Goal: Task Accomplishment & Management: Manage account settings

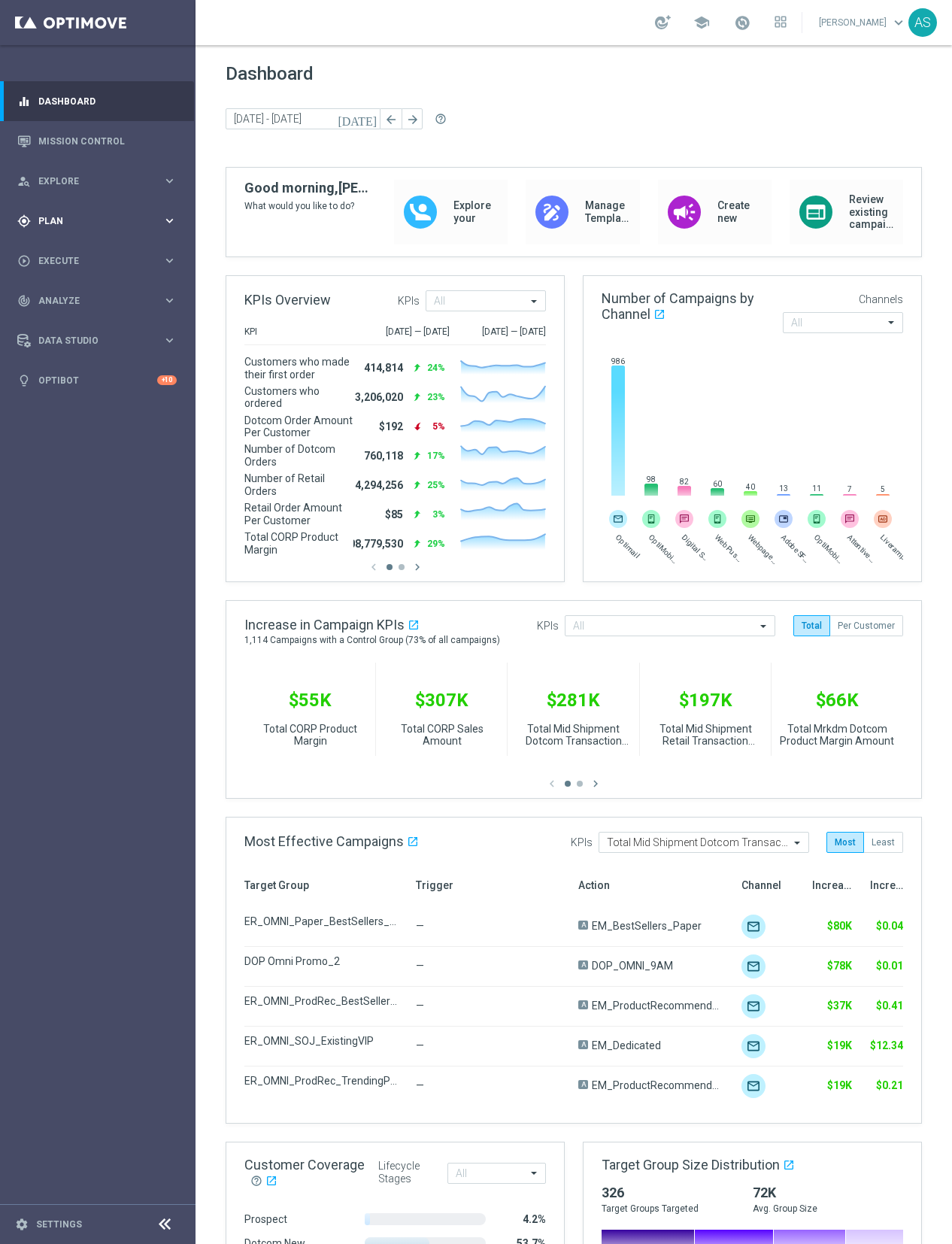
click at [61, 228] on div "gps_fixed Plan keyboard_arrow_right" at bounding box center [96, 220] width 194 height 39
click at [74, 252] on link "Target Groups" at bounding box center [98, 251] width 117 height 12
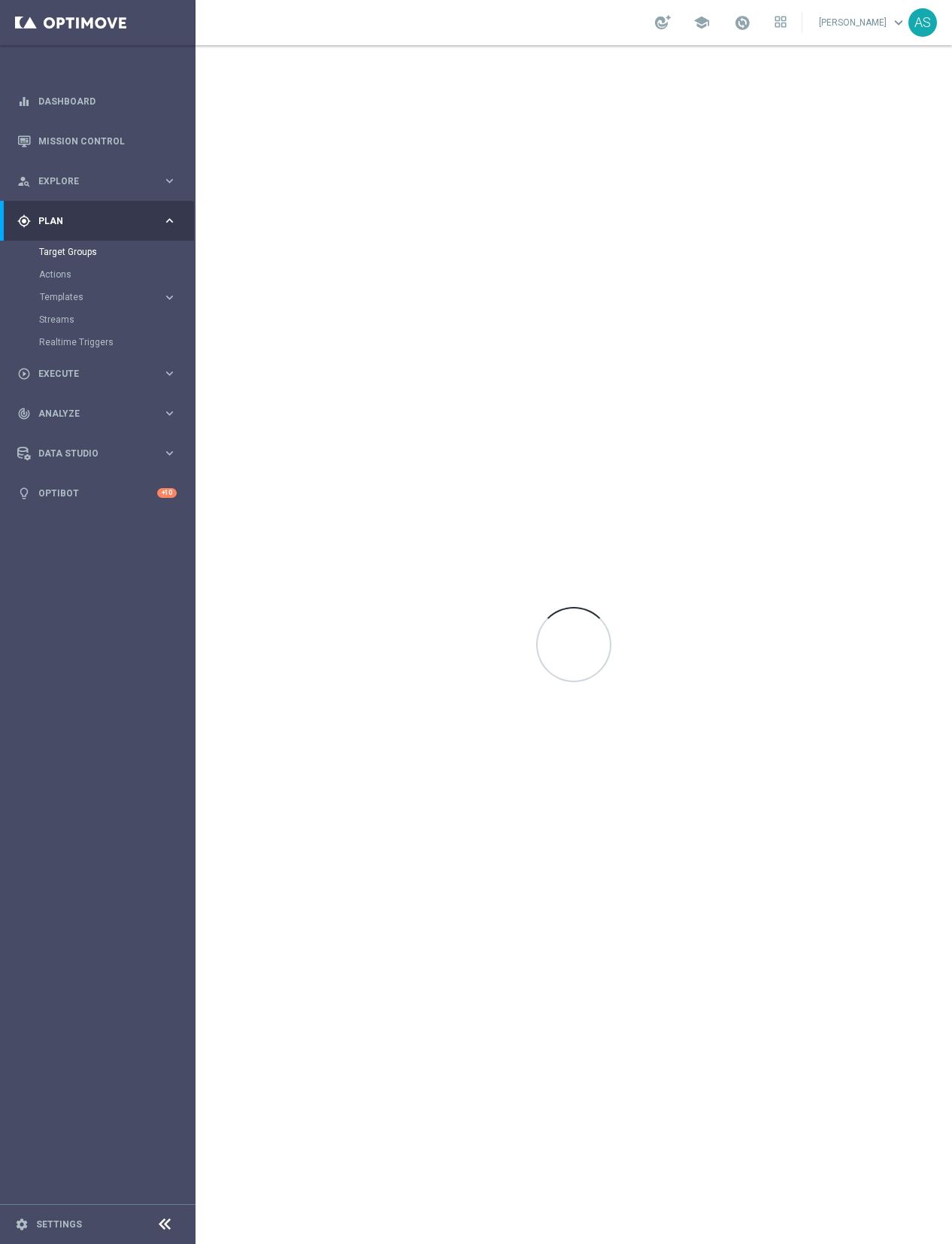
click at [162, 1230] on icon at bounding box center [165, 1225] width 18 height 18
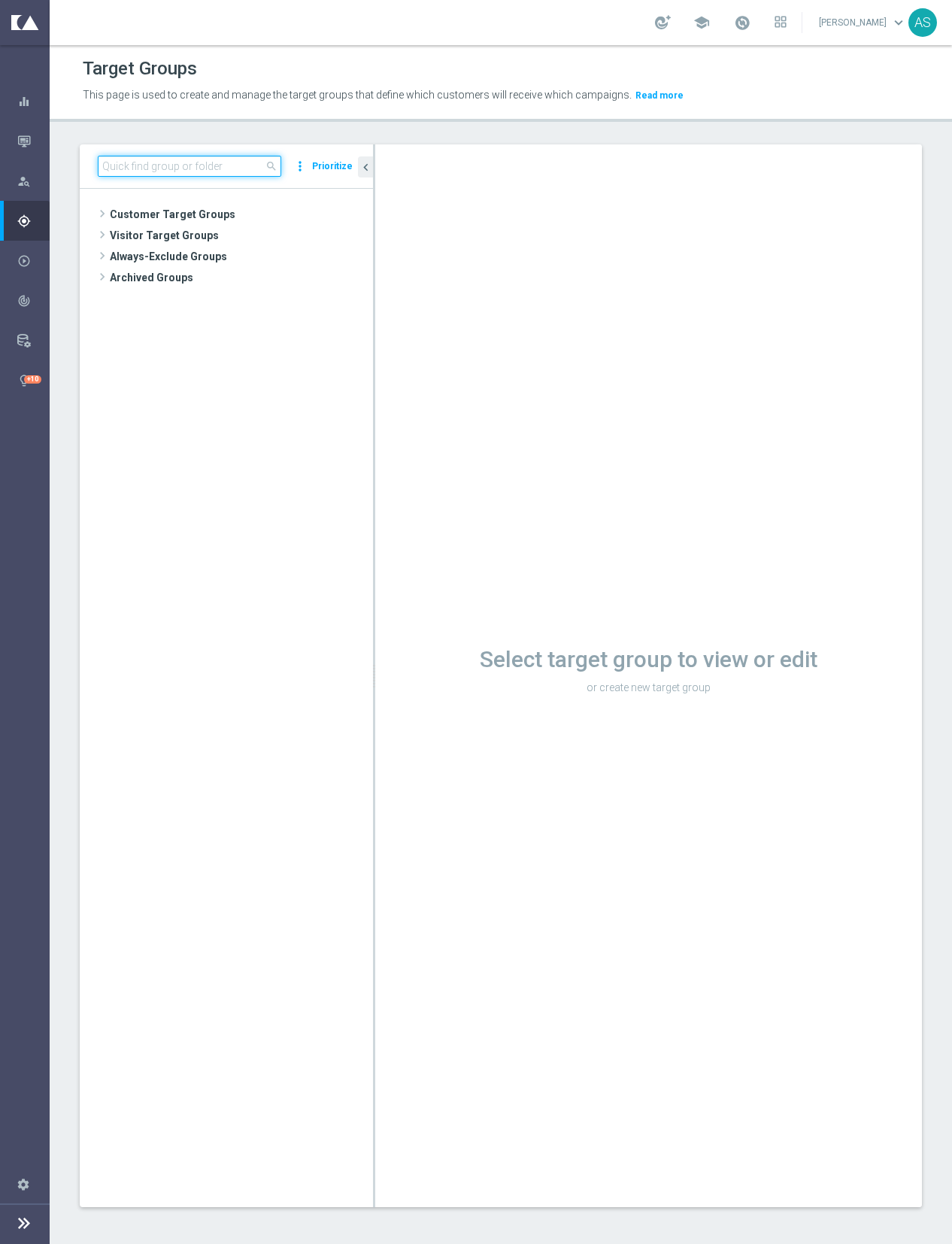
click at [123, 170] on input at bounding box center [190, 166] width 183 height 21
paste input "Standard_Non-MVC_Recurring_SLP_OMNI_Monthly_Summary"
type input "Standard_Non-MVC_Recurring_SLP_OMNI_Monthly_Summary"
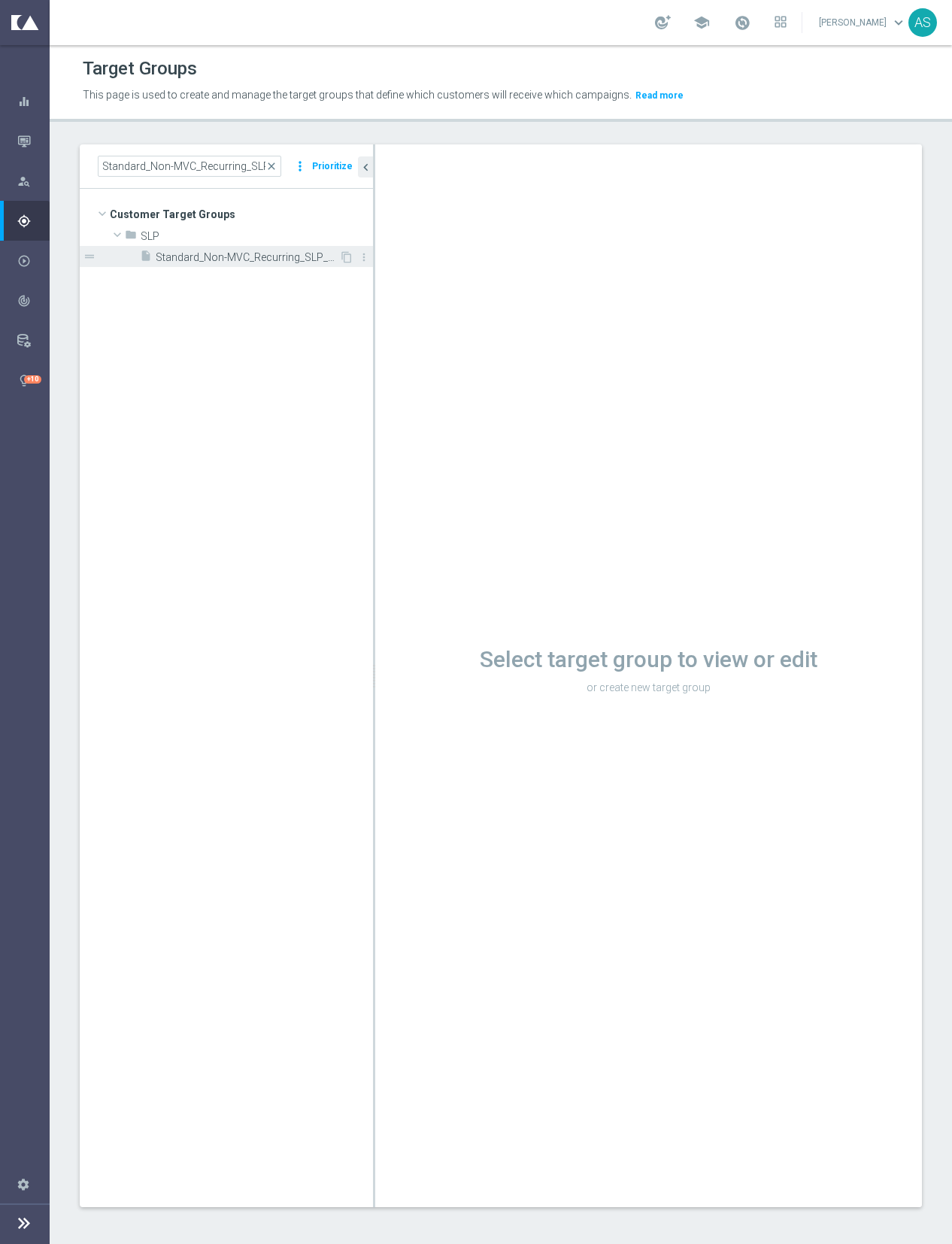
click at [282, 259] on span "Standard_Non-MVC_Recurring_SLP_OMNI_Monthly_Summary" at bounding box center [248, 258] width 183 height 13
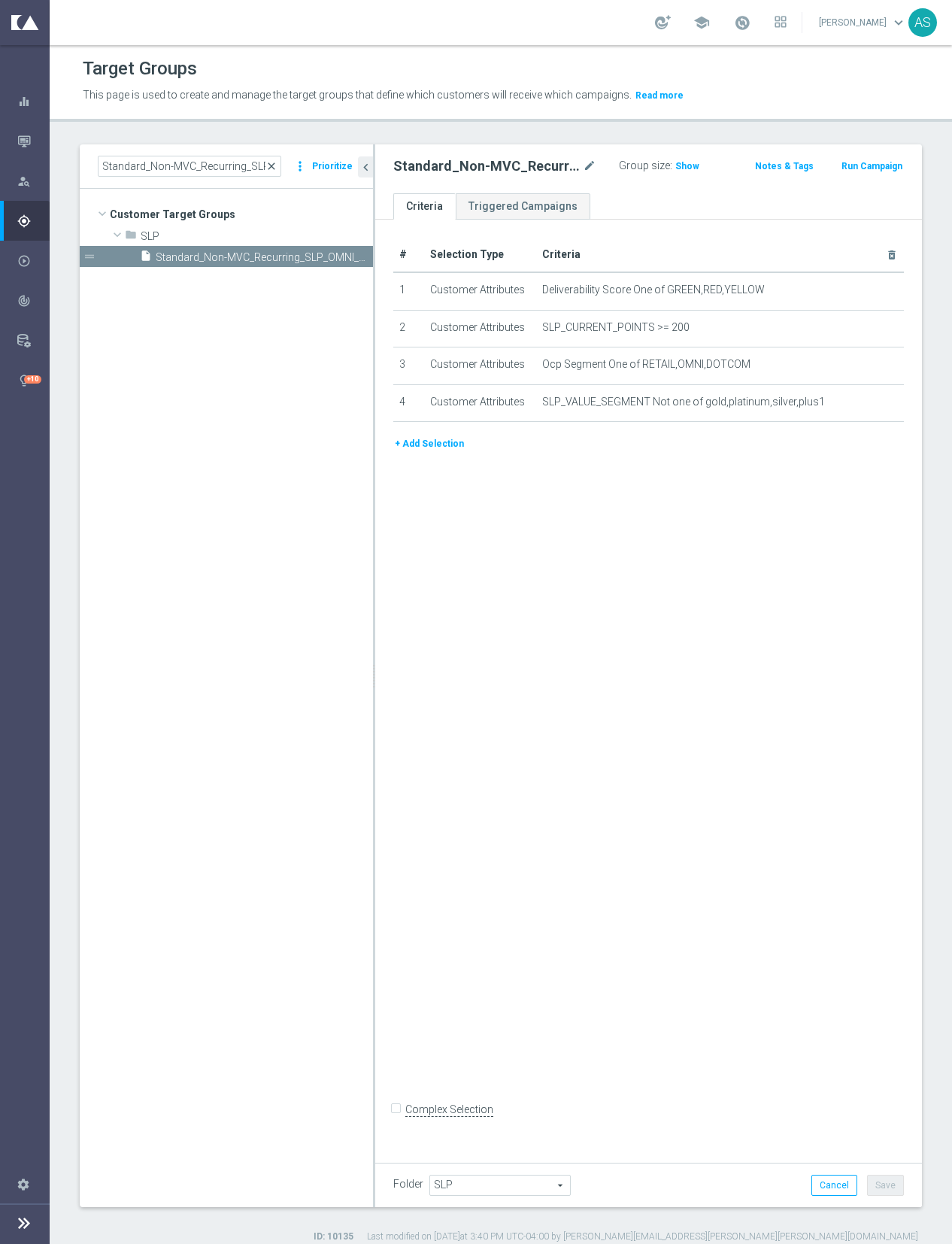
click at [276, 170] on span "close" at bounding box center [271, 166] width 12 height 12
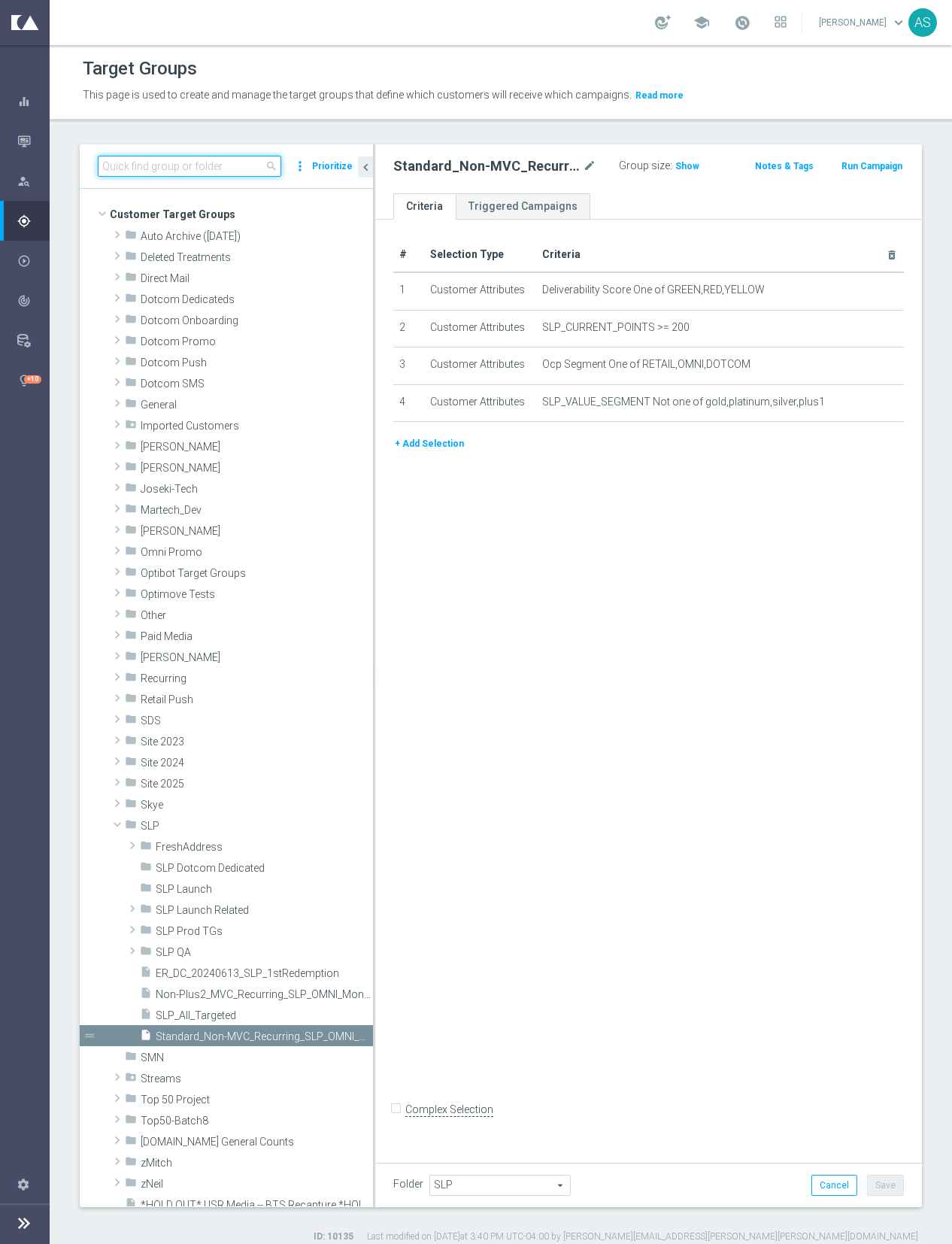
click at [121, 169] on input at bounding box center [190, 166] width 183 height 21
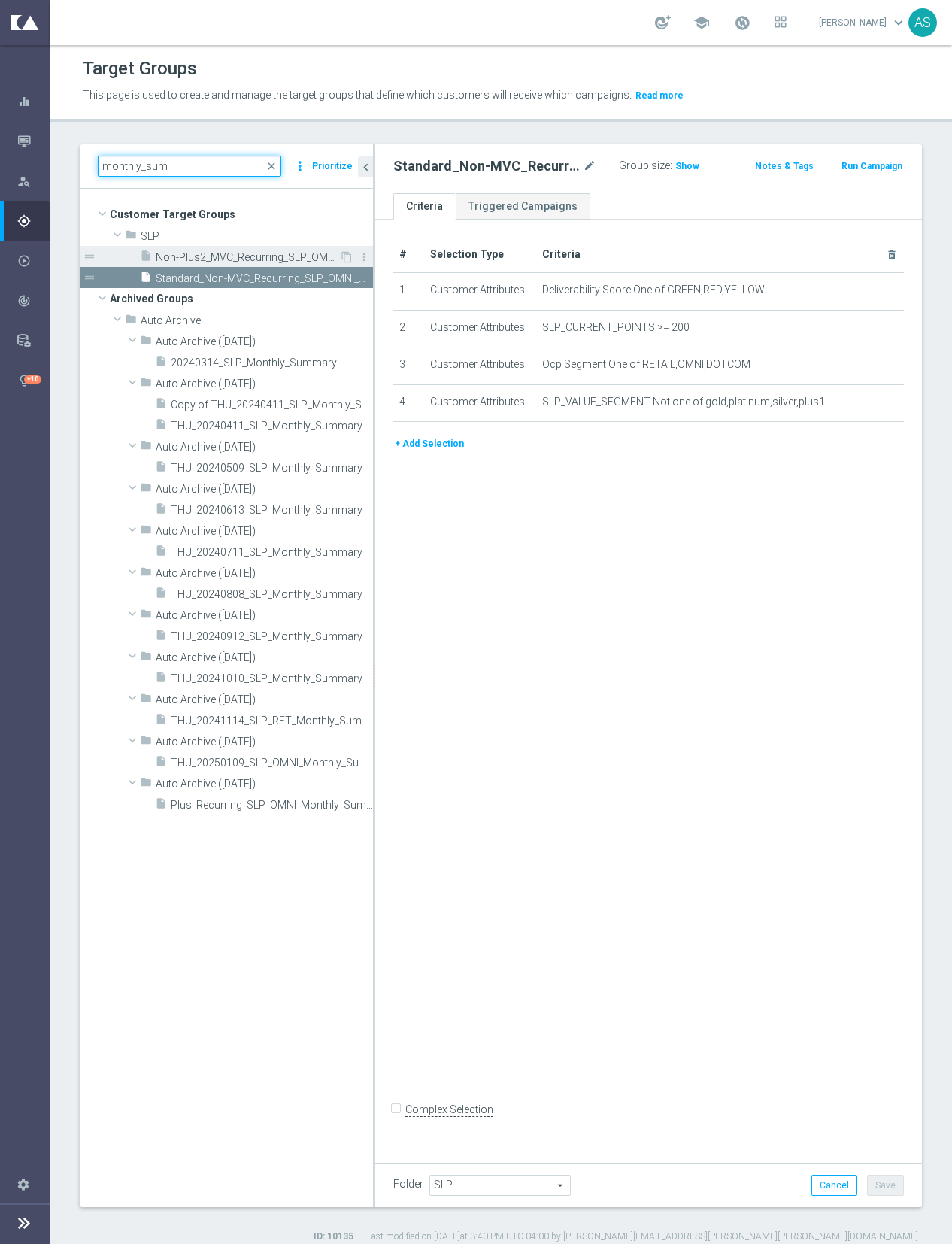
type input "monthly_sum"
click at [187, 253] on span "Non-Plus2_MVC_Recurring_SLP_OMNI_Monthly_Summary" at bounding box center [248, 258] width 183 height 13
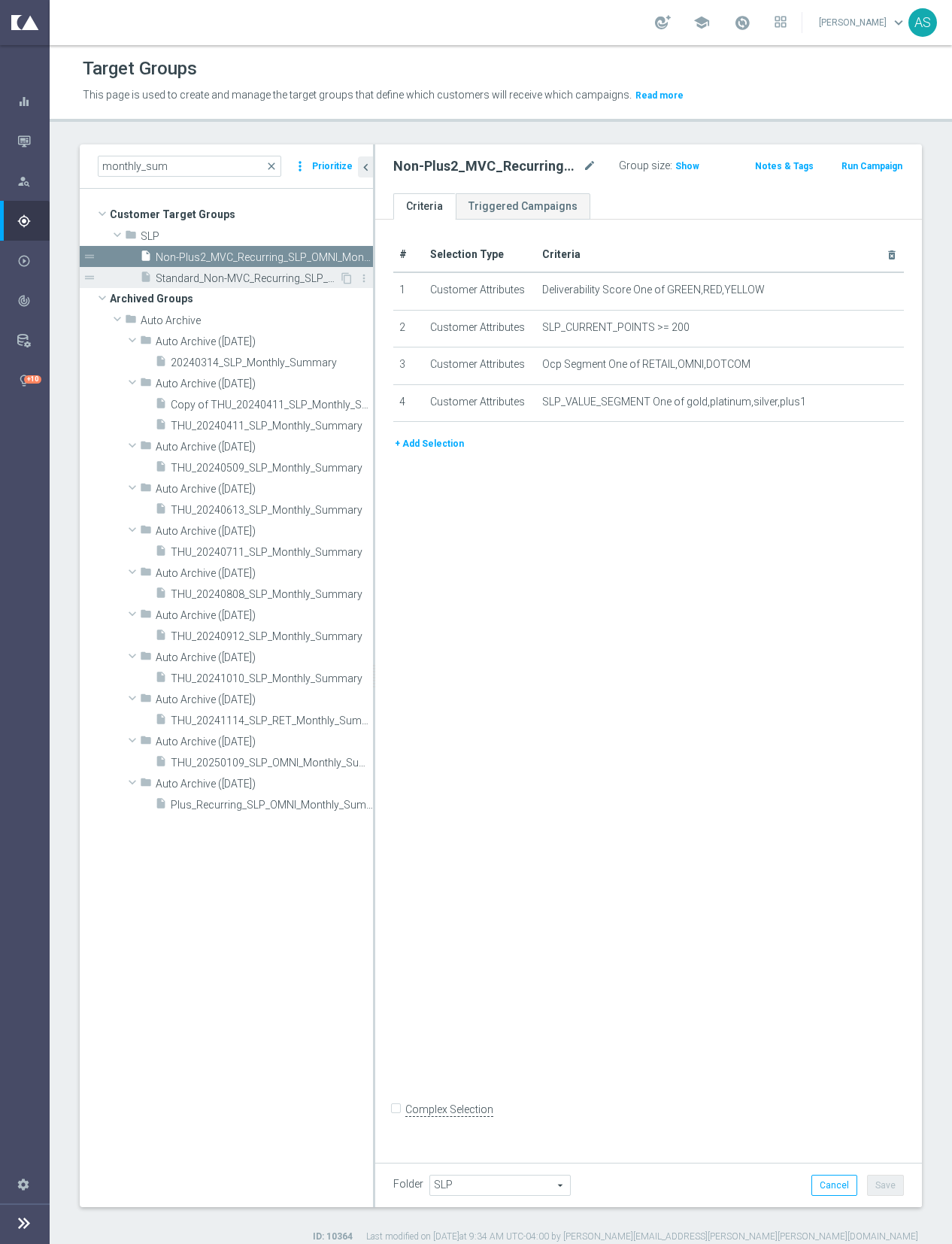
click at [202, 275] on span "Standard_Non-MVC_Recurring_SLP_OMNI_Monthly_Summary" at bounding box center [248, 279] width 183 height 13
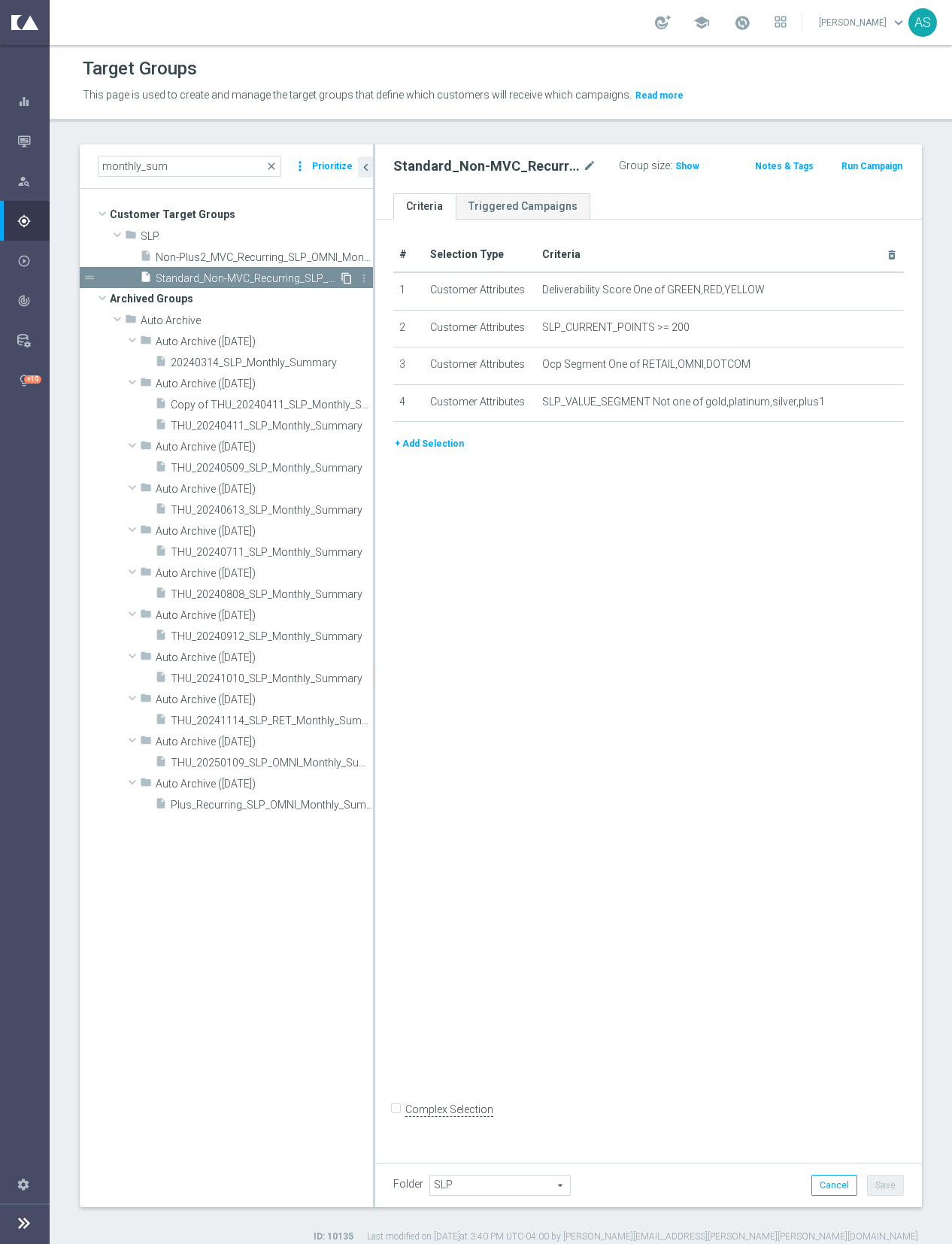
click at [350, 277] on icon "content_copy" at bounding box center [346, 278] width 12 height 12
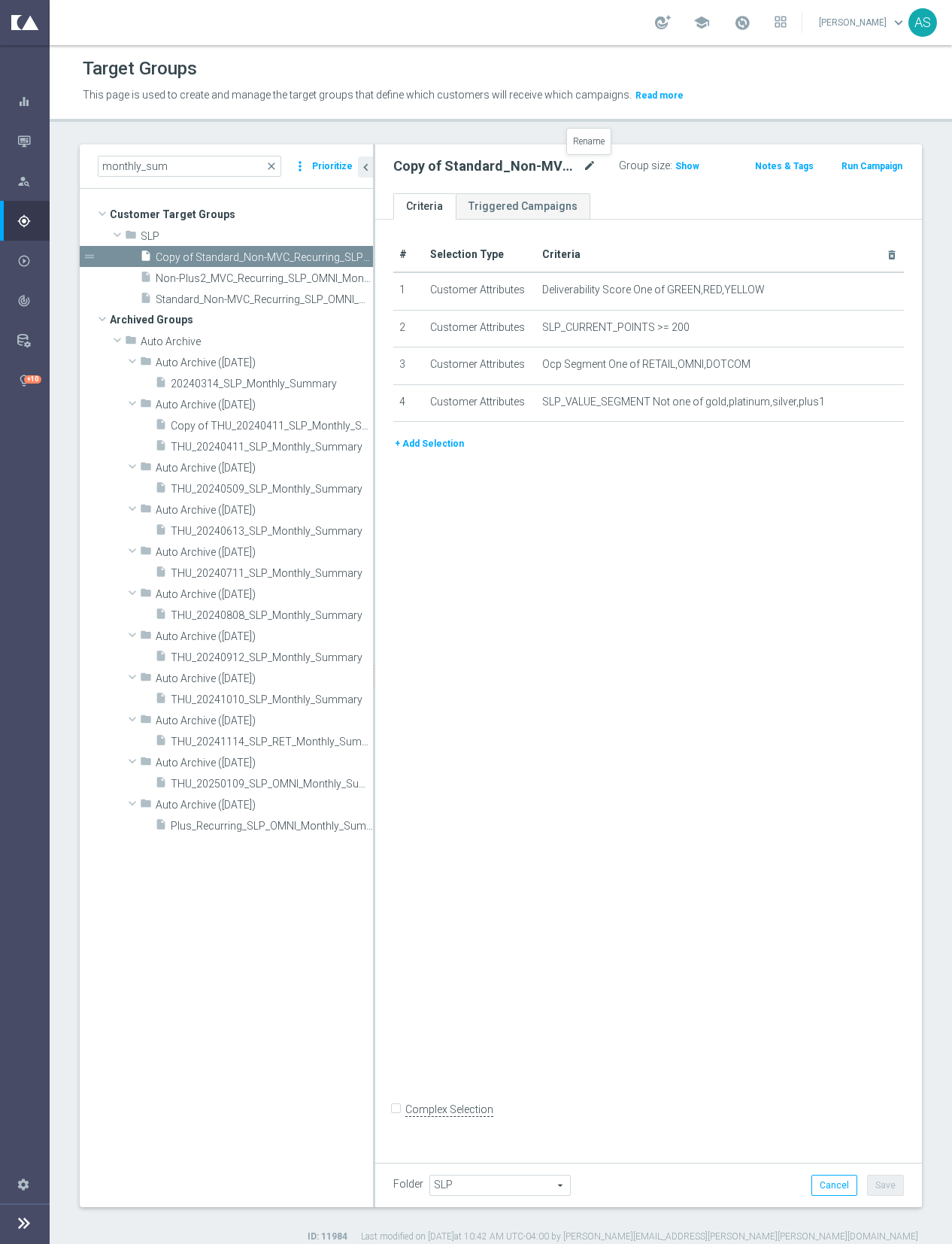
click at [590, 166] on icon "mode_edit" at bounding box center [589, 166] width 14 height 18
click at [422, 165] on input "Copy of Standard_Non-MVC_Recurring_SLP_OMNI_Monthly_Summary" at bounding box center [484, 167] width 183 height 21
type input "OCP_Simple - Standard_Non-MVC_Recurring_SLP_OMNI_Monthly_Summary"
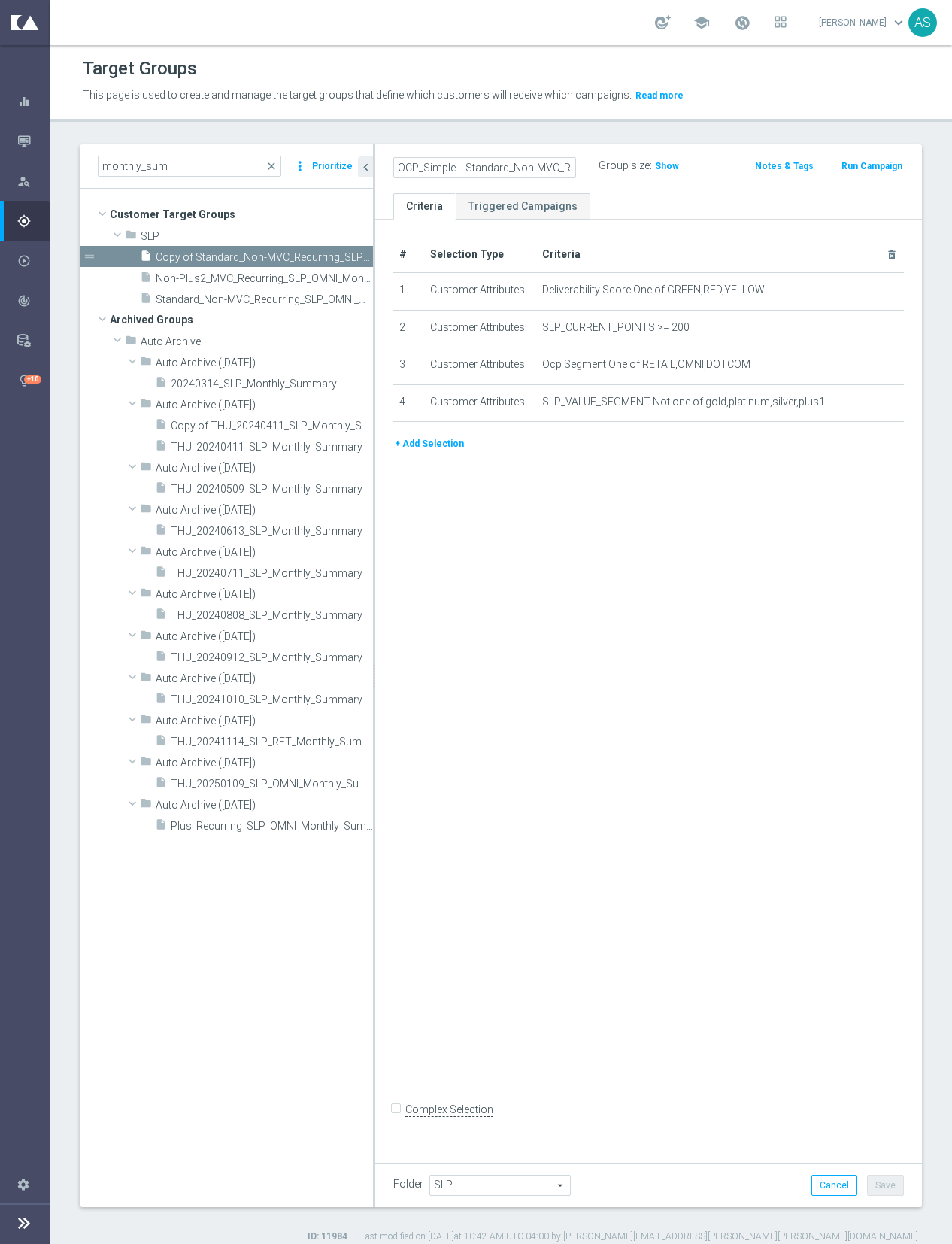
click at [681, 194] on ul "Criteria Triggered Campaigns" at bounding box center [648, 206] width 547 height 27
click at [690, 169] on span "Show" at bounding box center [687, 165] width 24 height 10
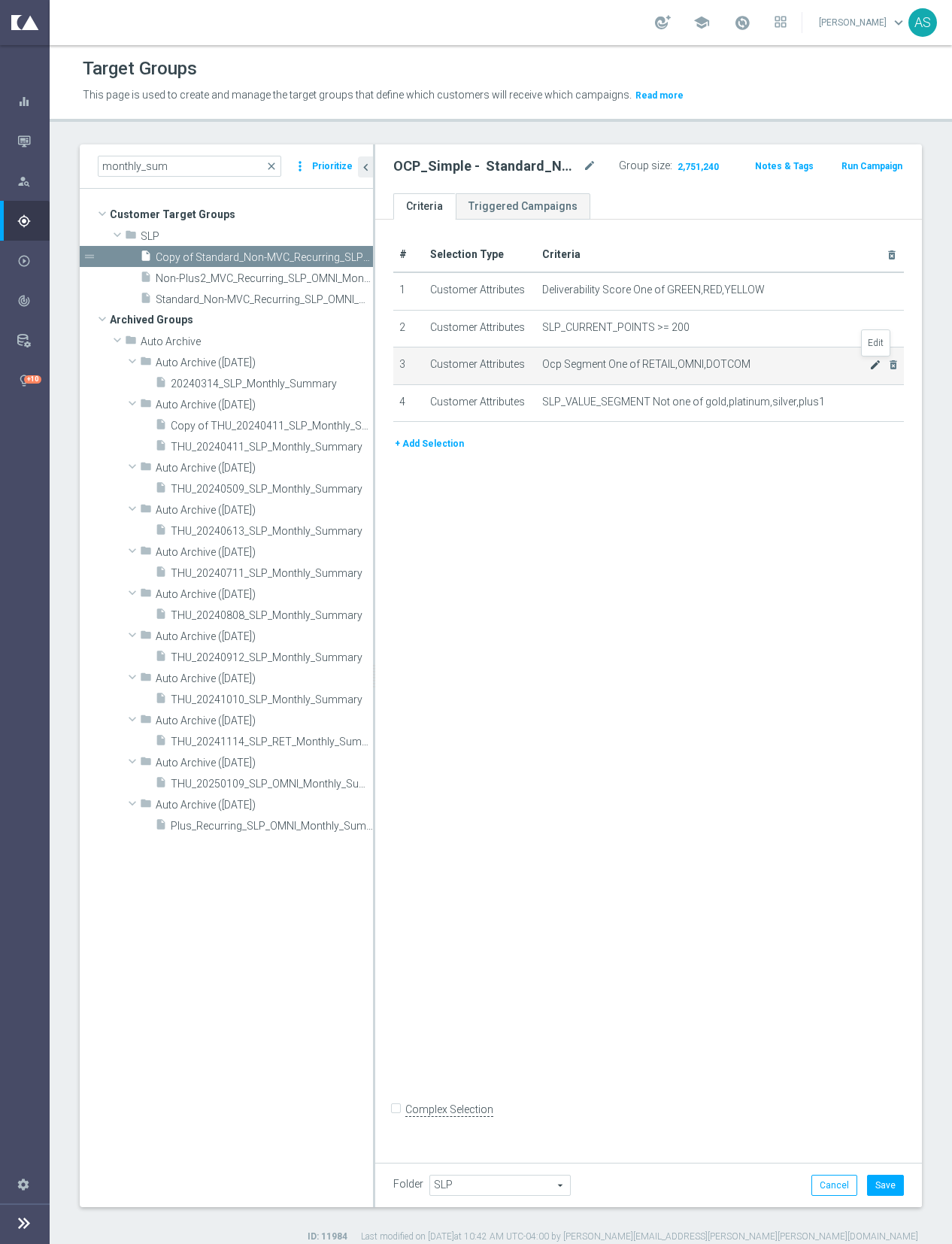
click at [876, 366] on icon "mode_edit" at bounding box center [875, 364] width 12 height 12
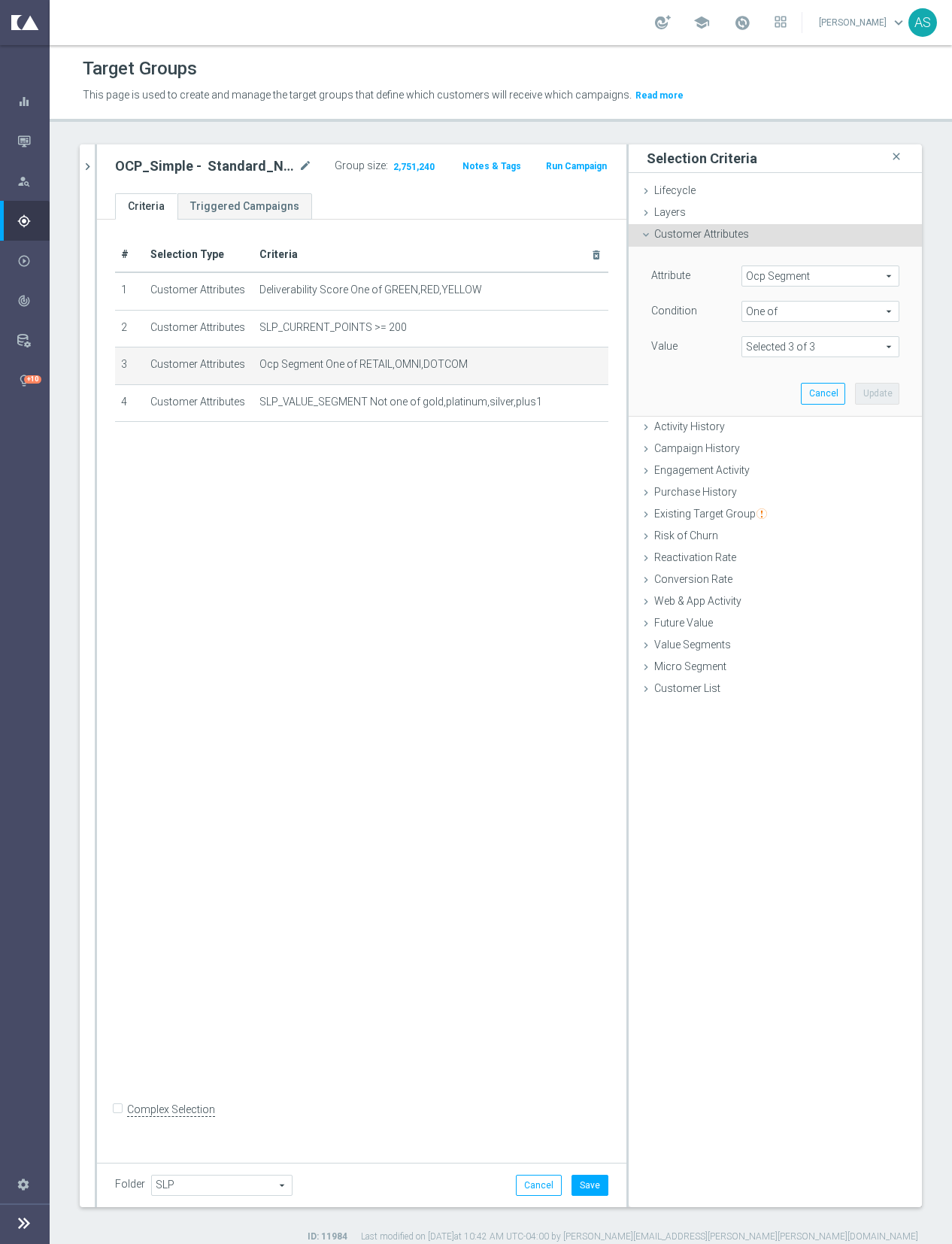
click at [824, 277] on span "Ocp Segment" at bounding box center [820, 275] width 156 height 19
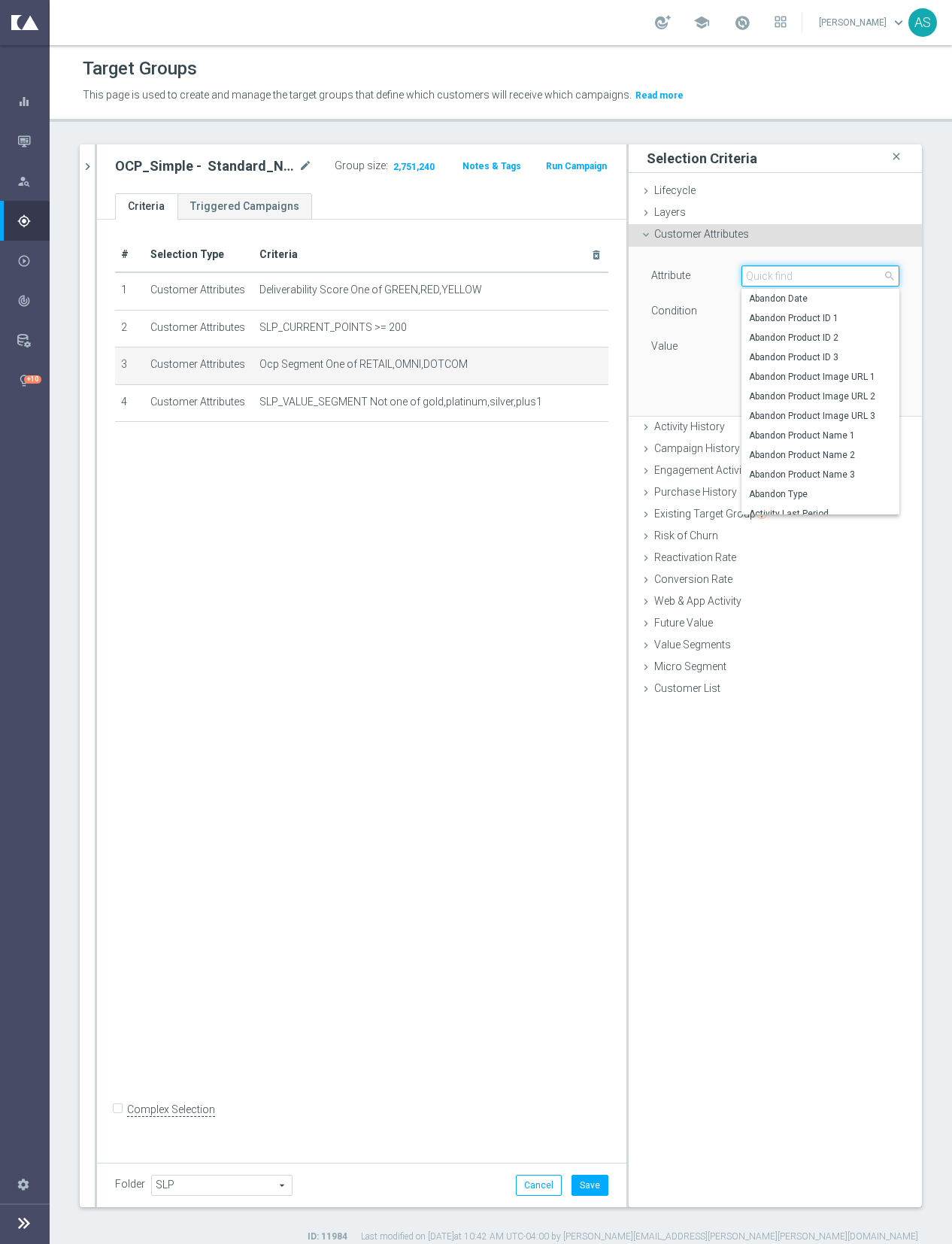
click at [824, 277] on input "search" at bounding box center [820, 275] width 158 height 21
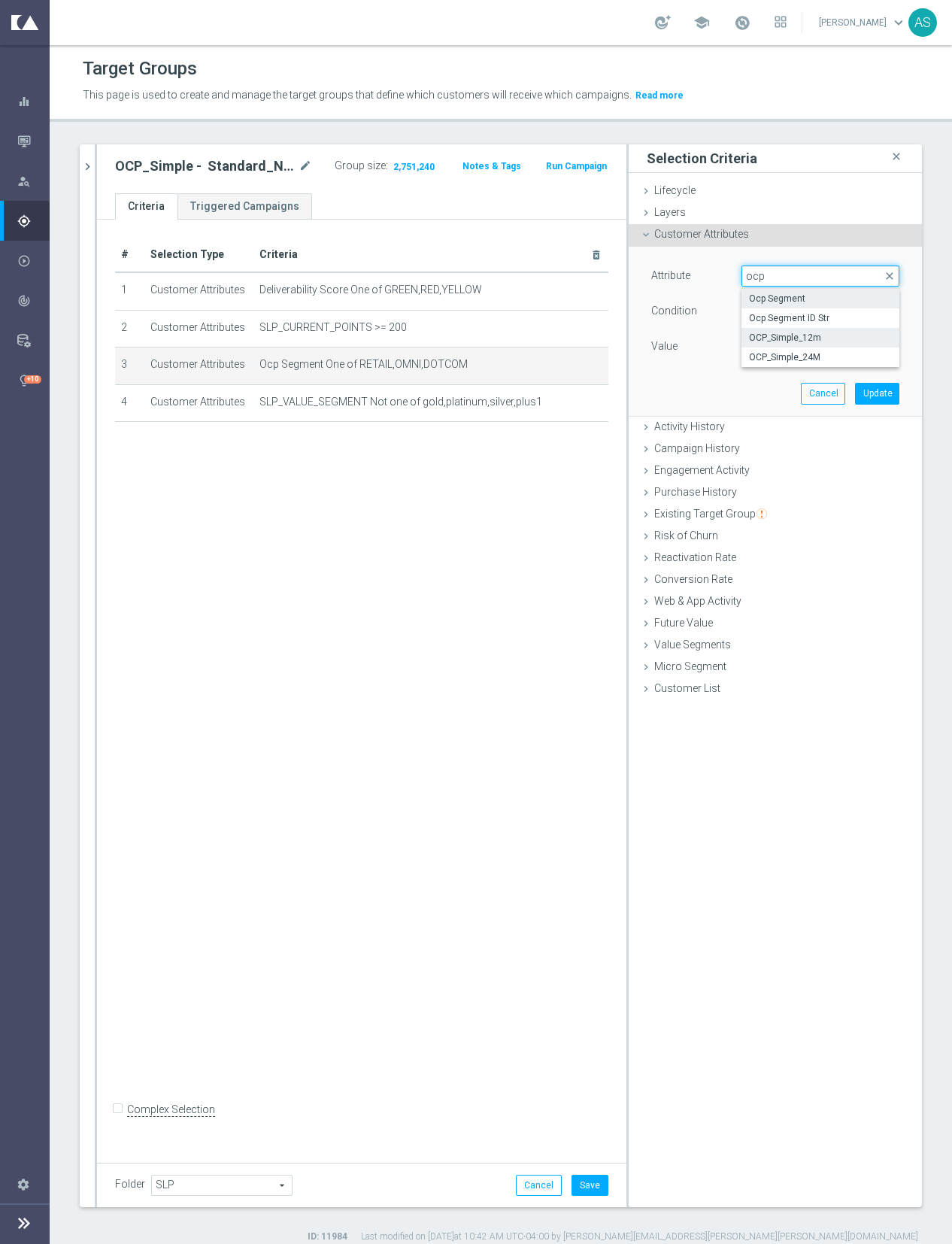
type input "ocp"
click at [828, 329] on label "OCP_Simple_12m" at bounding box center [820, 337] width 158 height 19
type input "OCP_Simple_12m"
click at [810, 309] on span "Equals" at bounding box center [820, 311] width 156 height 19
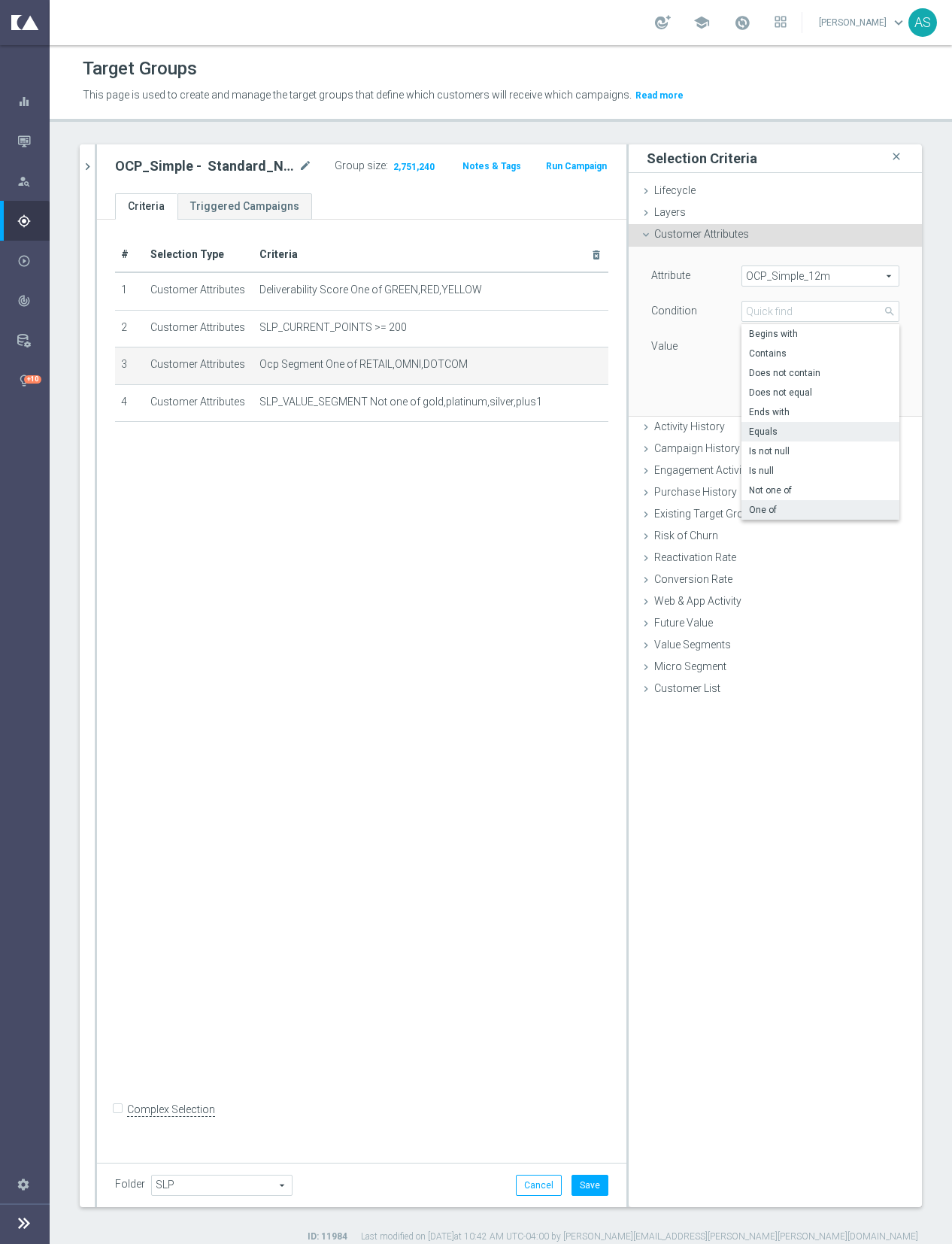
click at [782, 504] on span "One of" at bounding box center [820, 509] width 143 height 12
type input "One of"
click at [791, 349] on span at bounding box center [820, 346] width 156 height 19
click at [800, 391] on span "DOTCOM" at bounding box center [830, 388] width 137 height 12
click at [762, 391] on input "DOTCOM" at bounding box center [757, 389] width 10 height 10
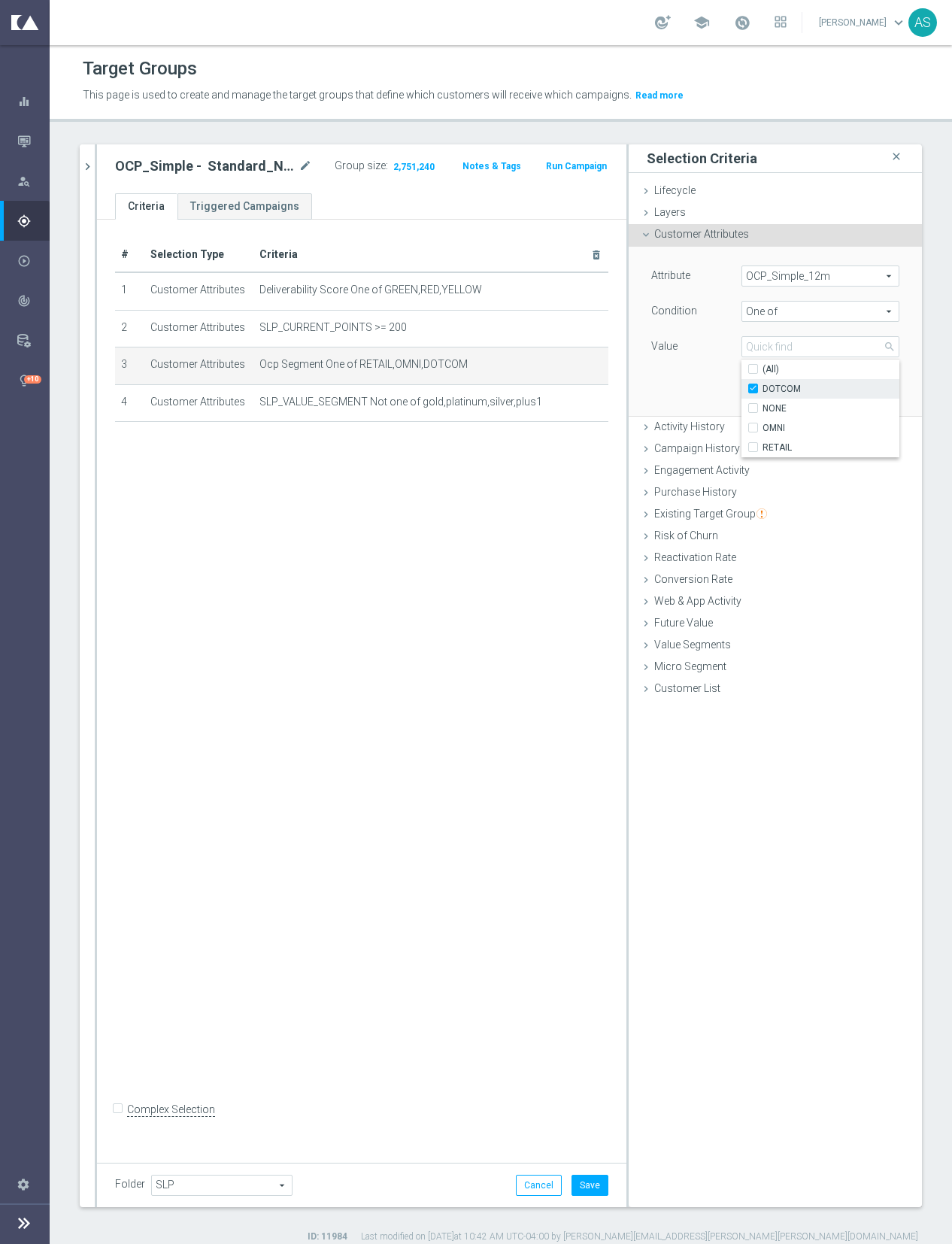
checkbox input "true"
type input "DOTCOM"
click at [779, 431] on span "OMNI" at bounding box center [830, 428] width 137 height 12
click at [762, 431] on input "OMNI" at bounding box center [757, 428] width 10 height 10
checkbox input "true"
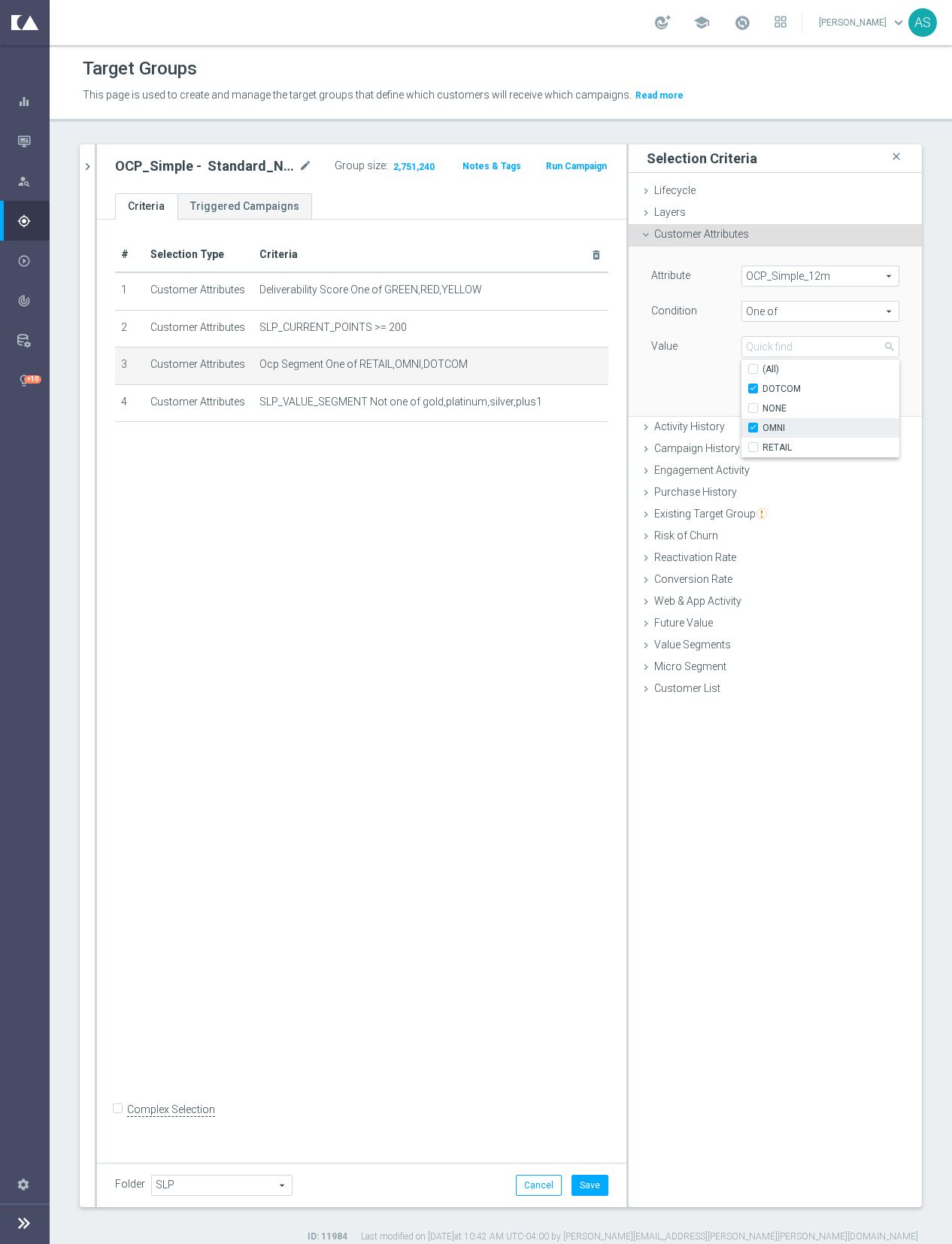
type input "Selected 2 of 4"
click at [778, 444] on span "RETAIL" at bounding box center [830, 447] width 137 height 12
click at [762, 444] on input "RETAIL" at bounding box center [757, 448] width 10 height 10
checkbox input "true"
type input "Selected 3 of 4"
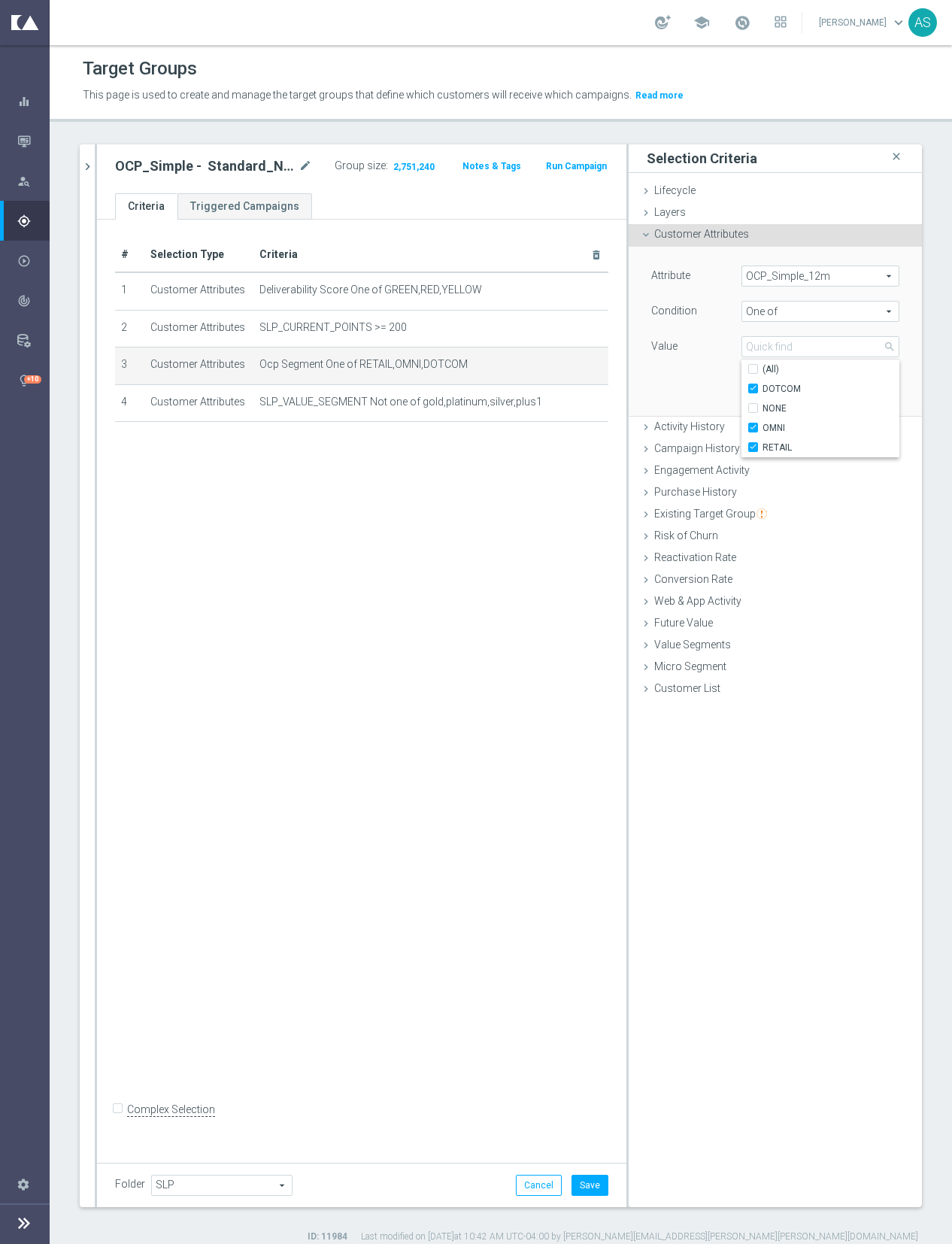
click at [695, 387] on div "Attribute OCP_Simple_12m OCP_Simple_12m arrow_drop_down search Condition One of…" at bounding box center [775, 331] width 271 height 169
click at [871, 394] on button "Update" at bounding box center [877, 393] width 44 height 21
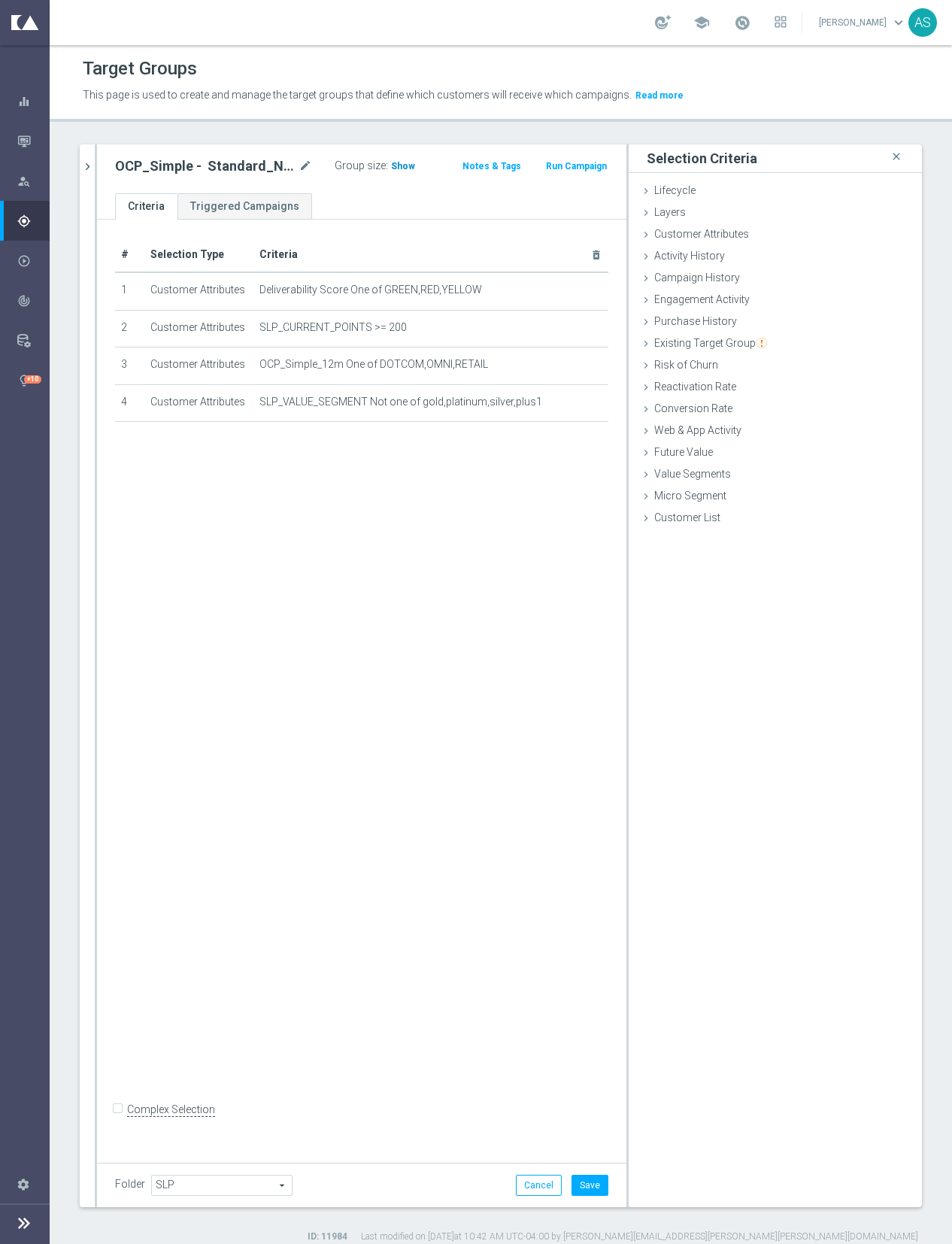
click at [404, 165] on span "Show" at bounding box center [403, 165] width 24 height 10
click at [490, 364] on span "OCP_Simple_12m One of DOTCOM,OMNI,RETAIL" at bounding box center [417, 364] width 315 height 13
click at [585, 369] on icon "mode_edit" at bounding box center [580, 364] width 12 height 12
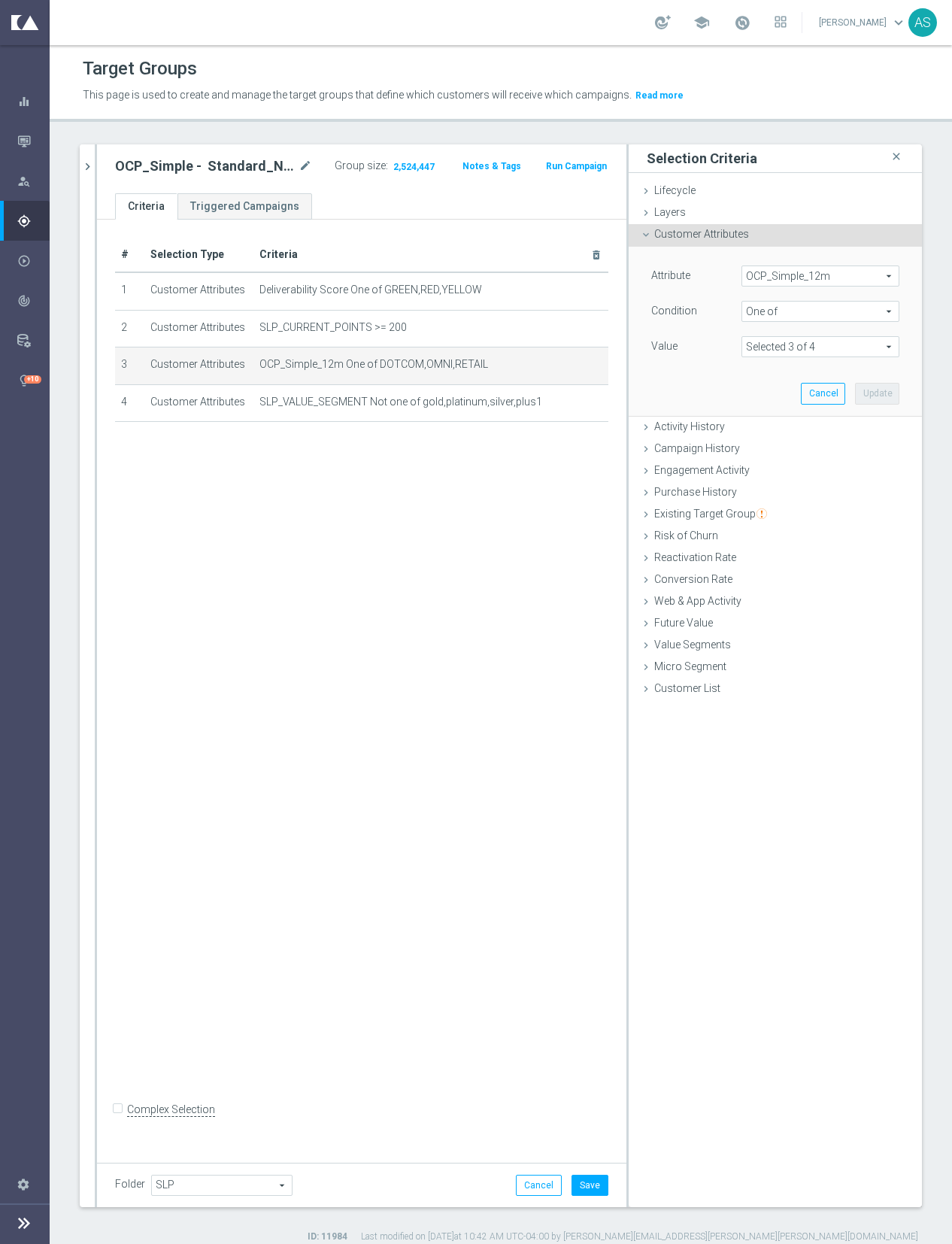
click at [848, 347] on span at bounding box center [820, 346] width 156 height 19
click at [755, 371] on input "(All)" at bounding box center [757, 370] width 10 height 10
checkbox input "true"
type input "Selected 4 of 4"
checkbox input "true"
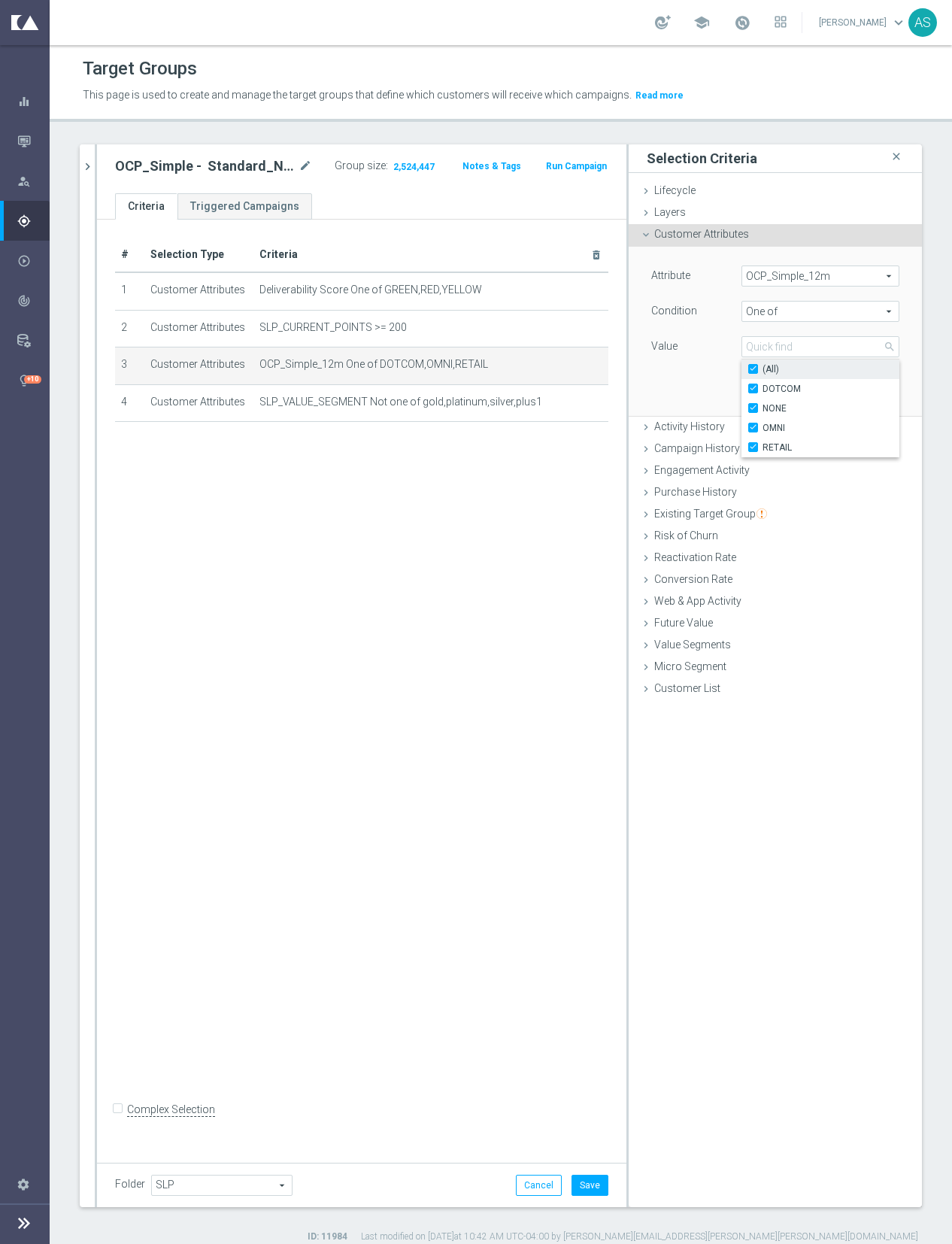
click at [755, 371] on input "(All)" at bounding box center [757, 370] width 10 height 10
checkbox input "false"
type input "Select"
checkbox input "false"
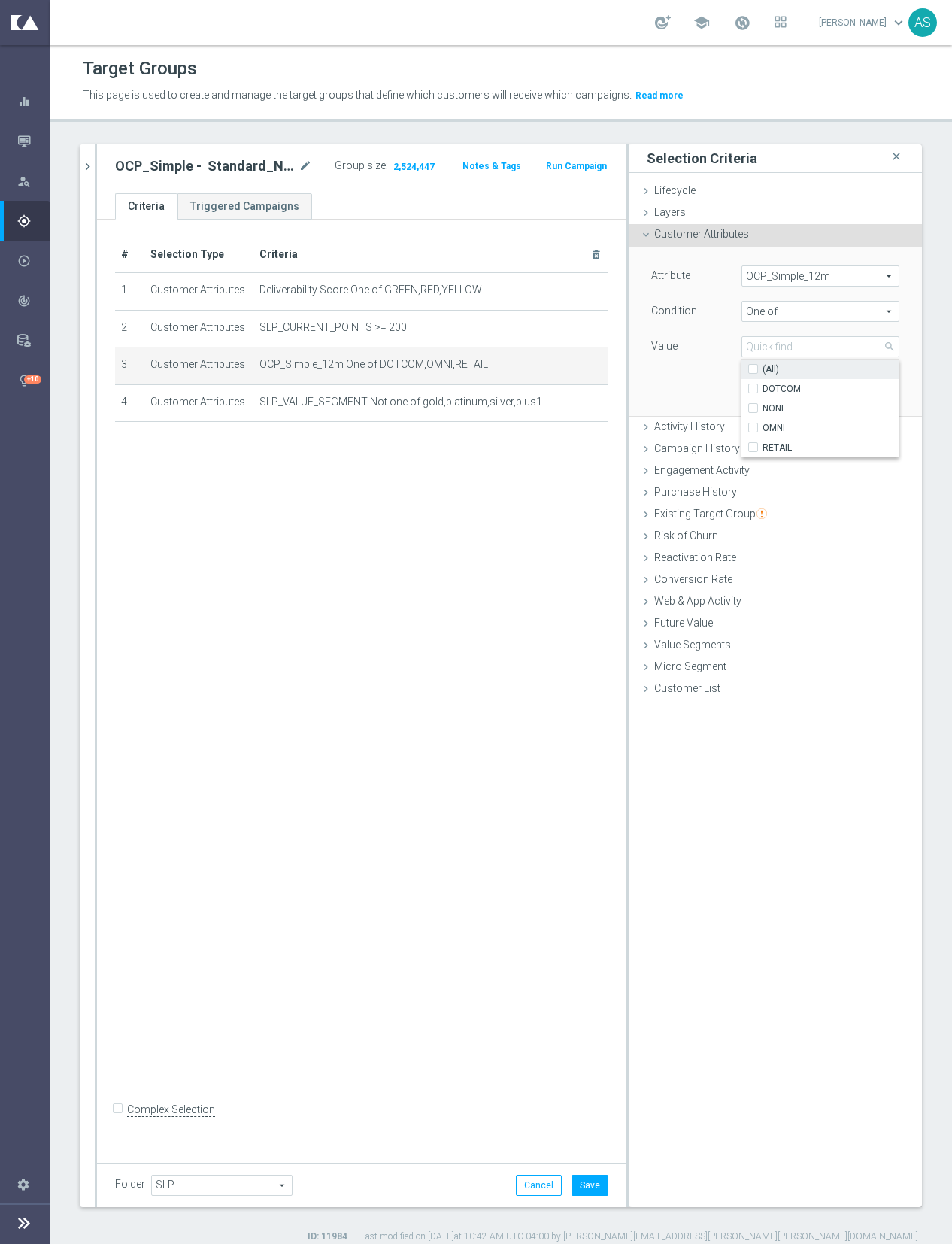
checkbox input "false"
click at [757, 406] on input "NONE" at bounding box center [757, 408] width 10 height 10
checkbox input "true"
type input "NONE"
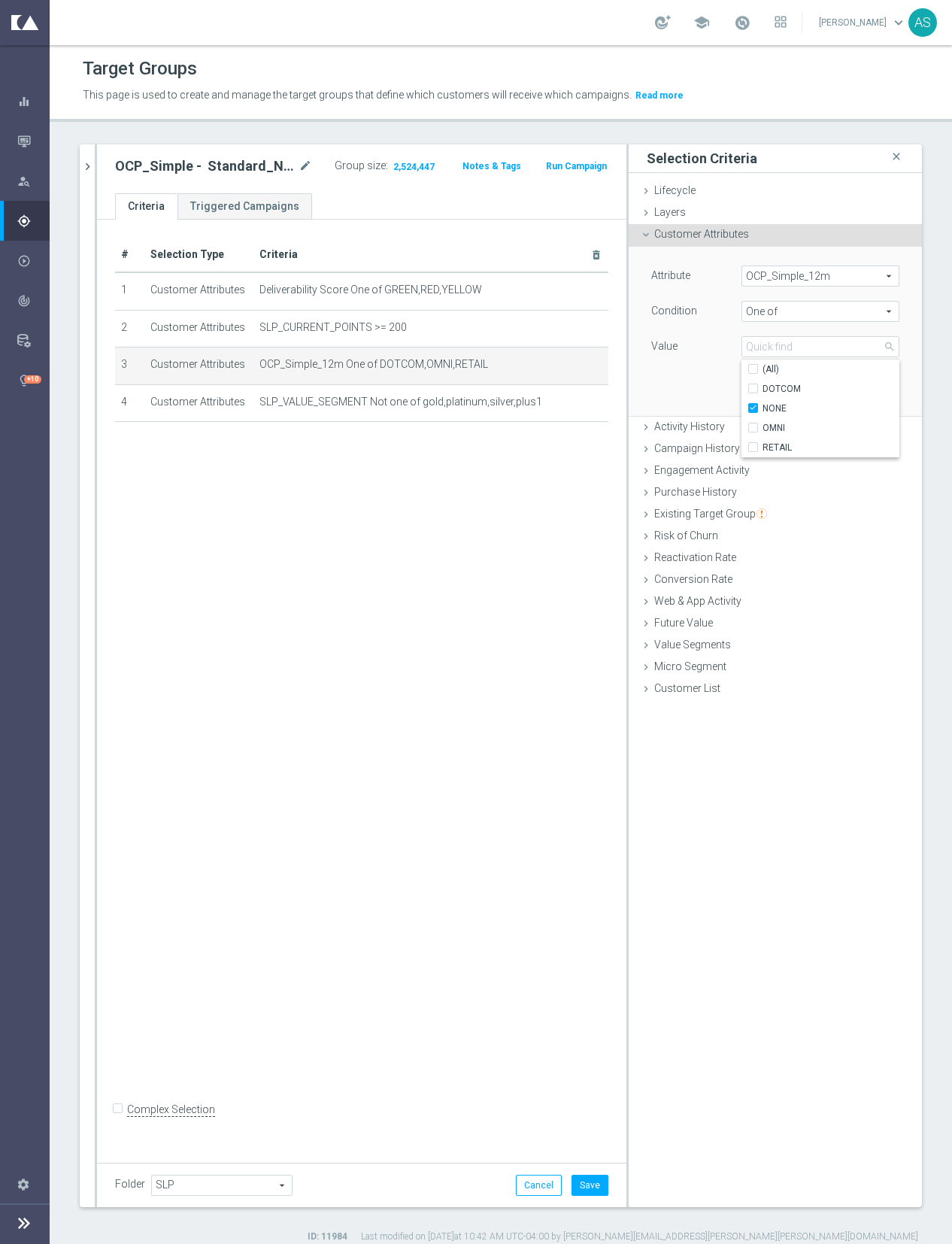
click at [673, 383] on div "Attribute OCP_Simple_12m OCP_Simple_12m arrow_drop_down search Condition One of…" at bounding box center [775, 331] width 271 height 169
click at [878, 394] on button "Update" at bounding box center [877, 393] width 44 height 21
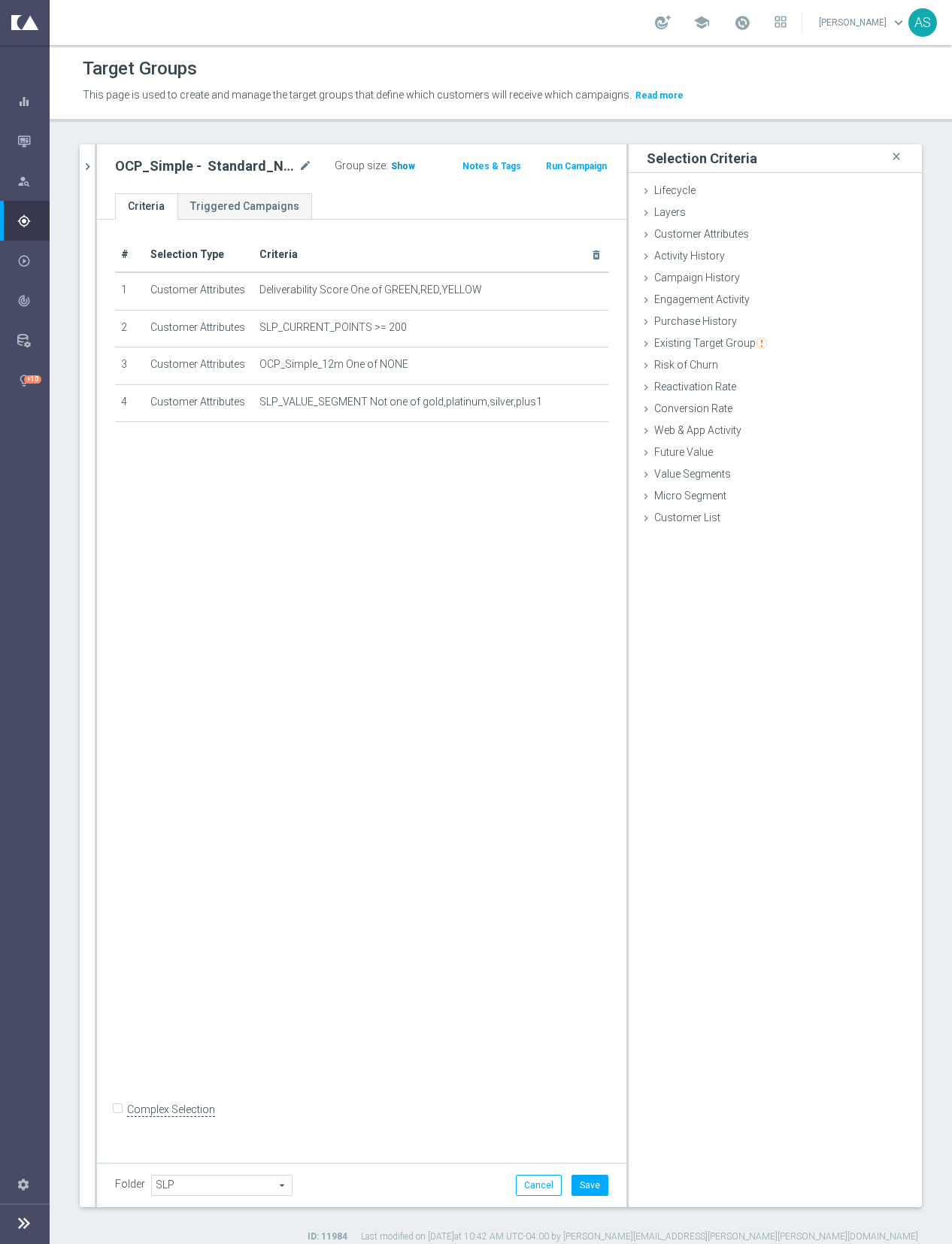
click at [398, 163] on span "Show" at bounding box center [403, 165] width 24 height 10
click at [88, 166] on icon "chevron_right" at bounding box center [88, 167] width 15 height 15
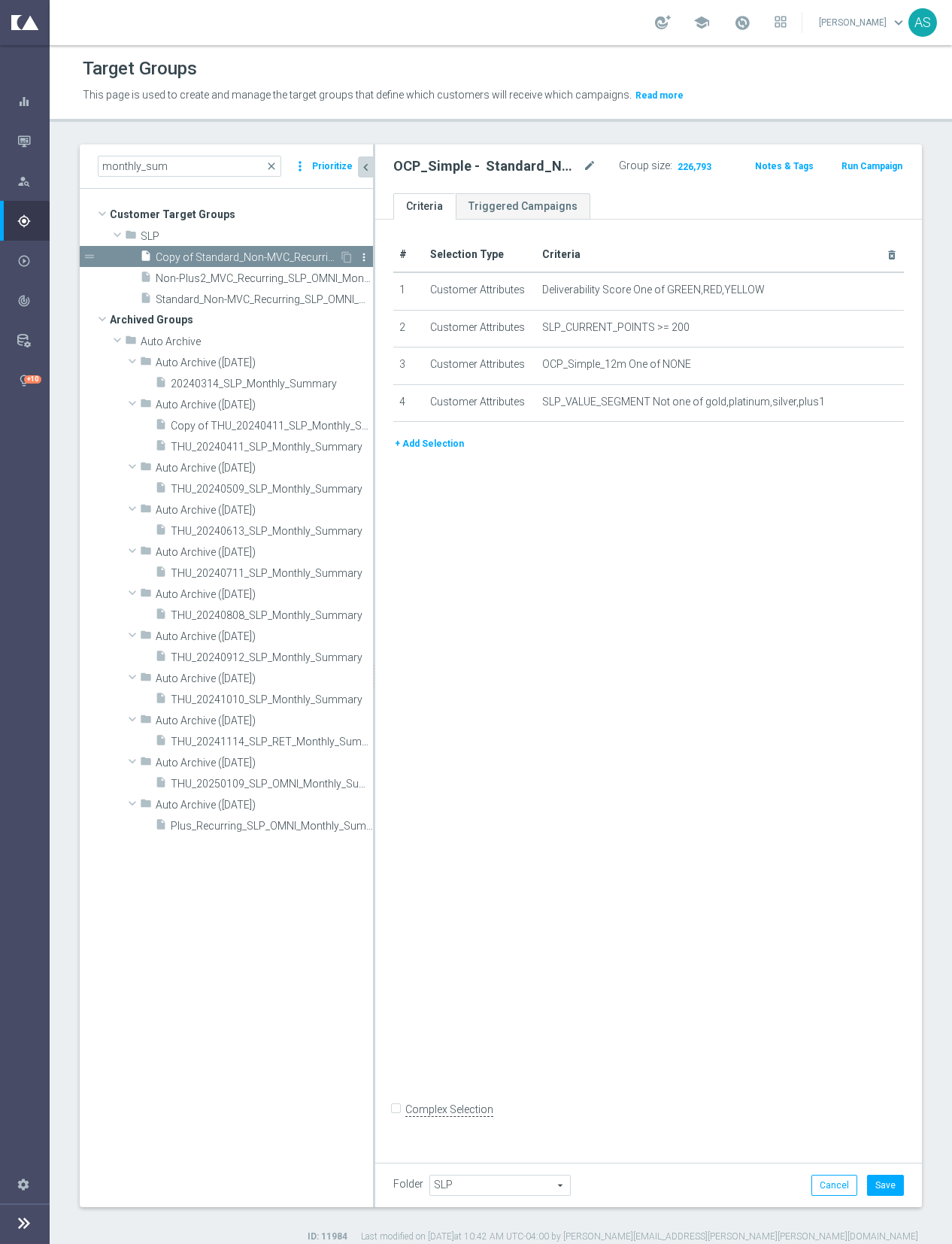
click at [360, 256] on icon "more_vert" at bounding box center [363, 257] width 12 height 12
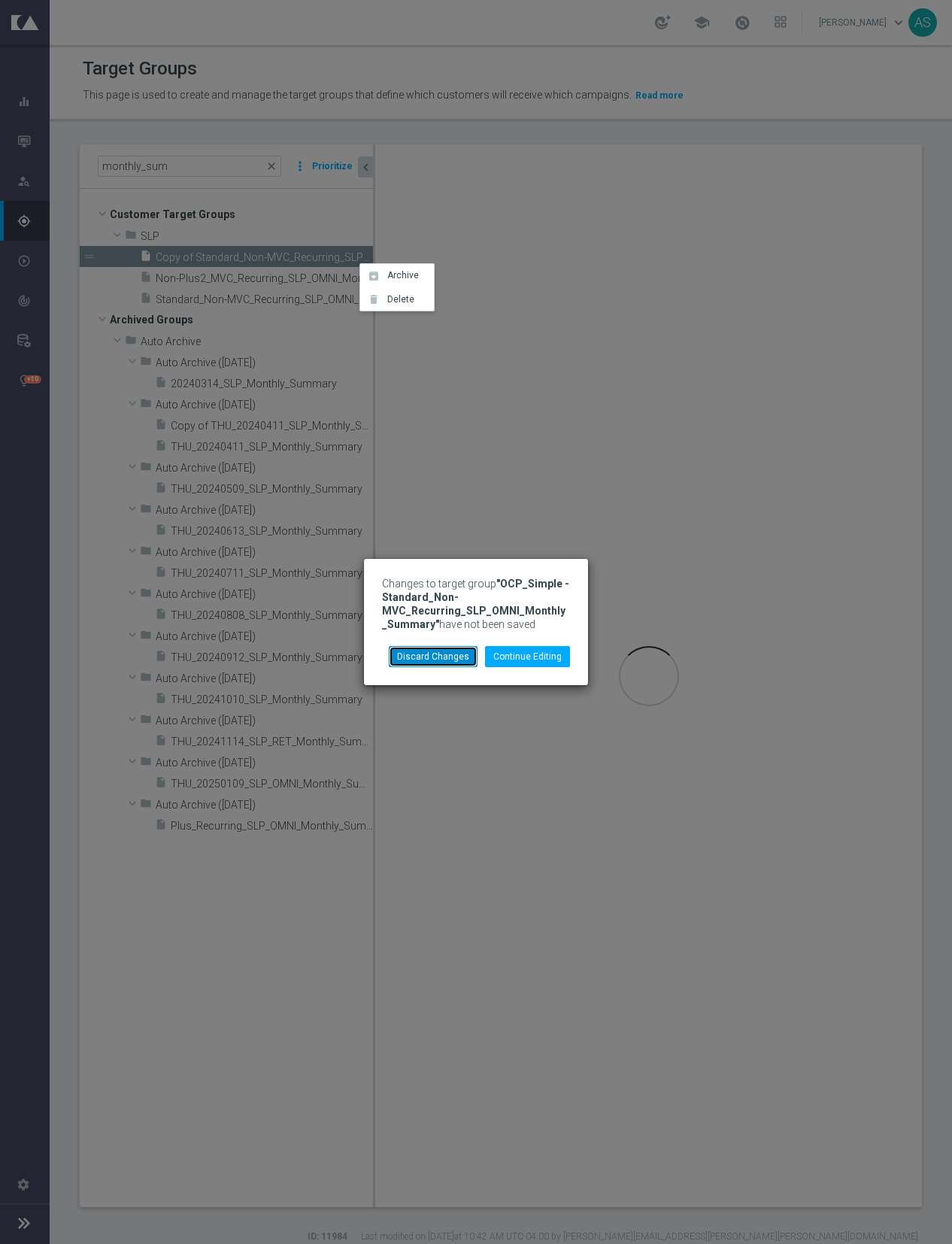
click at [453, 658] on button "Discard Changes" at bounding box center [433, 656] width 89 height 21
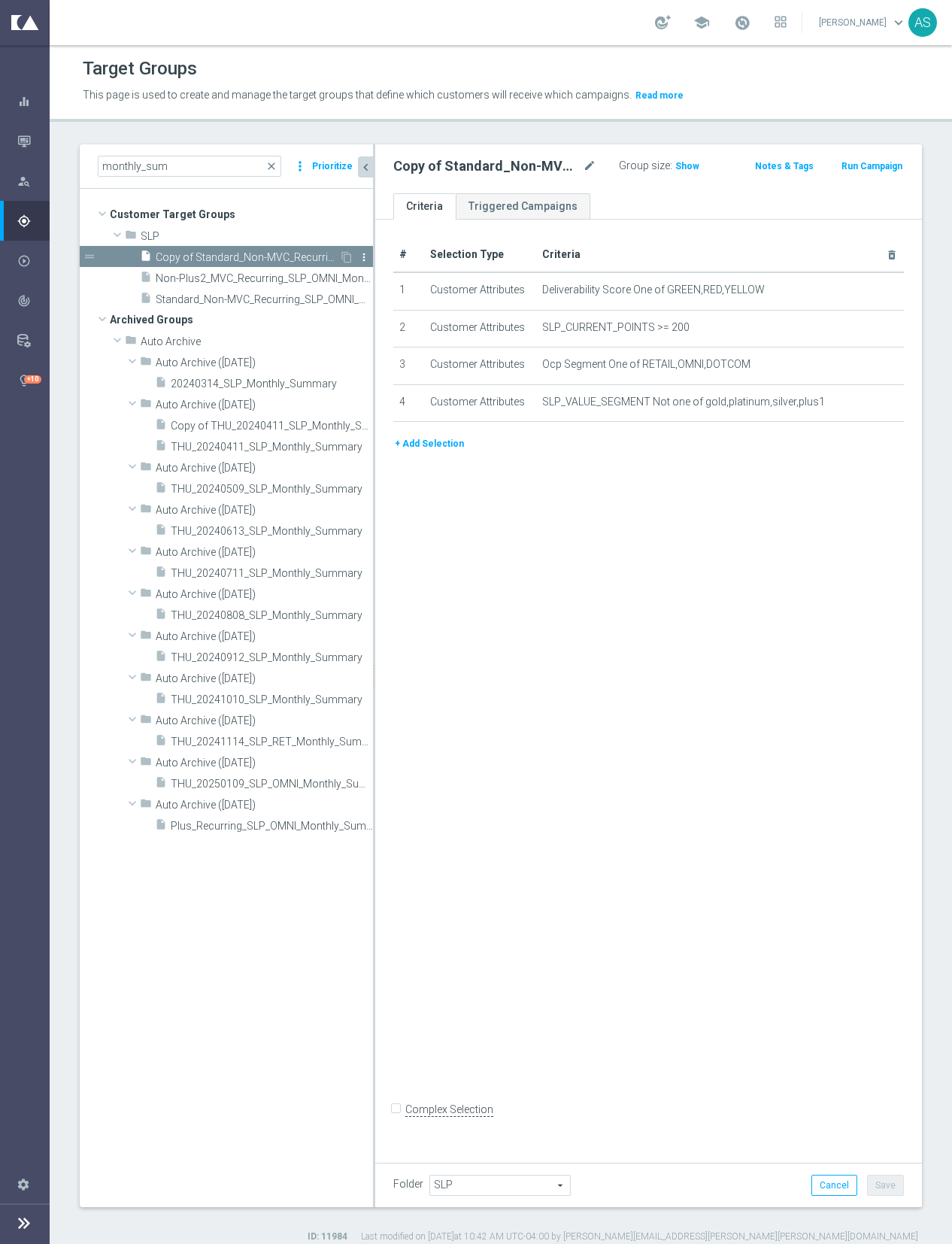
click at [360, 259] on icon "more_vert" at bounding box center [363, 257] width 12 height 12
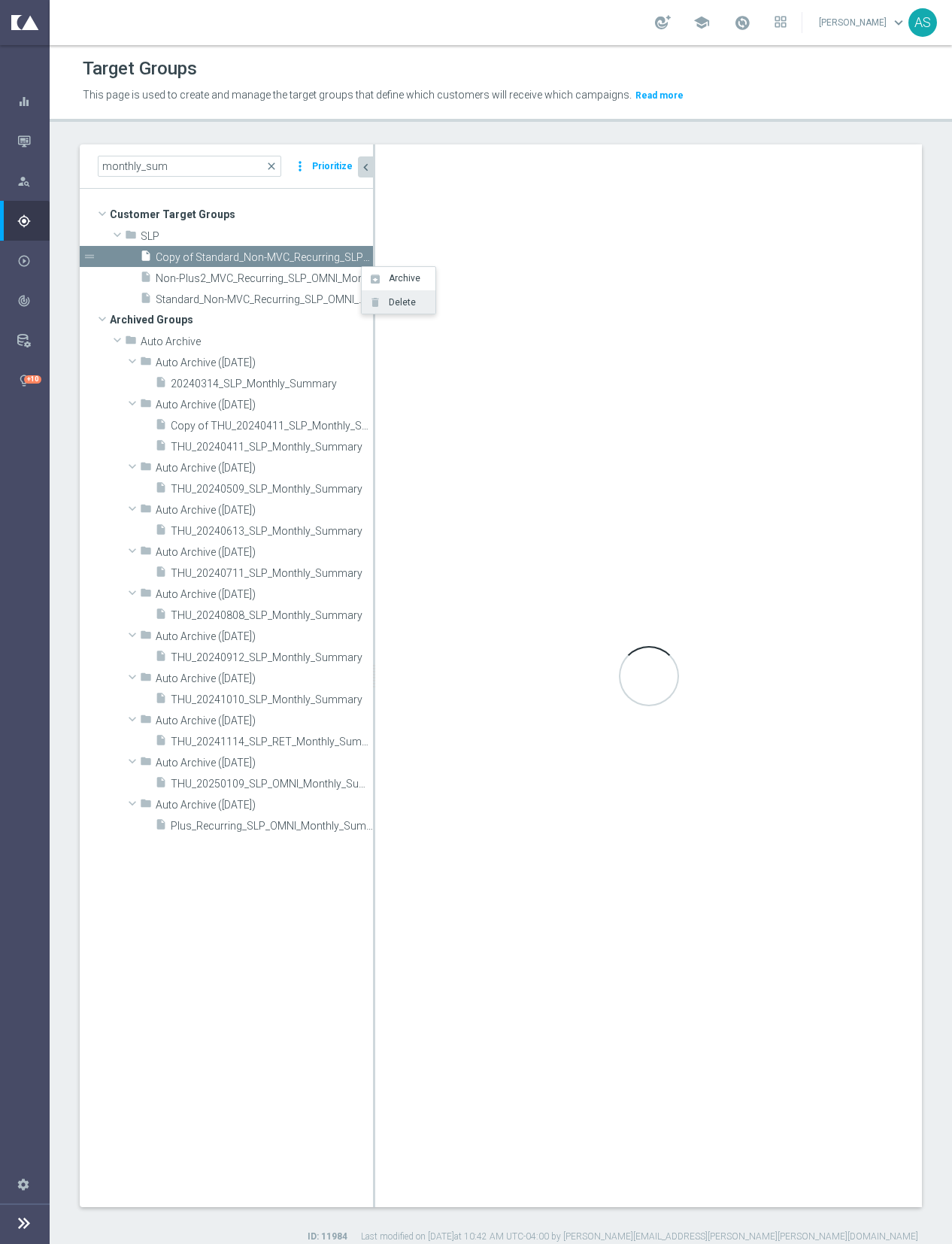
click at [397, 305] on span "Delete" at bounding box center [399, 302] width 32 height 10
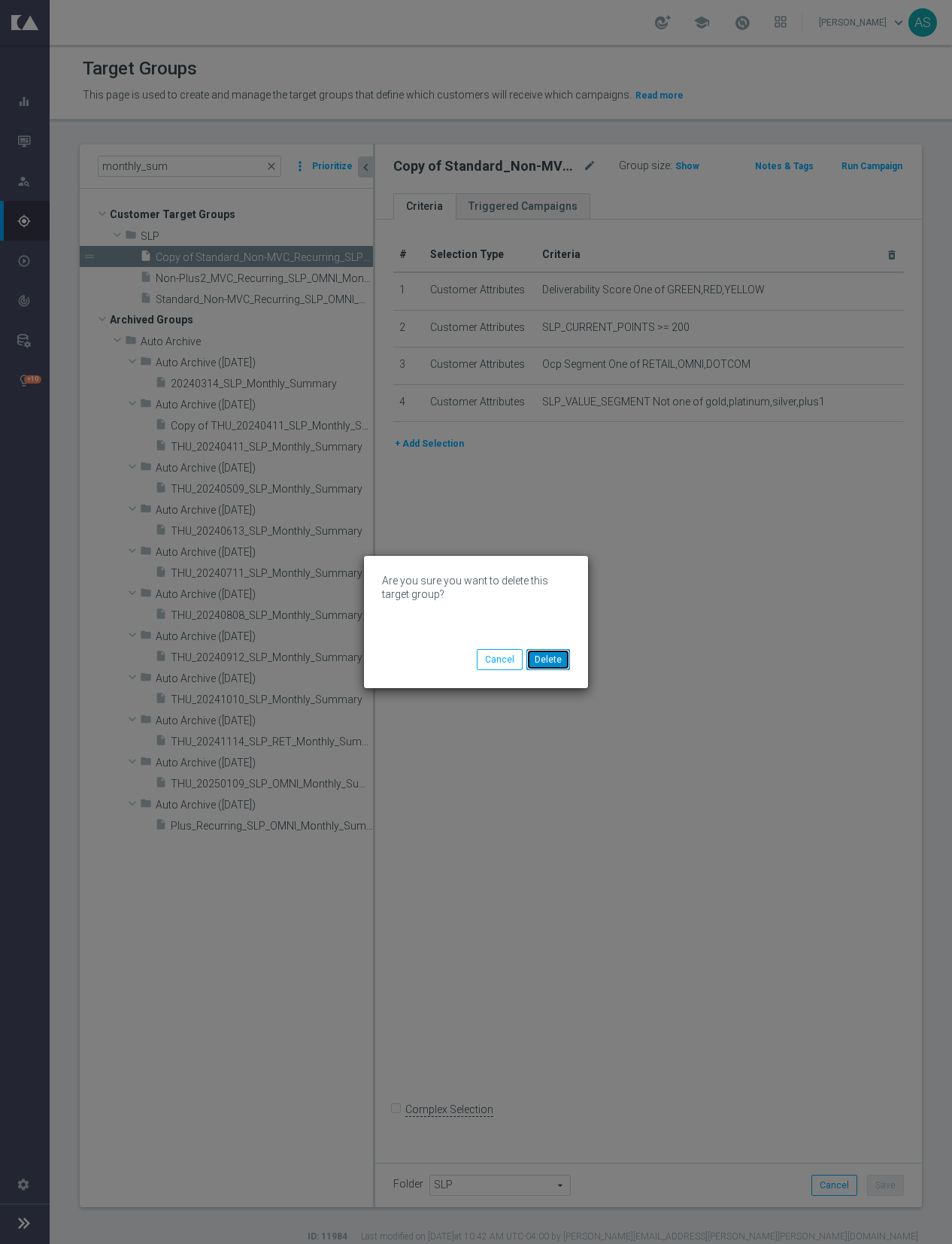
click at [557, 659] on button "Delete" at bounding box center [548, 659] width 44 height 21
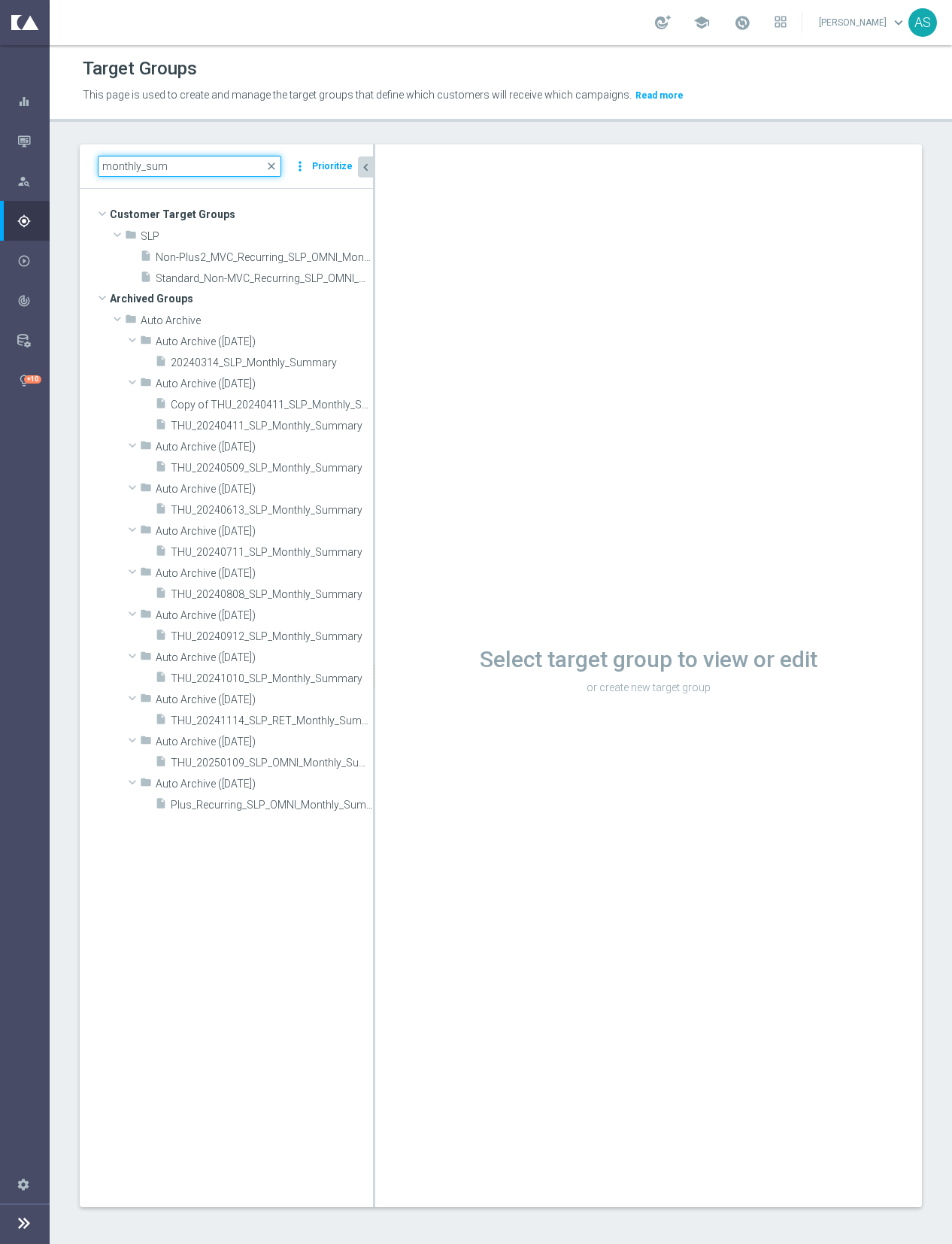
click at [205, 166] on input "monthly_sum" at bounding box center [190, 166] width 183 height 21
click at [276, 169] on span "close" at bounding box center [271, 166] width 12 height 12
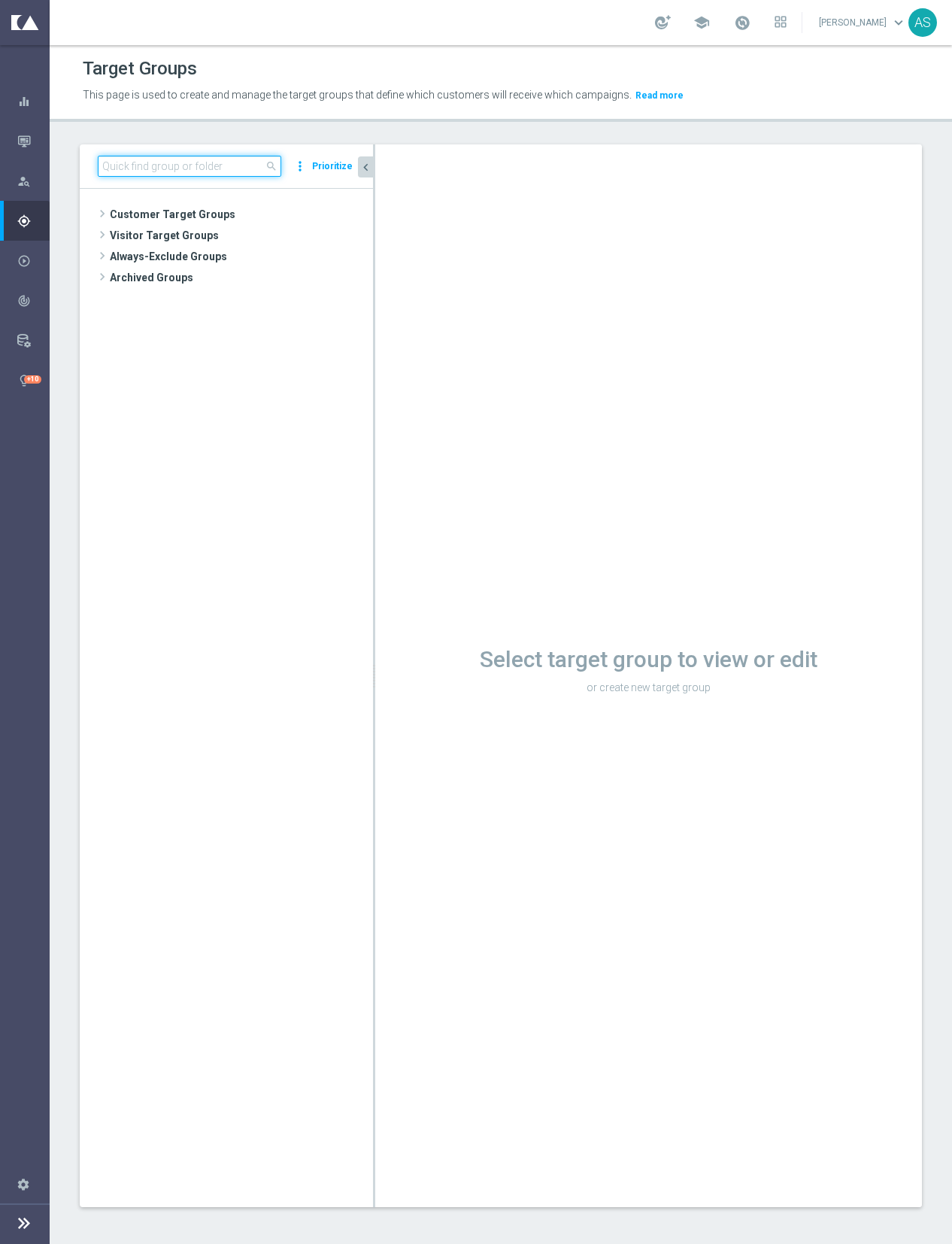
click at [238, 169] on input at bounding box center [190, 166] width 183 height 21
paste input "ER_OMNI_Facilities_BestSellers_4to6_RED6to12"
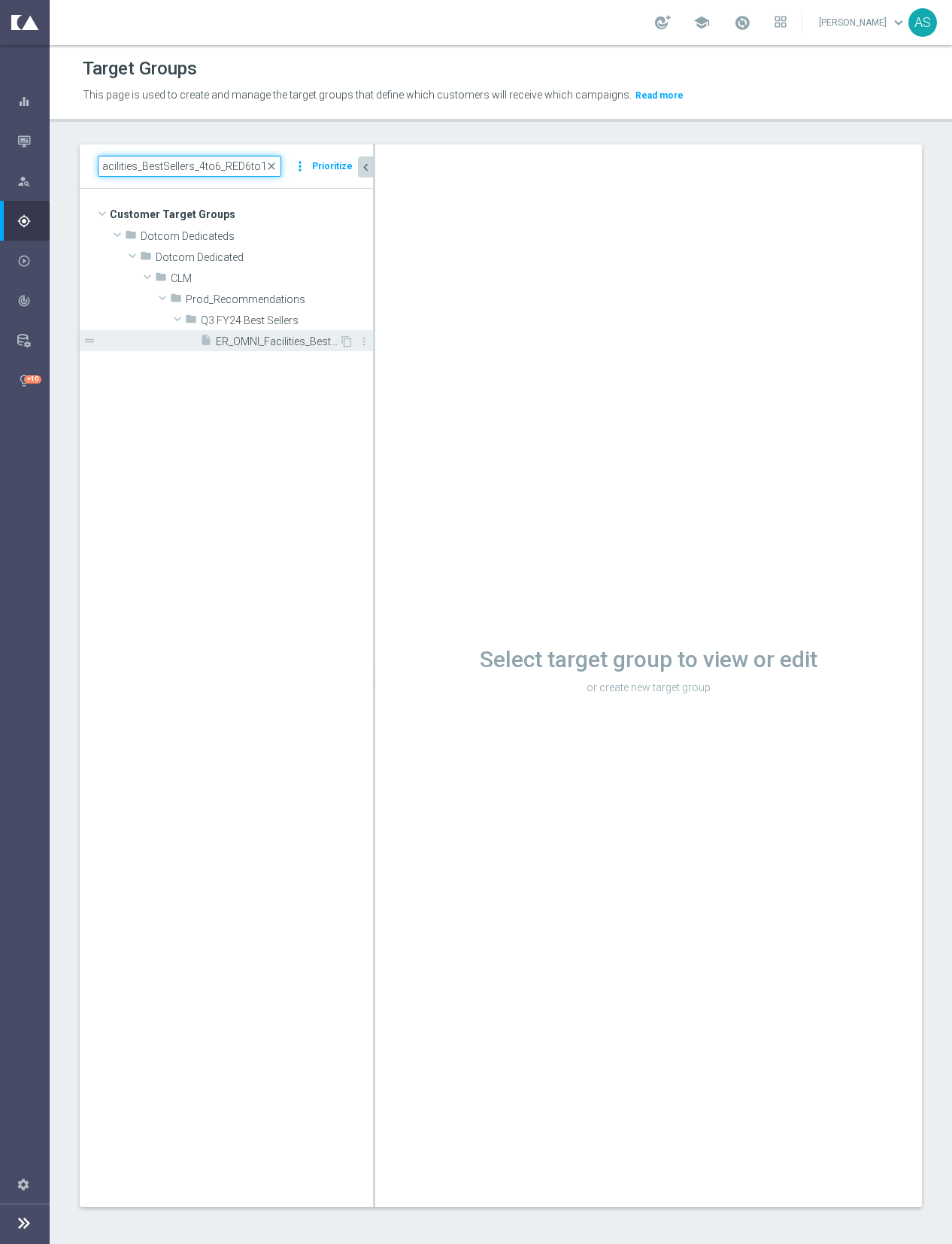
type input "ER_OMNI_Facilities_BestSellers_4to6_RED6to12"
click at [282, 339] on span "ER_OMNI_Facilities_BestSellers_4to6_RED6to12" at bounding box center [277, 342] width 123 height 13
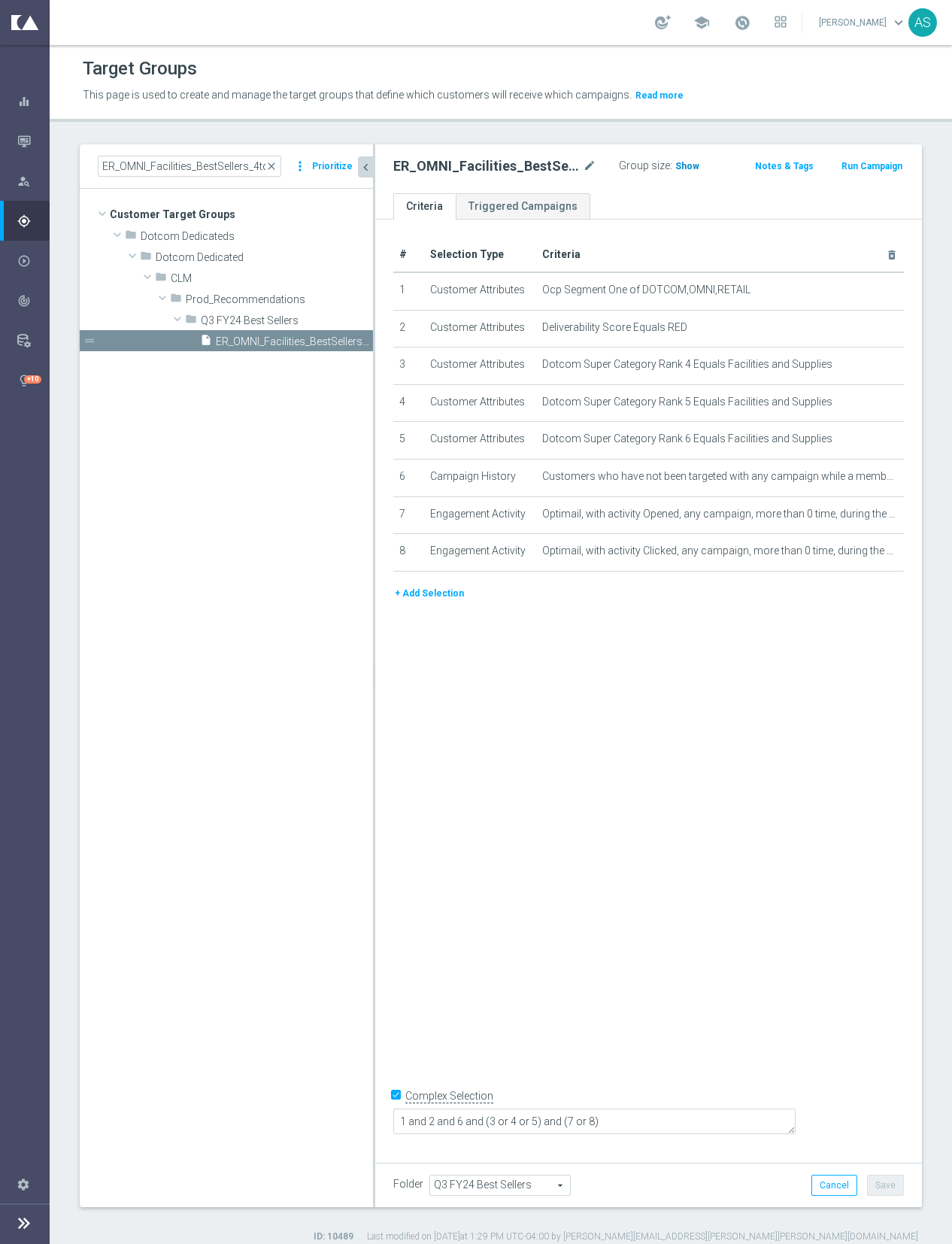
click at [684, 164] on span "Show" at bounding box center [687, 165] width 24 height 10
click at [345, 341] on icon "content_copy" at bounding box center [346, 341] width 12 height 12
click at [878, 292] on icon "mode_edit" at bounding box center [875, 290] width 12 height 12
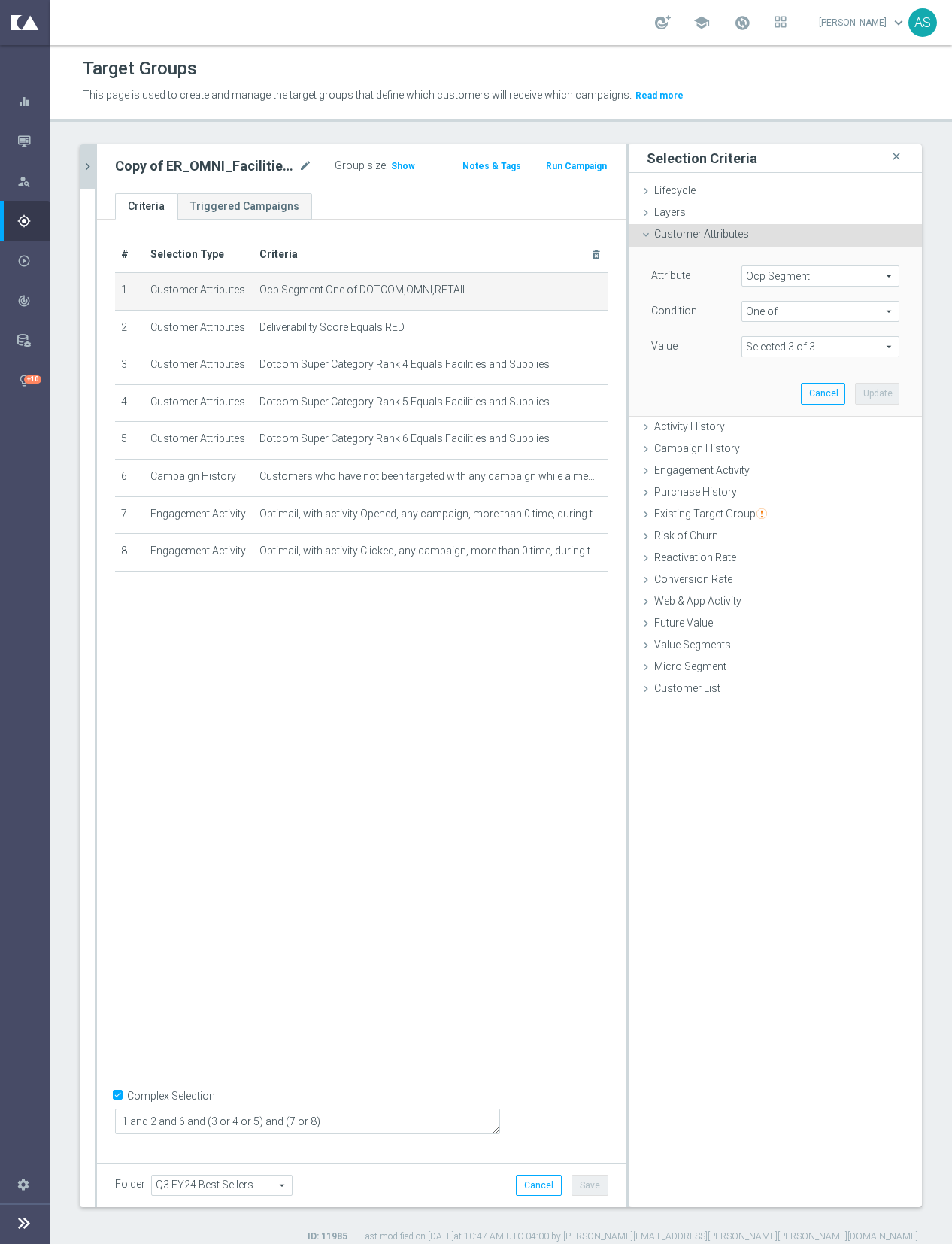
click at [806, 283] on span "Ocp Segment" at bounding box center [820, 275] width 156 height 19
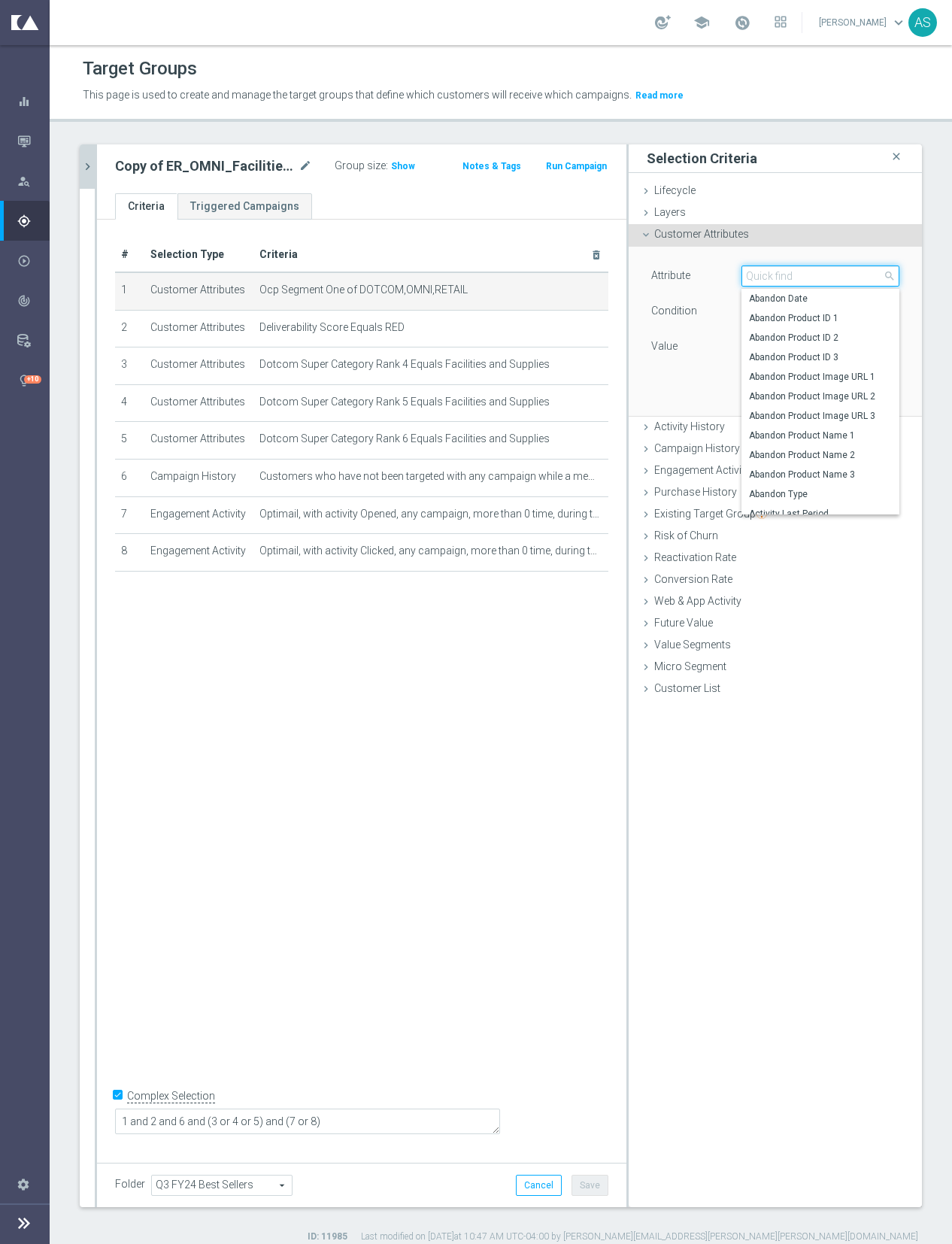
click at [805, 280] on input "search" at bounding box center [820, 275] width 158 height 21
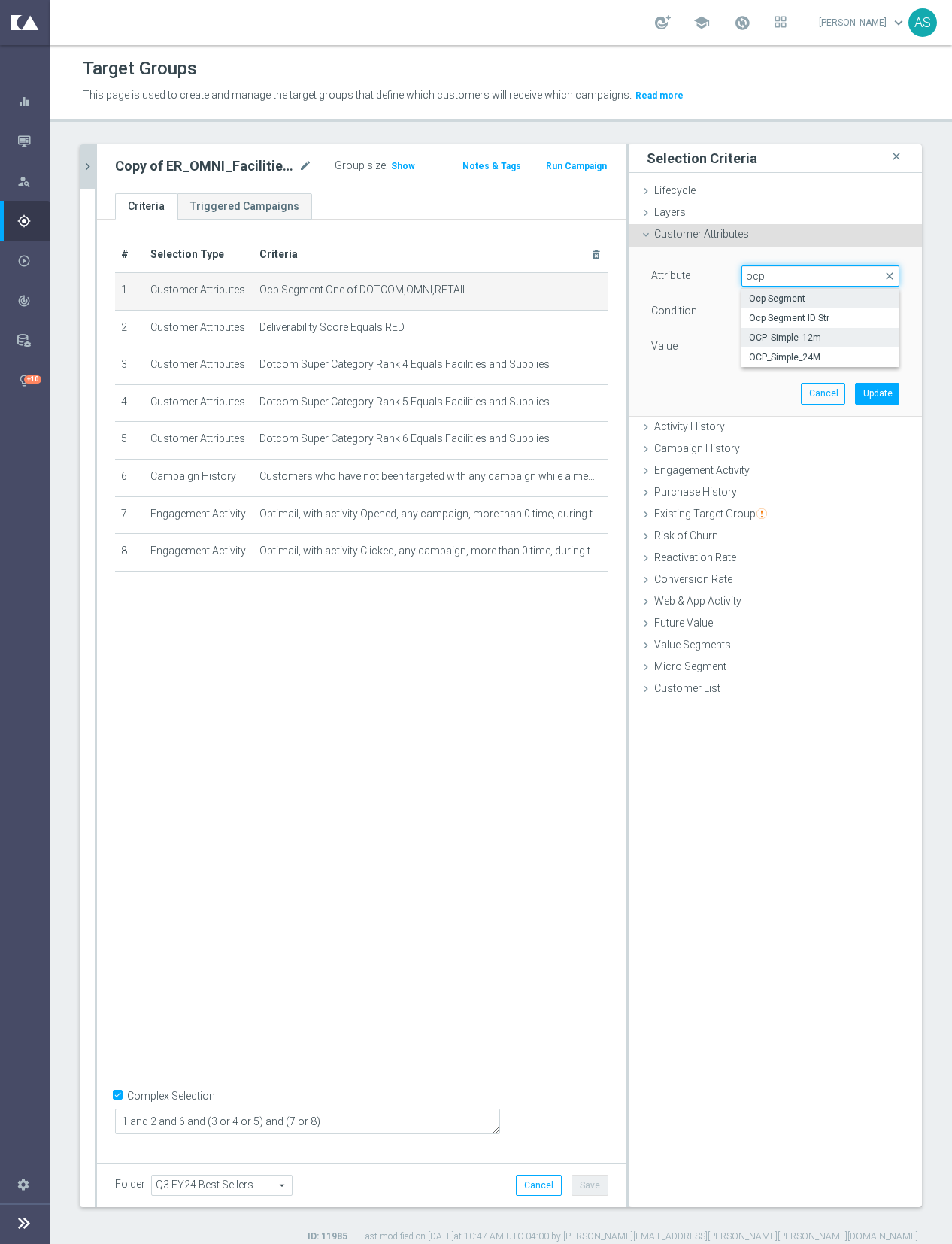
type input "ocp"
click at [819, 332] on span "OCP_Simple_12m" at bounding box center [820, 337] width 143 height 12
type input "OCP_Simple_12m"
type input "Equals"
click at [791, 352] on span at bounding box center [820, 346] width 156 height 19
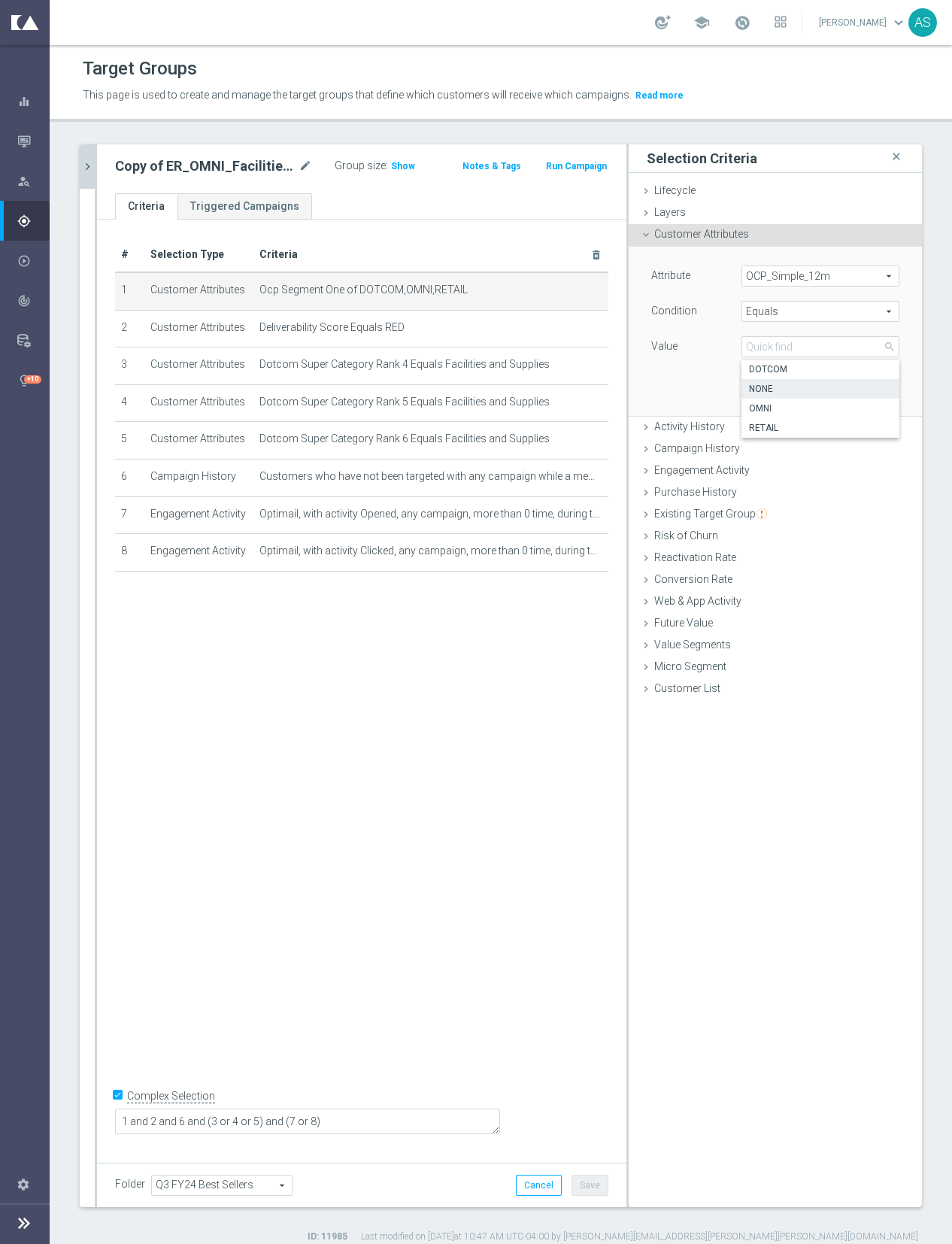
click at [781, 393] on span "NONE" at bounding box center [820, 388] width 143 height 12
type input "NONE"
click at [876, 394] on button "Update" at bounding box center [877, 393] width 44 height 21
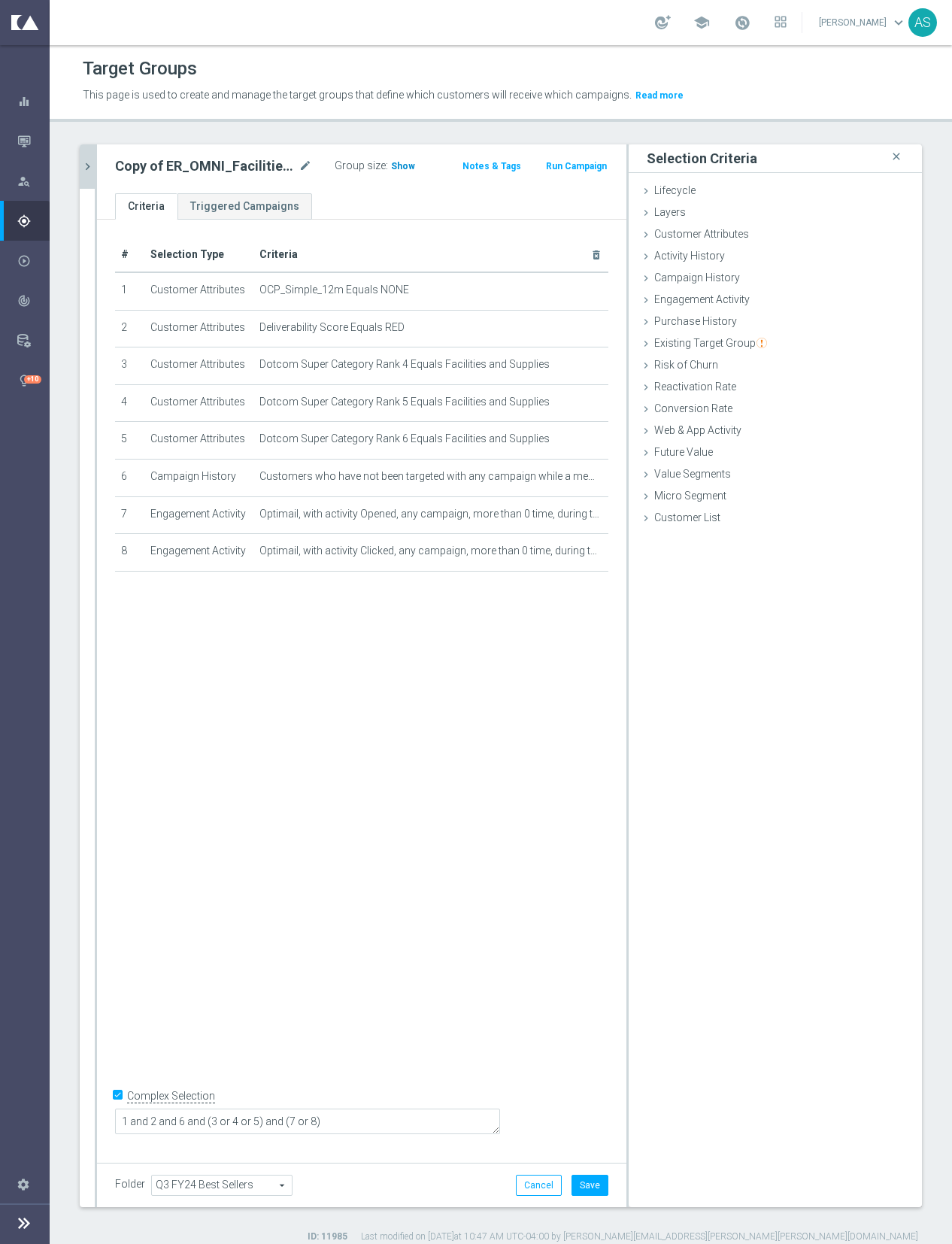
click at [400, 165] on span "Show" at bounding box center [403, 165] width 24 height 10
click at [580, 287] on icon "mode_edit" at bounding box center [580, 290] width 12 height 12
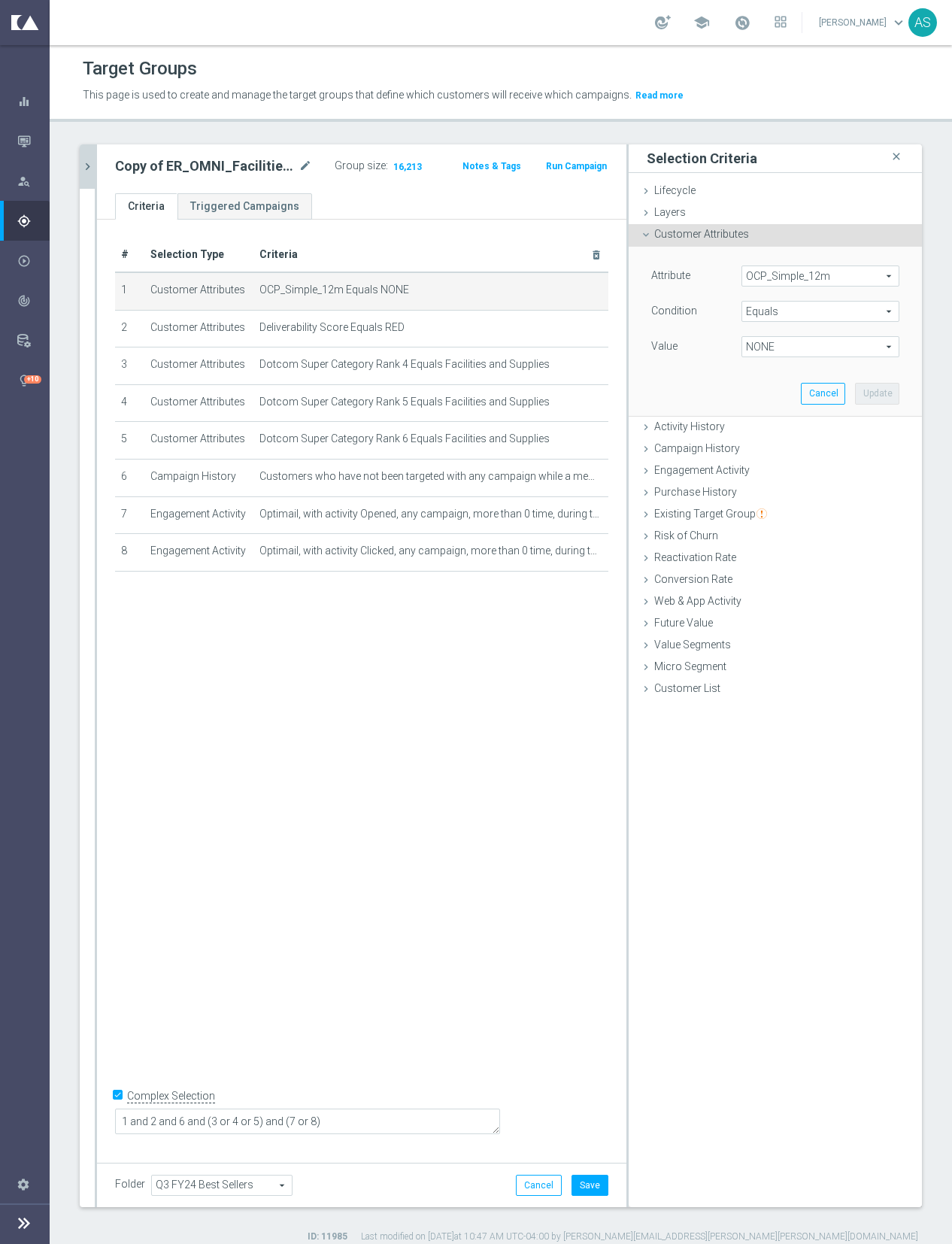
click at [858, 344] on span "NONE" at bounding box center [820, 346] width 156 height 19
click at [765, 317] on span "Equals" at bounding box center [820, 311] width 156 height 19
click at [765, 501] on label "One of" at bounding box center [820, 509] width 158 height 19
type input "One of"
click at [780, 352] on span "NONE" at bounding box center [820, 346] width 156 height 19
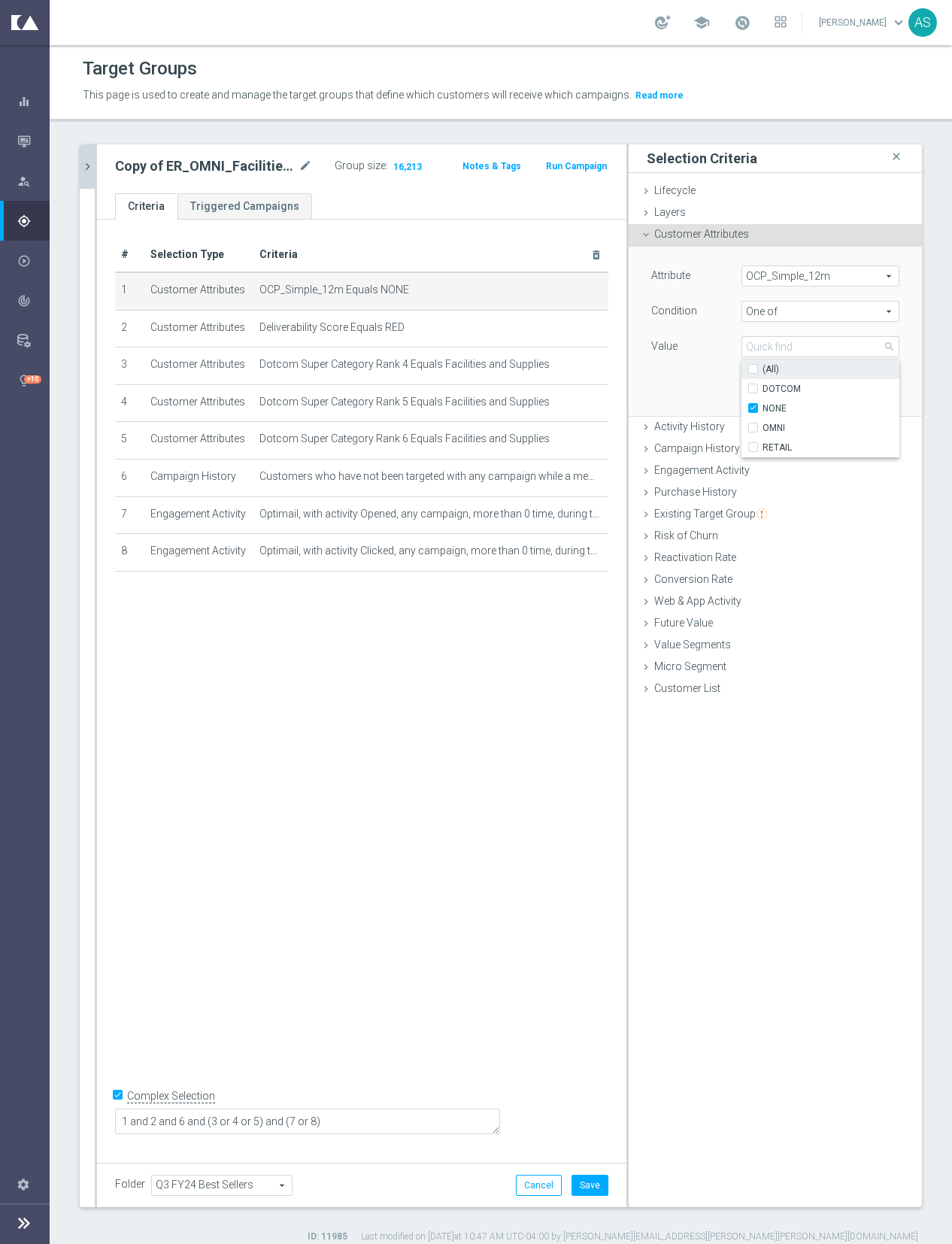
click at [772, 369] on span "(All)" at bounding box center [770, 369] width 17 height 12
click at [762, 369] on input "(All)" at bounding box center [757, 370] width 10 height 10
checkbox input "true"
type input "Selected 4 of 4"
checkbox input "true"
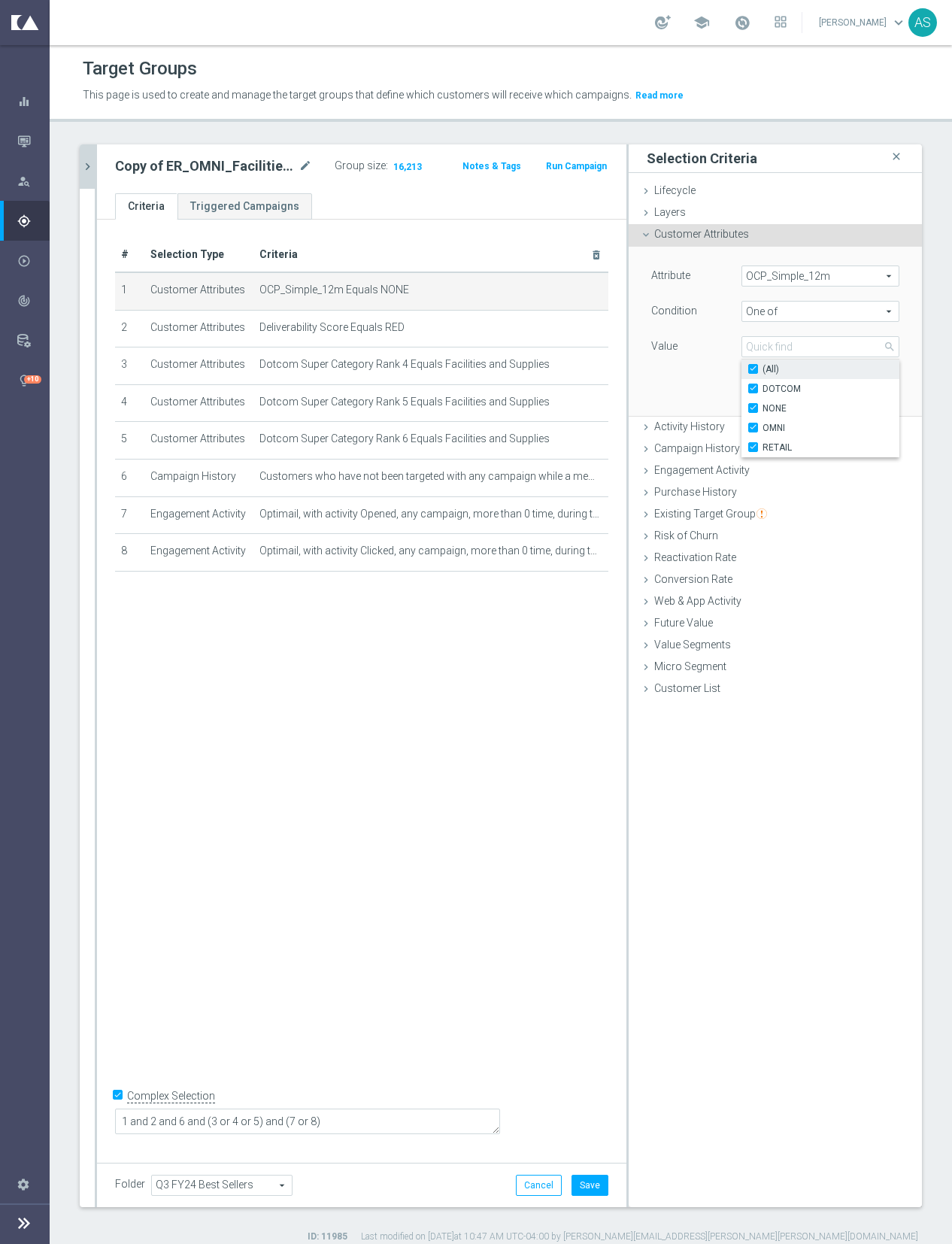
checkbox input "true"
click at [772, 410] on span "NONE" at bounding box center [830, 408] width 137 height 12
click at [762, 410] on input "NONE" at bounding box center [757, 408] width 10 height 10
checkbox input "false"
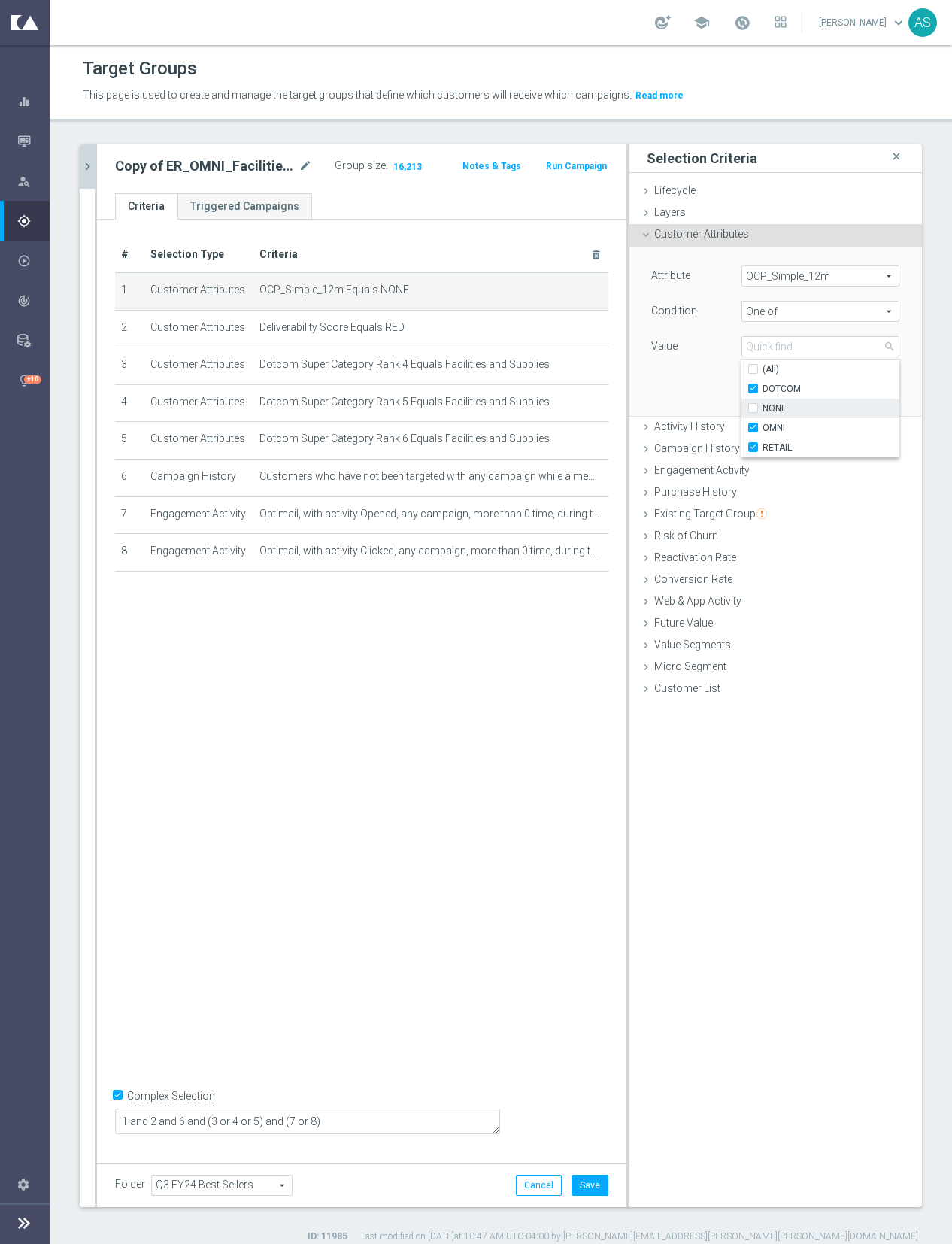
type input "Selected 3 of 4"
checkbox input "false"
click at [688, 378] on div "Attribute OCP_Simple_12m OCP_Simple_12m arrow_drop_down search Condition One of…" at bounding box center [775, 331] width 271 height 169
click at [879, 391] on button "Update" at bounding box center [877, 393] width 44 height 21
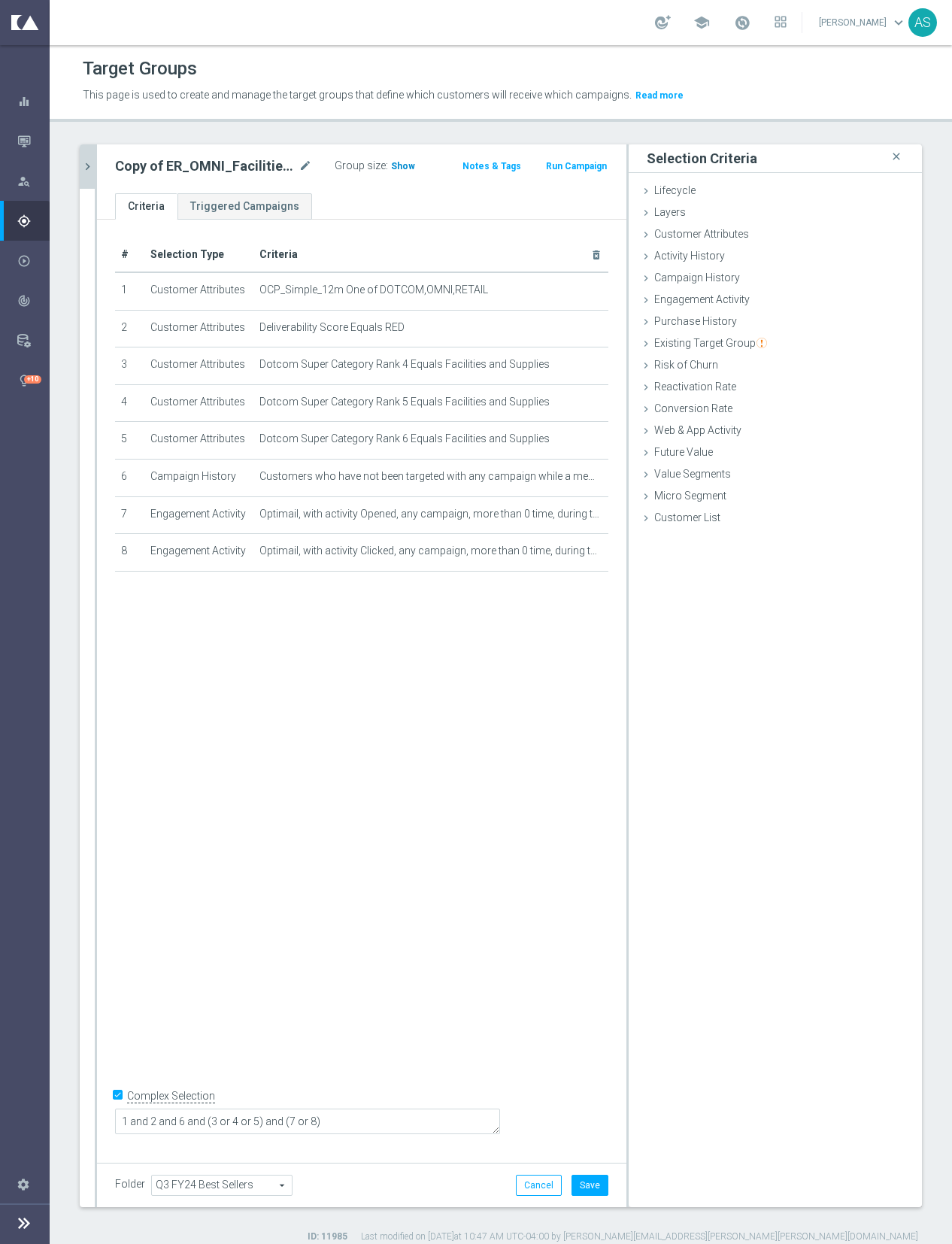
click at [403, 169] on span "Show" at bounding box center [403, 165] width 24 height 10
click at [93, 165] on icon "chevron_right" at bounding box center [88, 167] width 15 height 15
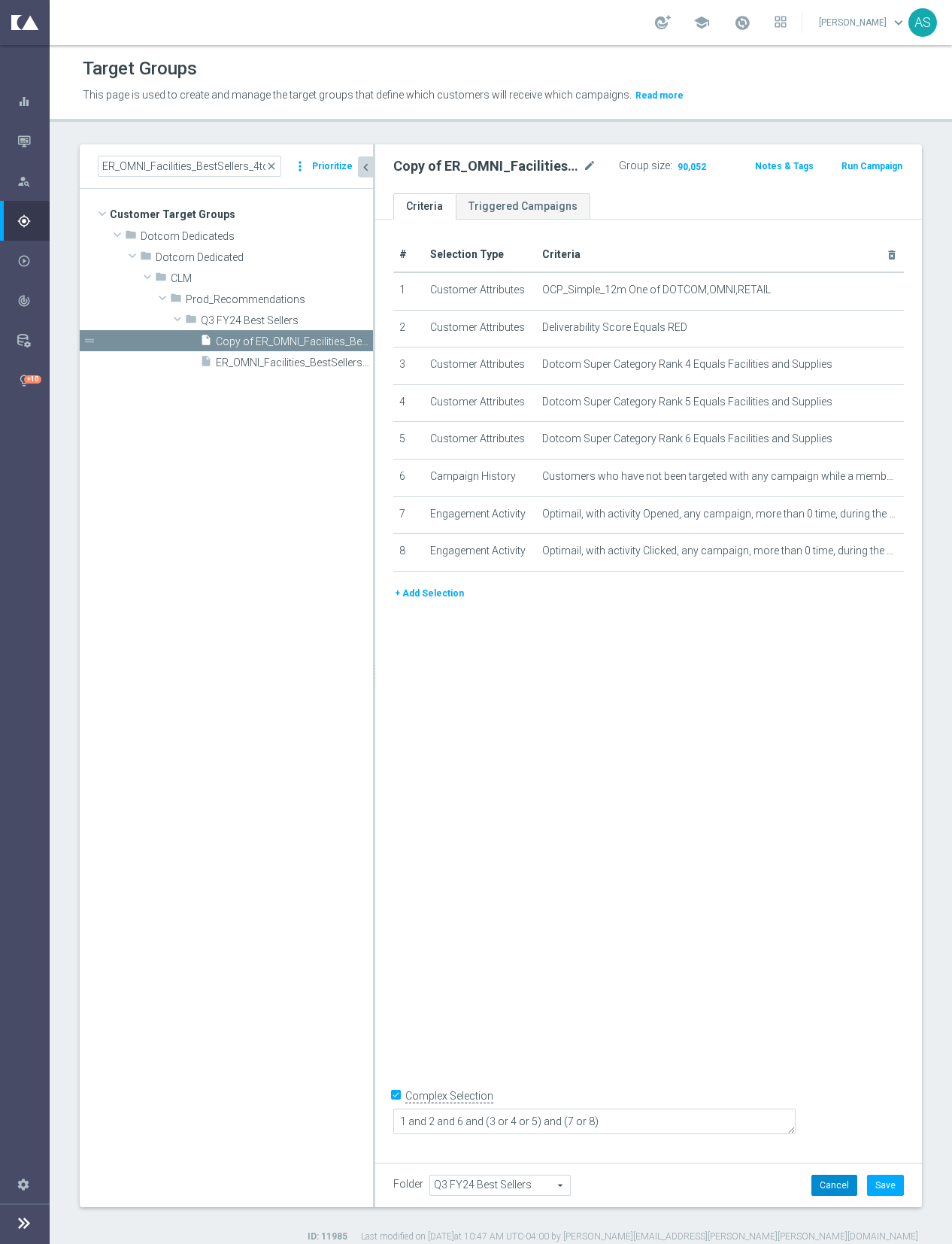
click at [847, 1180] on button "Cancel" at bounding box center [834, 1184] width 46 height 21
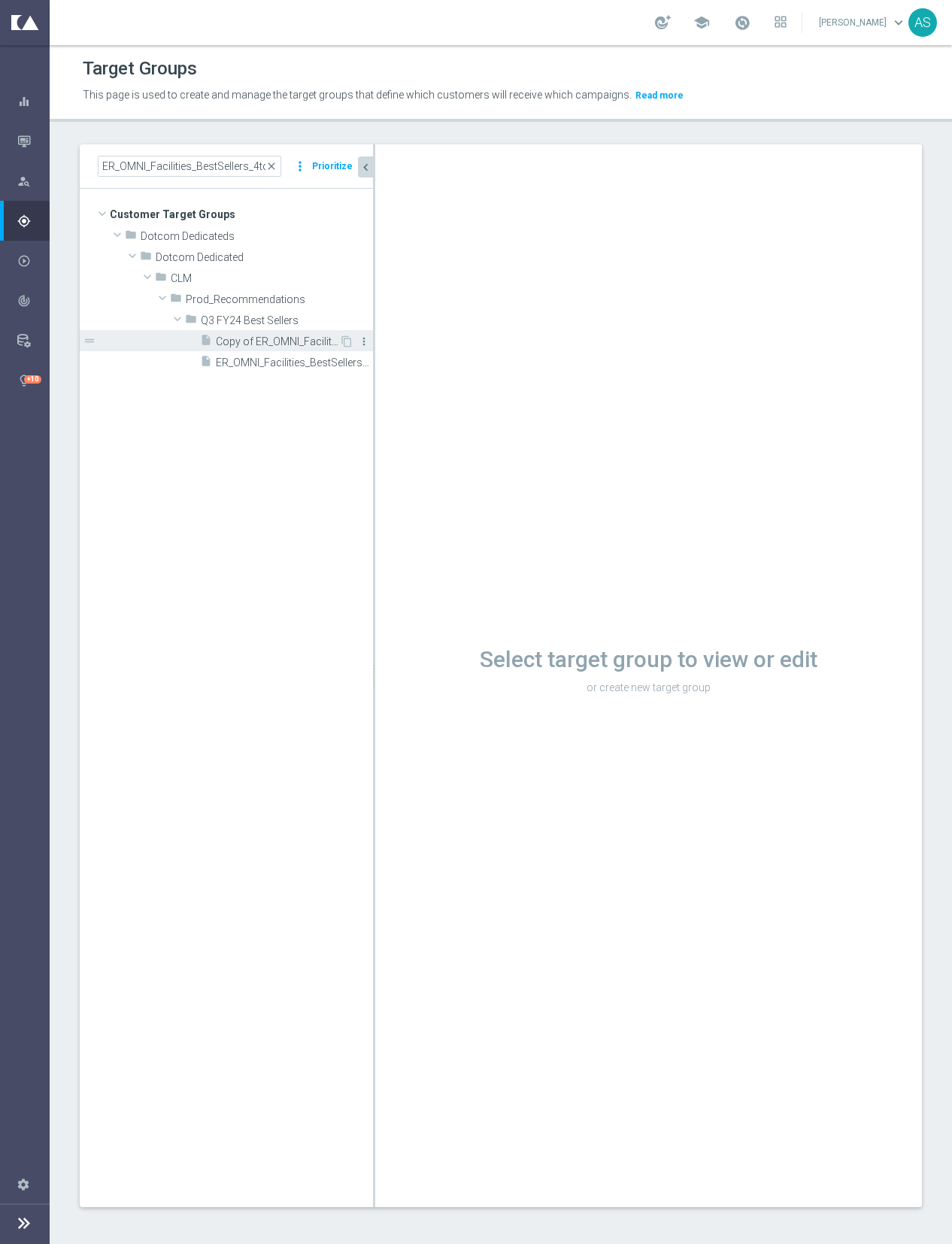
click at [367, 343] on icon "more_vert" at bounding box center [363, 341] width 12 height 12
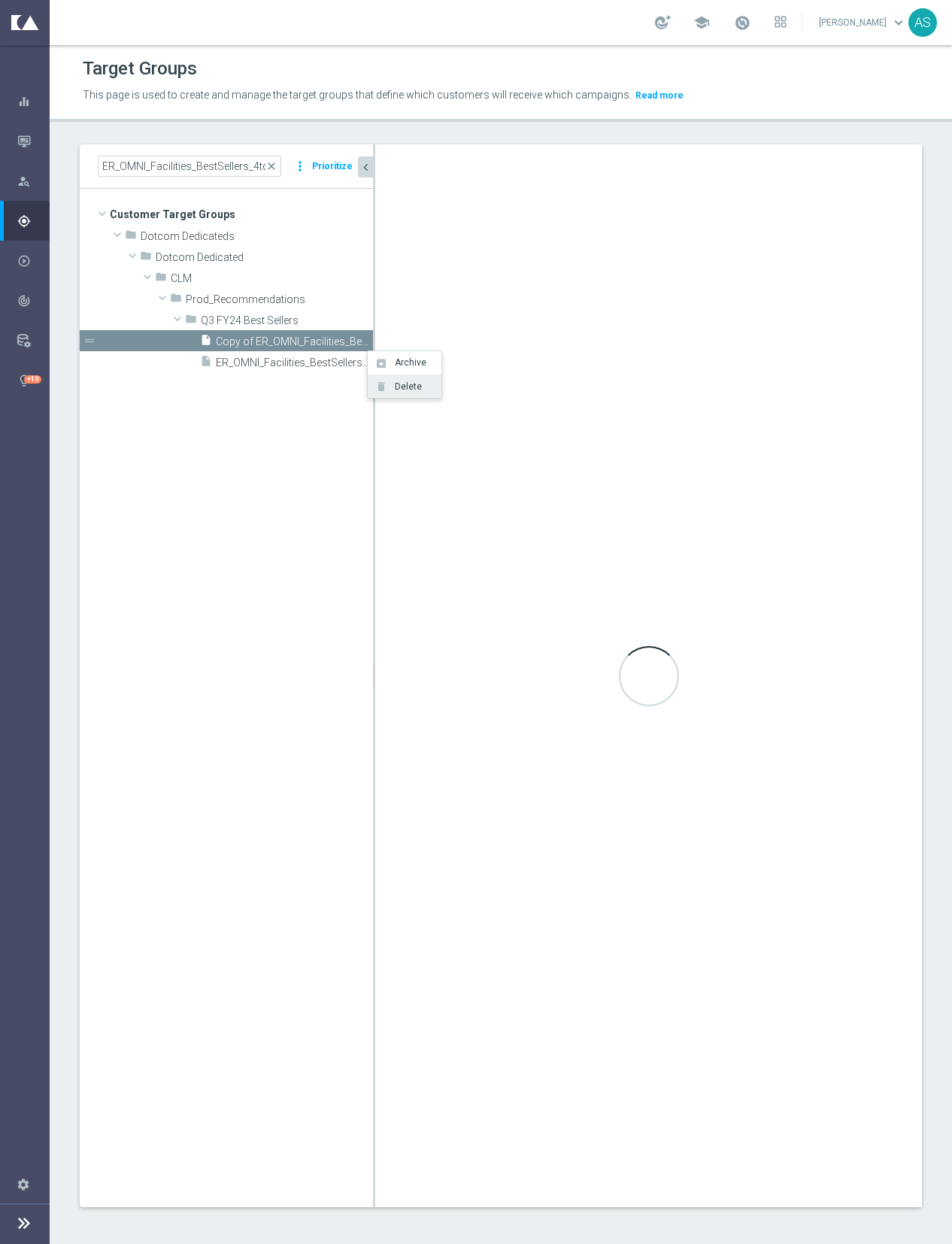
click at [399, 385] on span "Delete" at bounding box center [405, 386] width 32 height 10
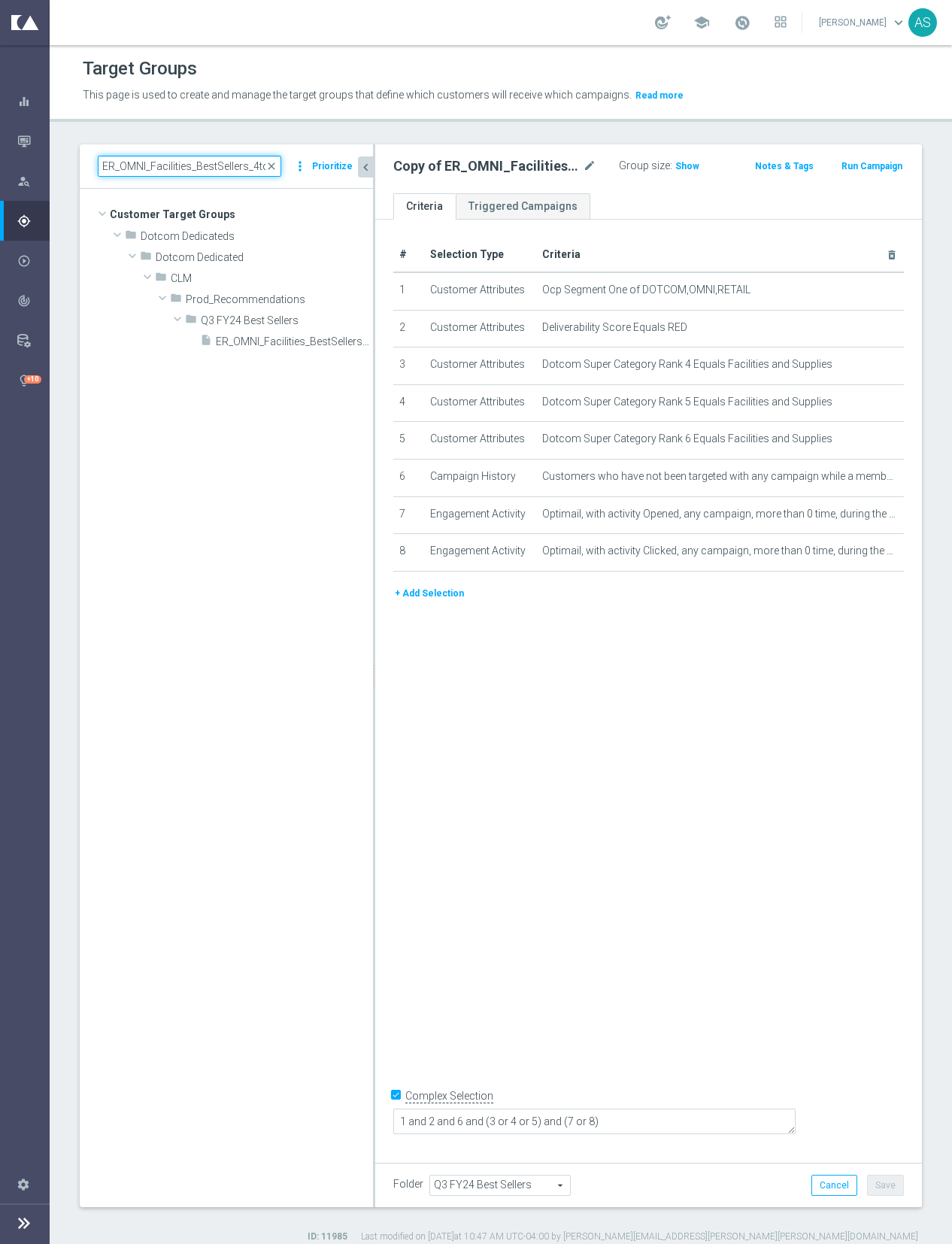
click at [220, 172] on input "ER_OMNI_Facilities_BestSellers_4to6_RED6to12" at bounding box center [190, 166] width 183 height 21
paste input "CLM_PrivateBrands"
type input "ER_OMNI_CLM_PrivateBrands"
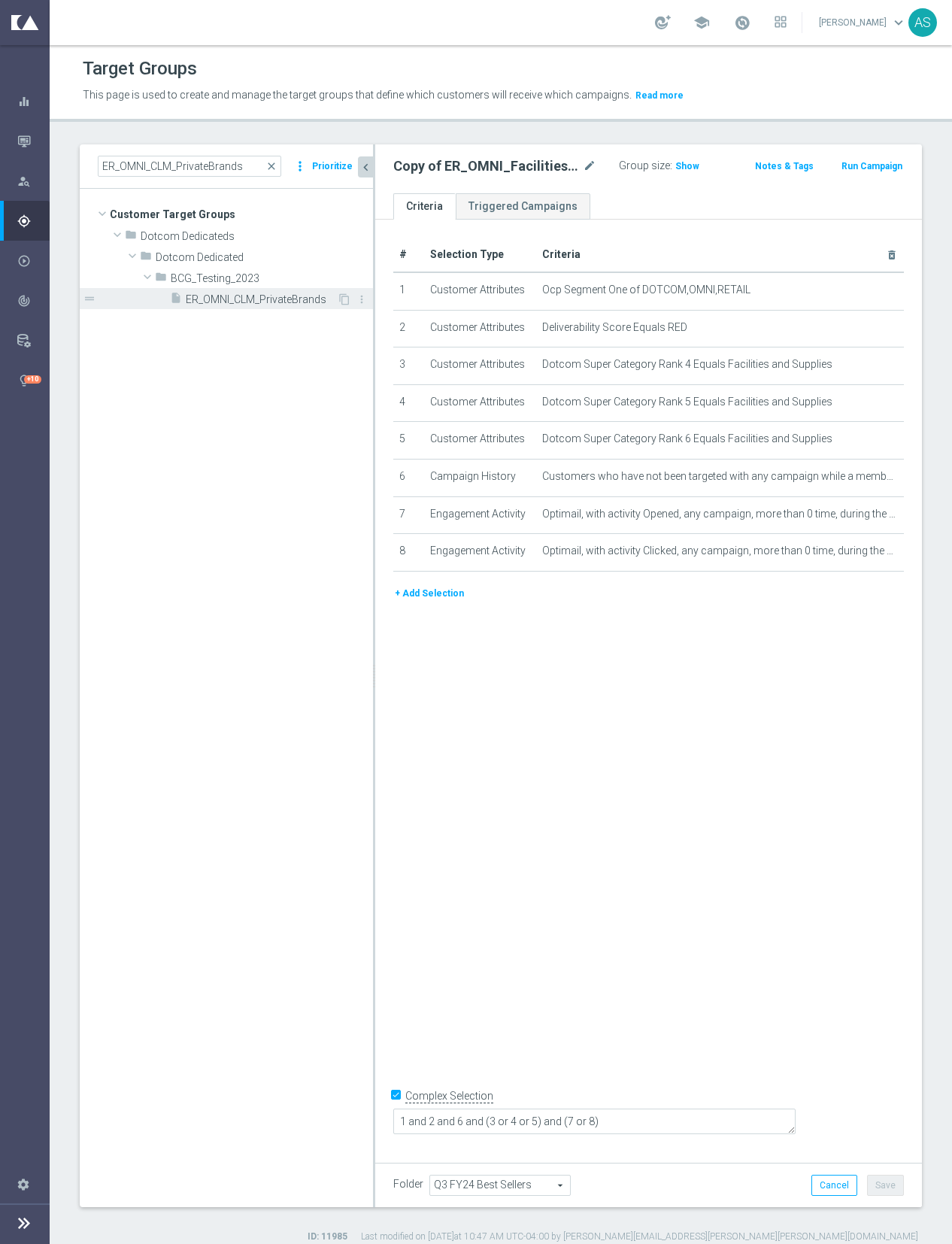
click at [269, 294] on span "ER_OMNI_CLM_PrivateBrands" at bounding box center [260, 300] width 151 height 13
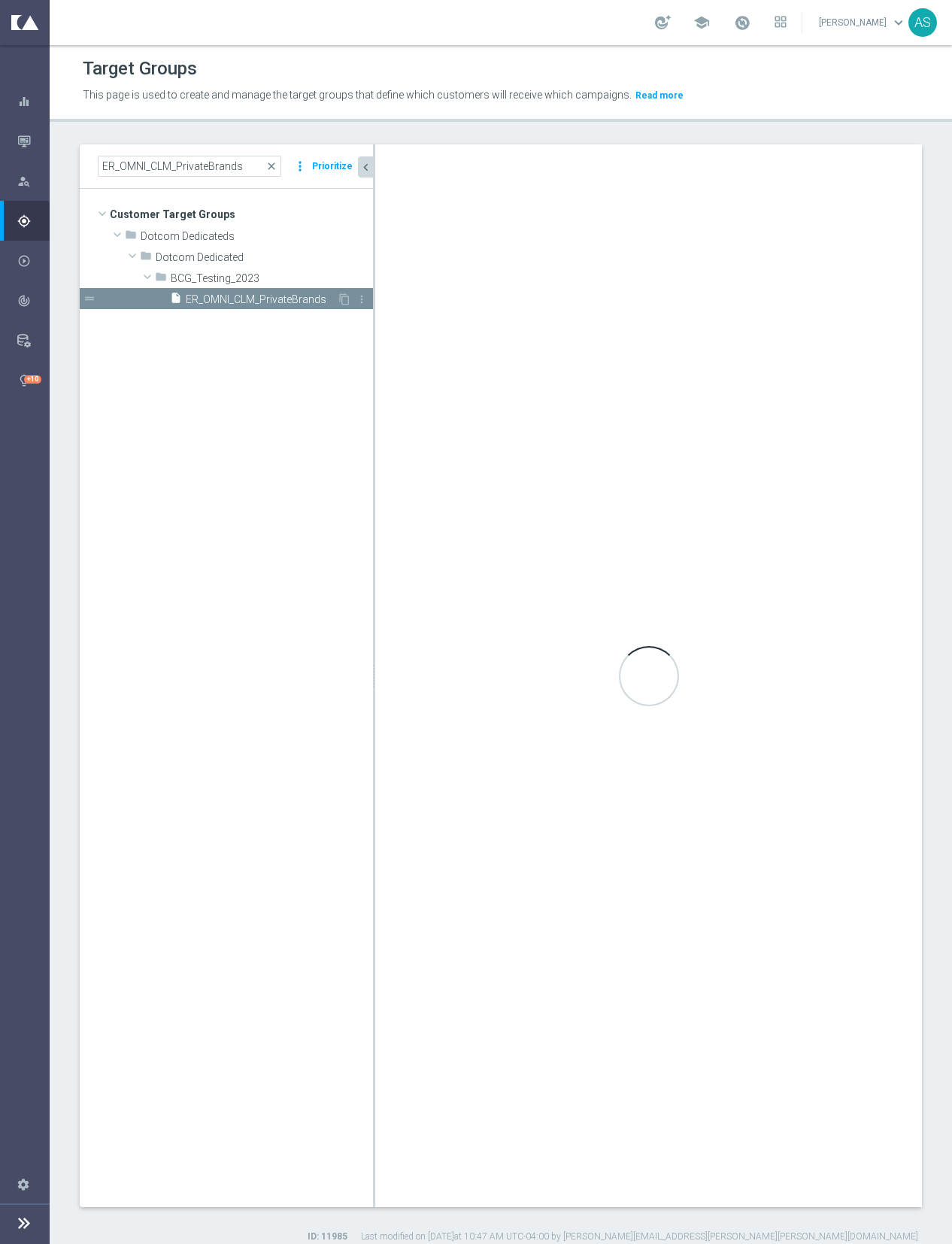
checkbox input "false"
type input "BCG_Testing_2023"
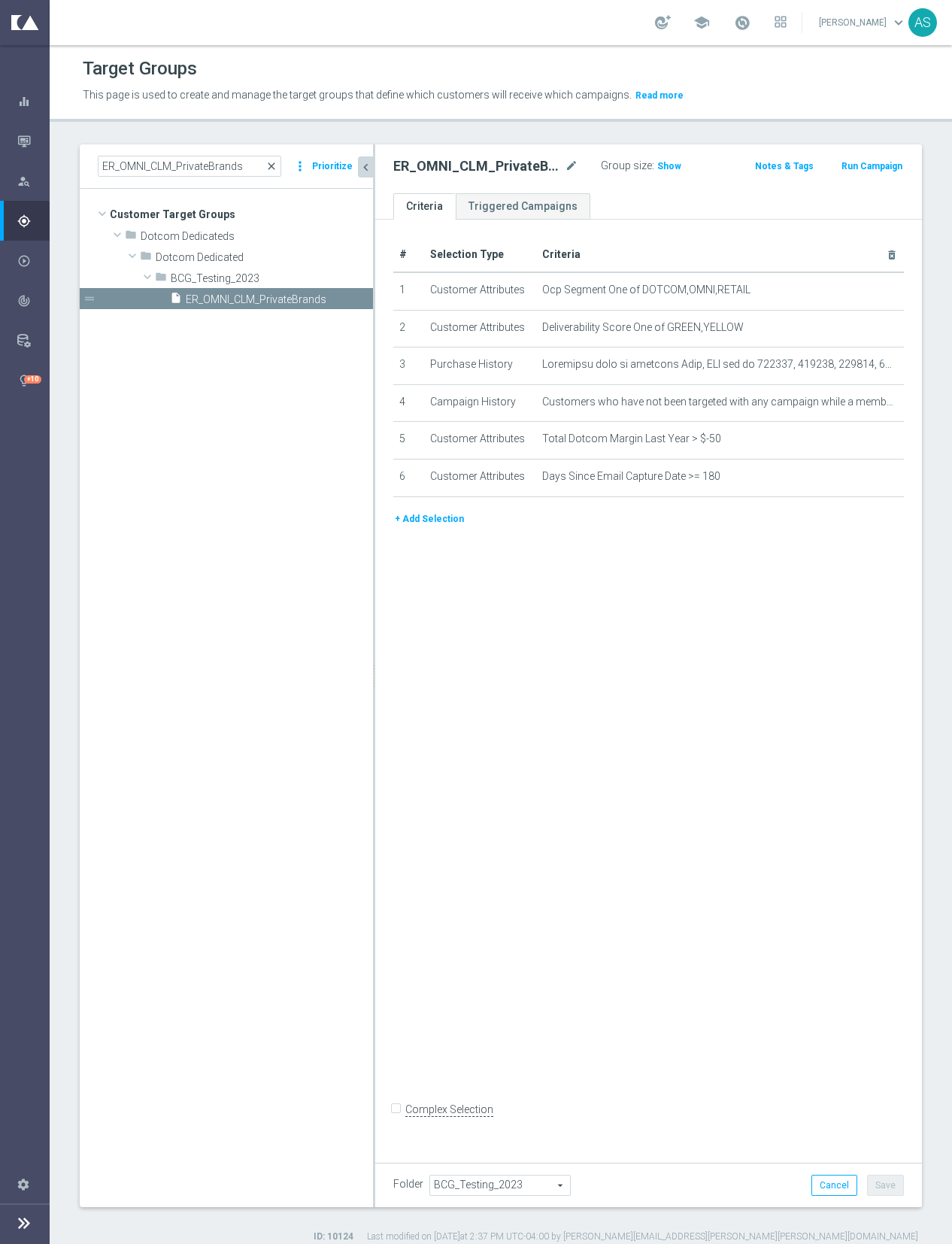
click at [276, 164] on span "close" at bounding box center [271, 166] width 12 height 12
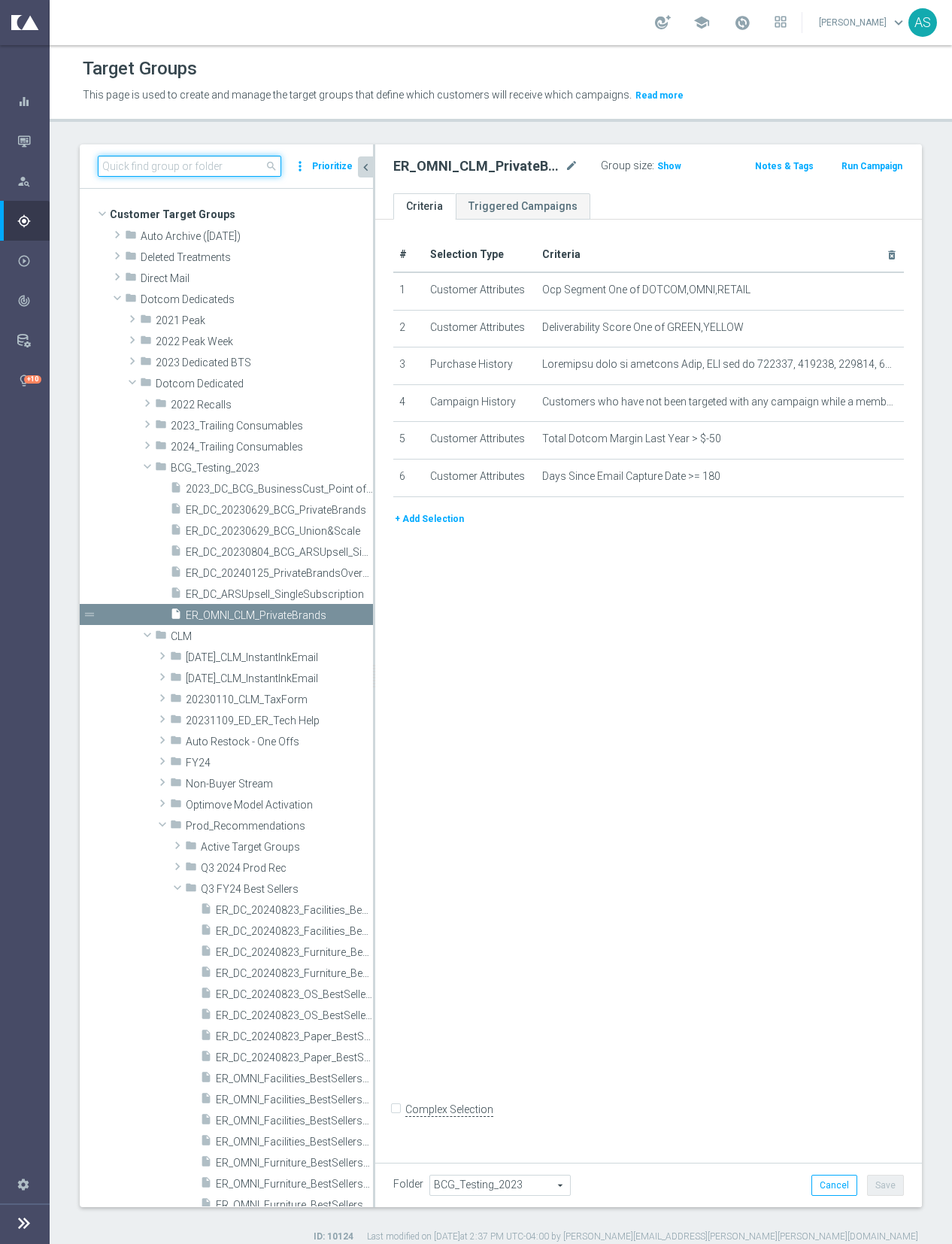
click at [222, 167] on input at bounding box center [190, 166] width 183 height 21
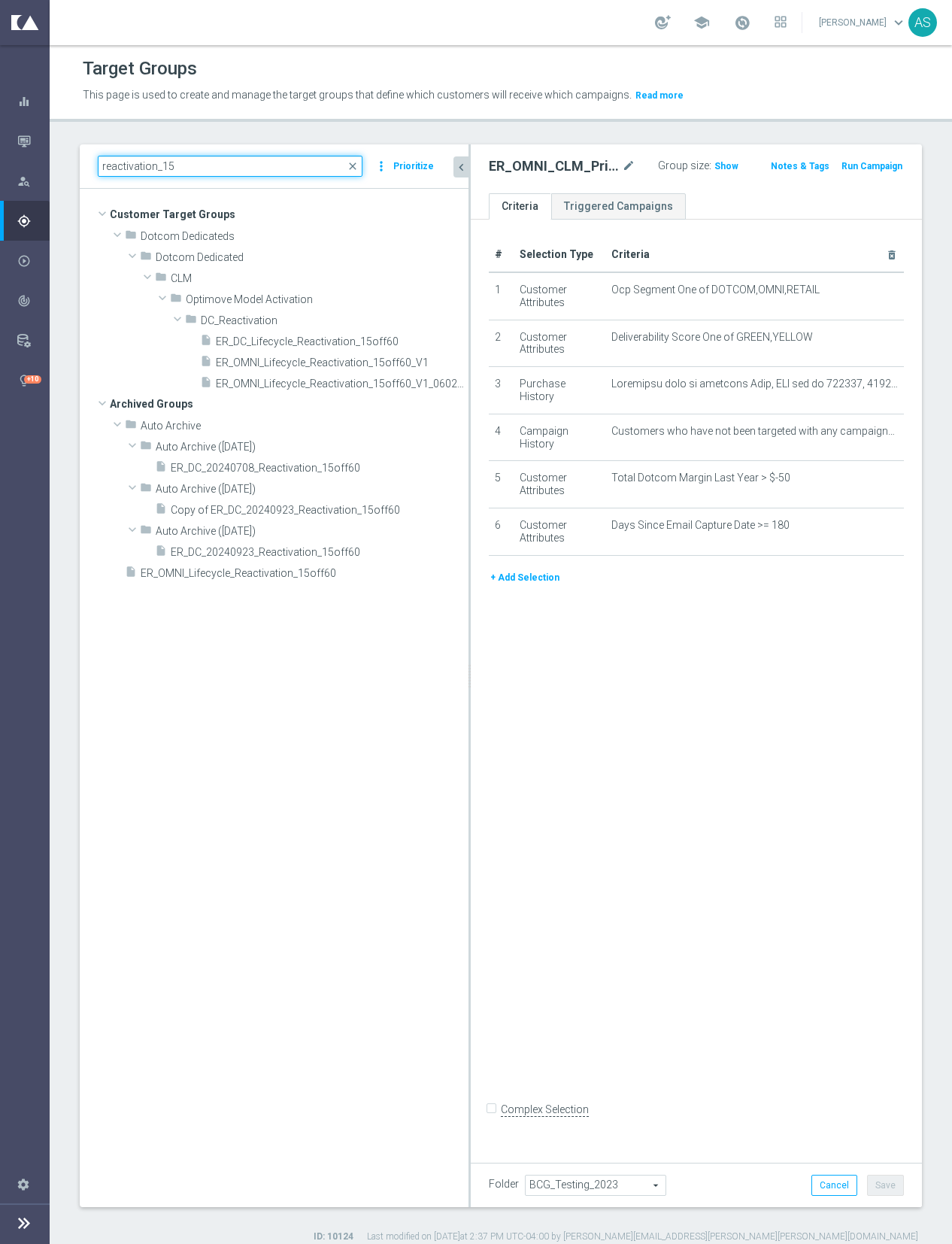
drag, startPoint x: 373, startPoint y: 345, endPoint x: 469, endPoint y: 352, distance: 96.3
click at [469, 352] on div at bounding box center [470, 675] width 2 height 1062
type input "reactivation_15"
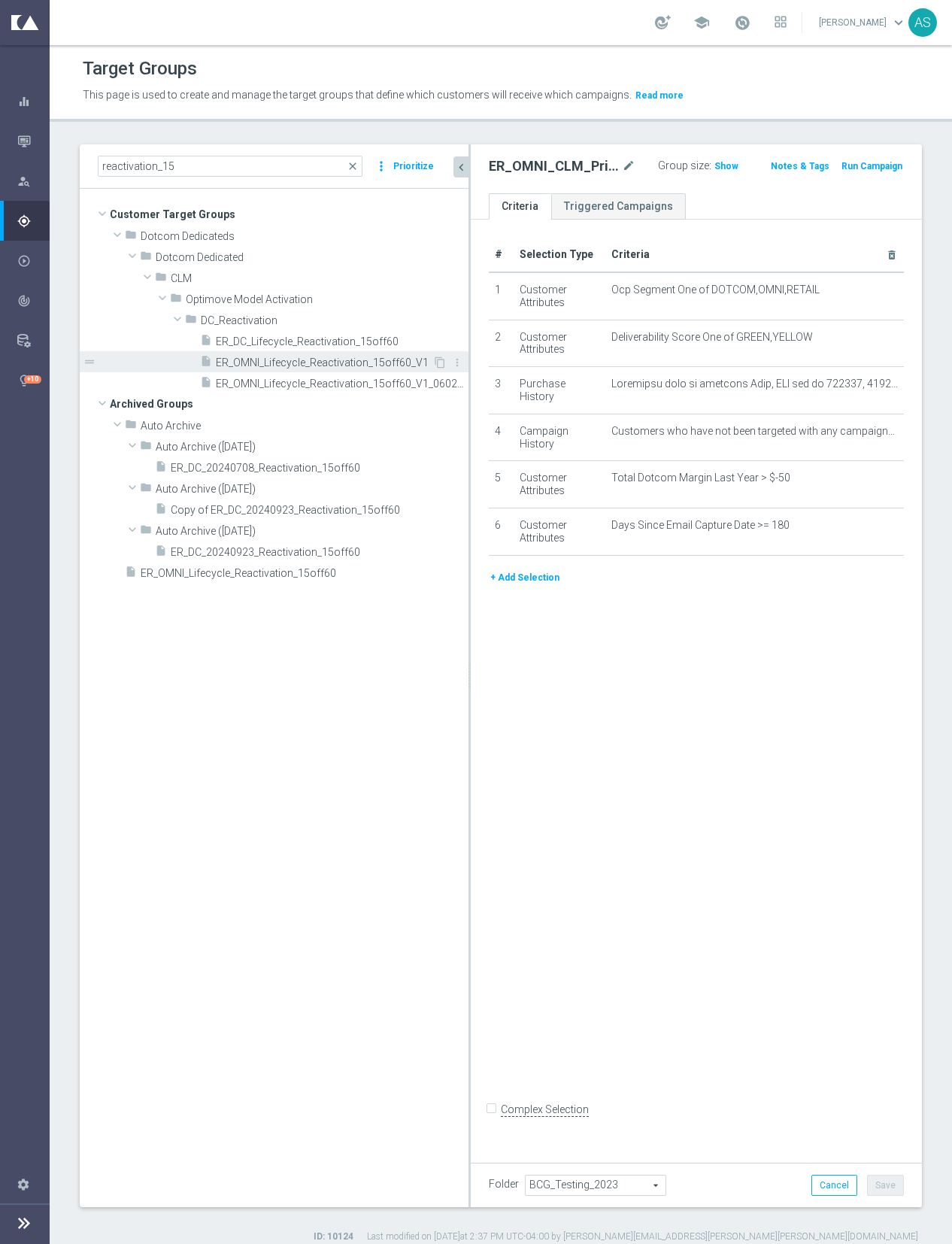
click at [406, 360] on span "ER_OMNI_Lifecycle_Reactivation_15off60_V1" at bounding box center [324, 363] width 216 height 13
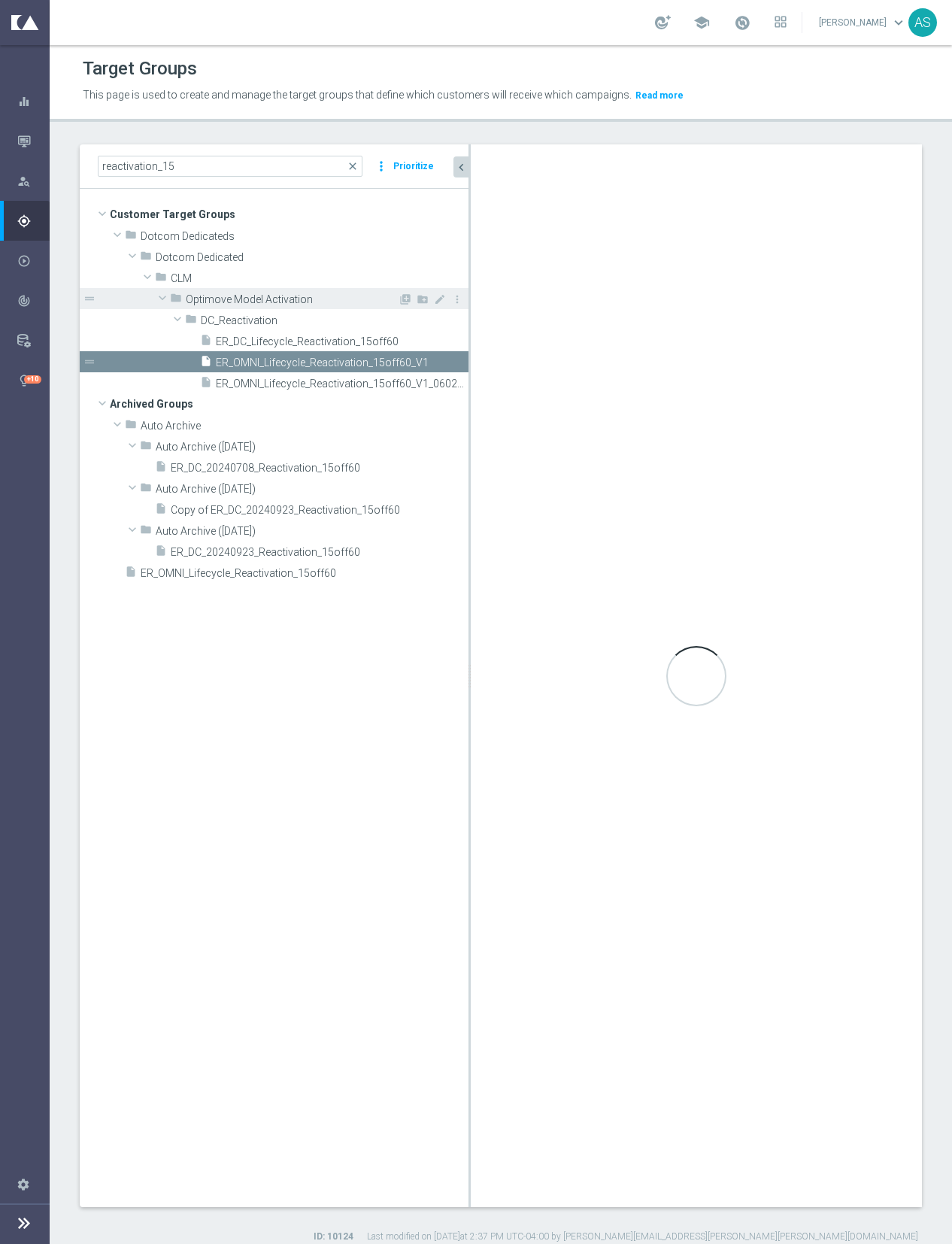
type input "DC_Reactivation"
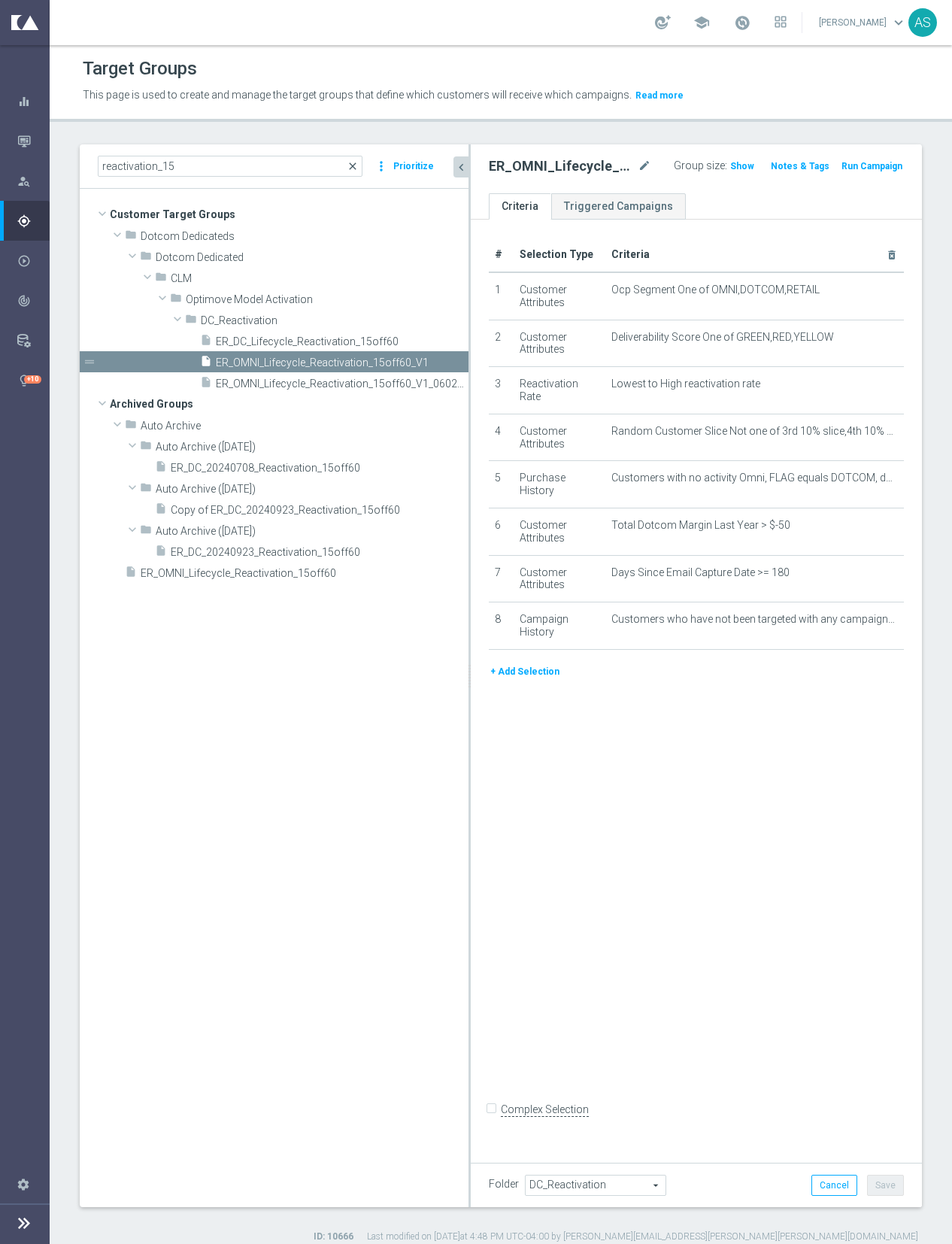
click at [353, 167] on span "close" at bounding box center [352, 166] width 12 height 12
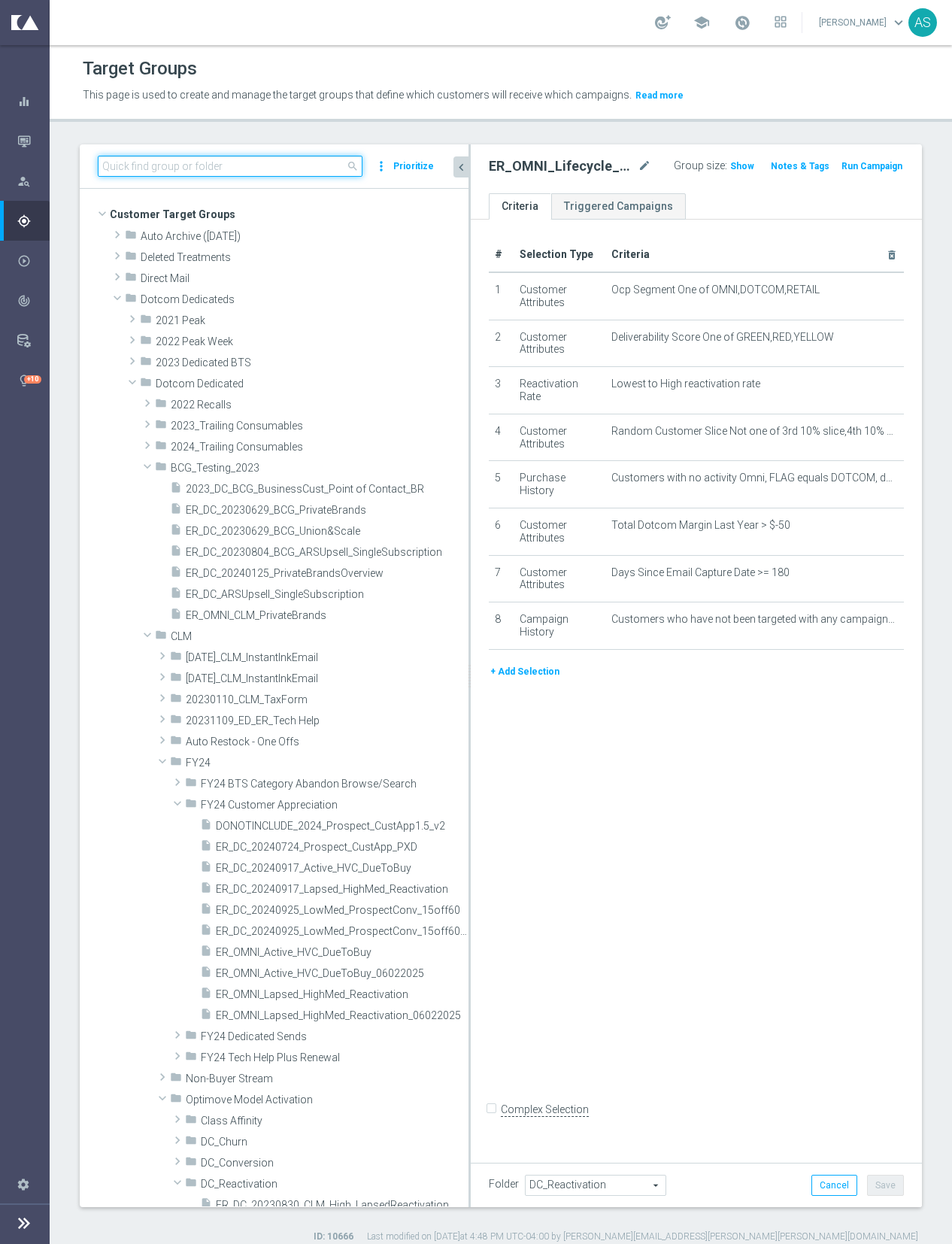
click at [252, 167] on input at bounding box center [230, 166] width 265 height 21
paste input "Retail Interim Promo Test"
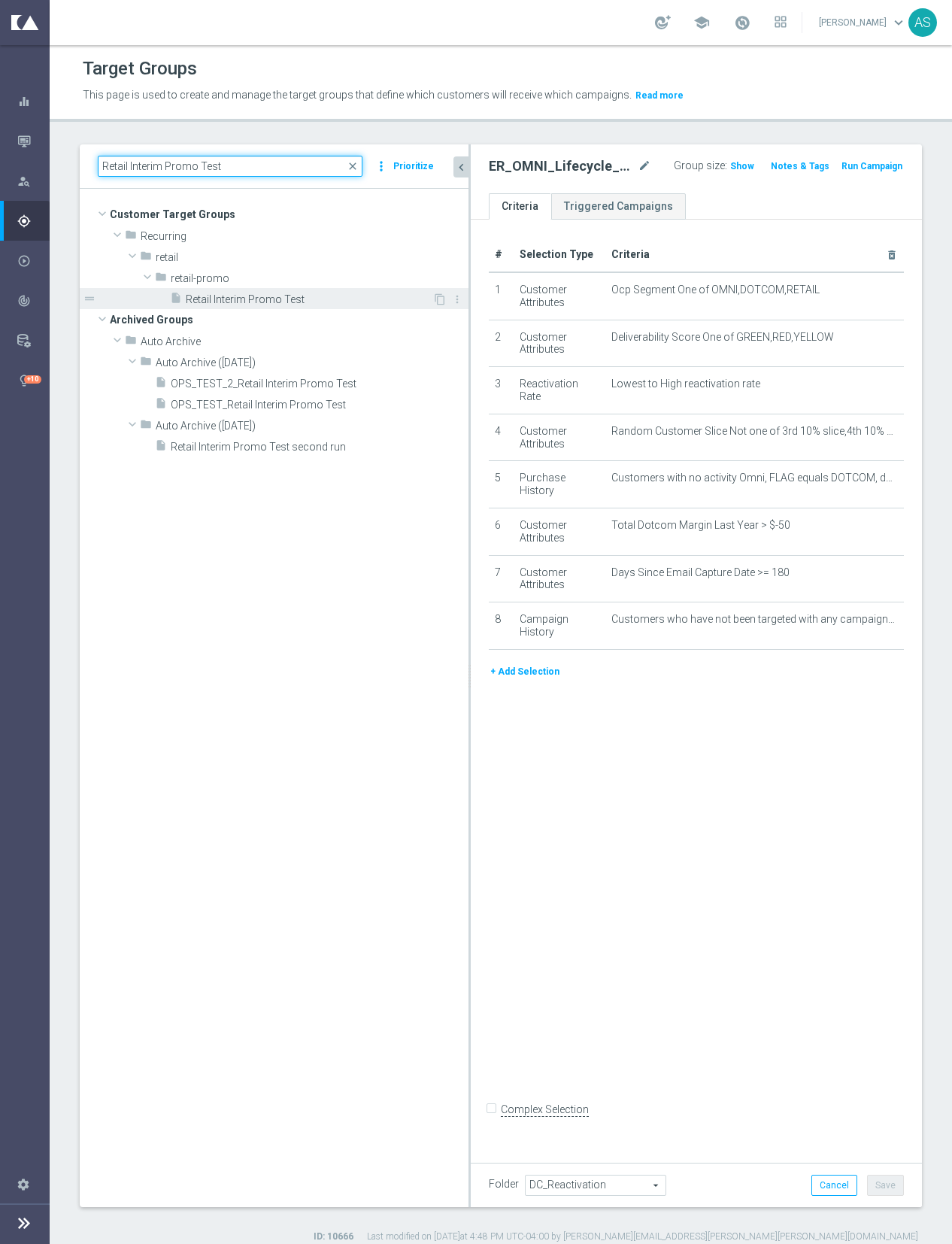
type input "Retail Interim Promo Test"
click at [267, 290] on div "insert_drive_file Retail Interim Promo Test" at bounding box center [301, 298] width 262 height 21
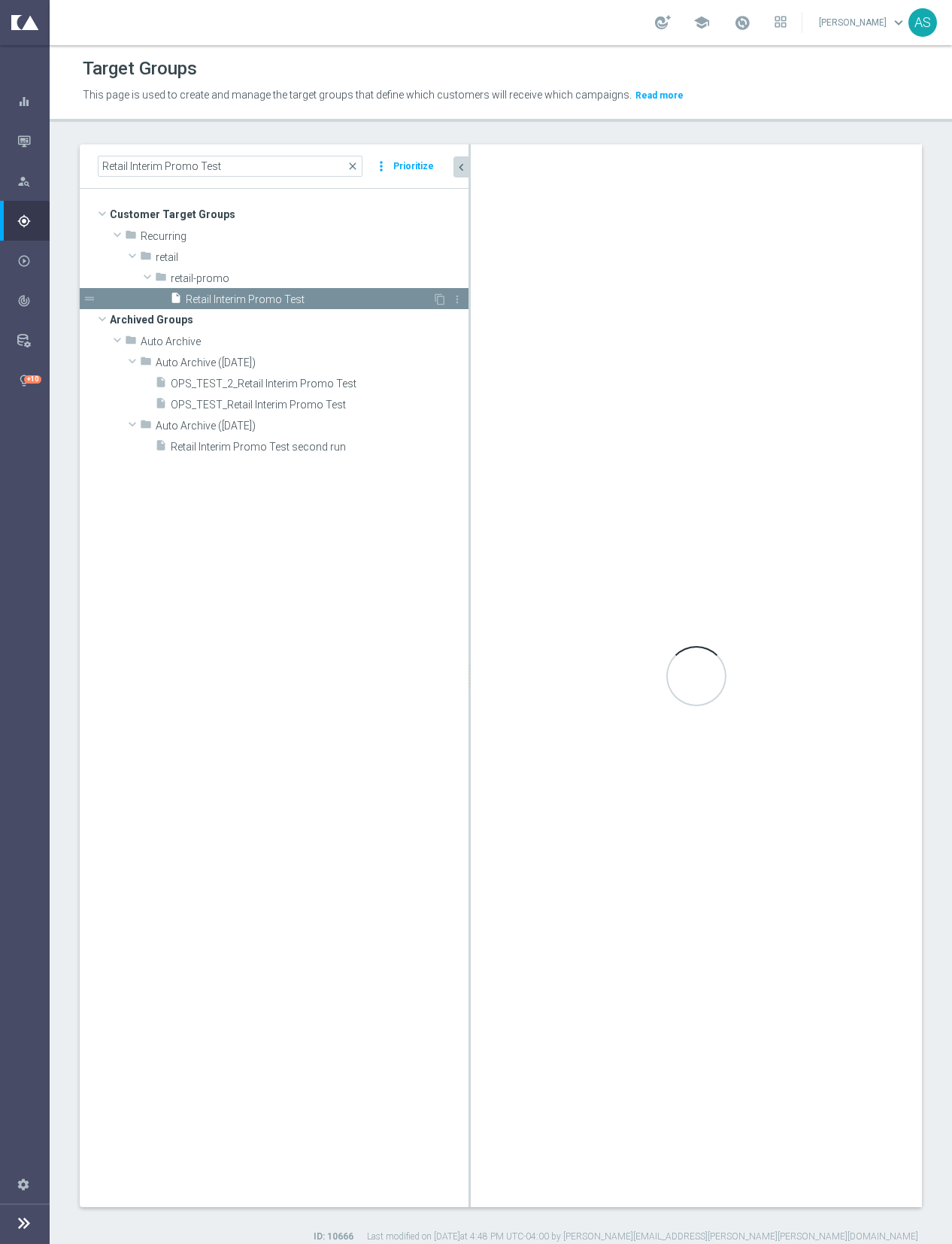
checkbox input "true"
type input "retail-promo"
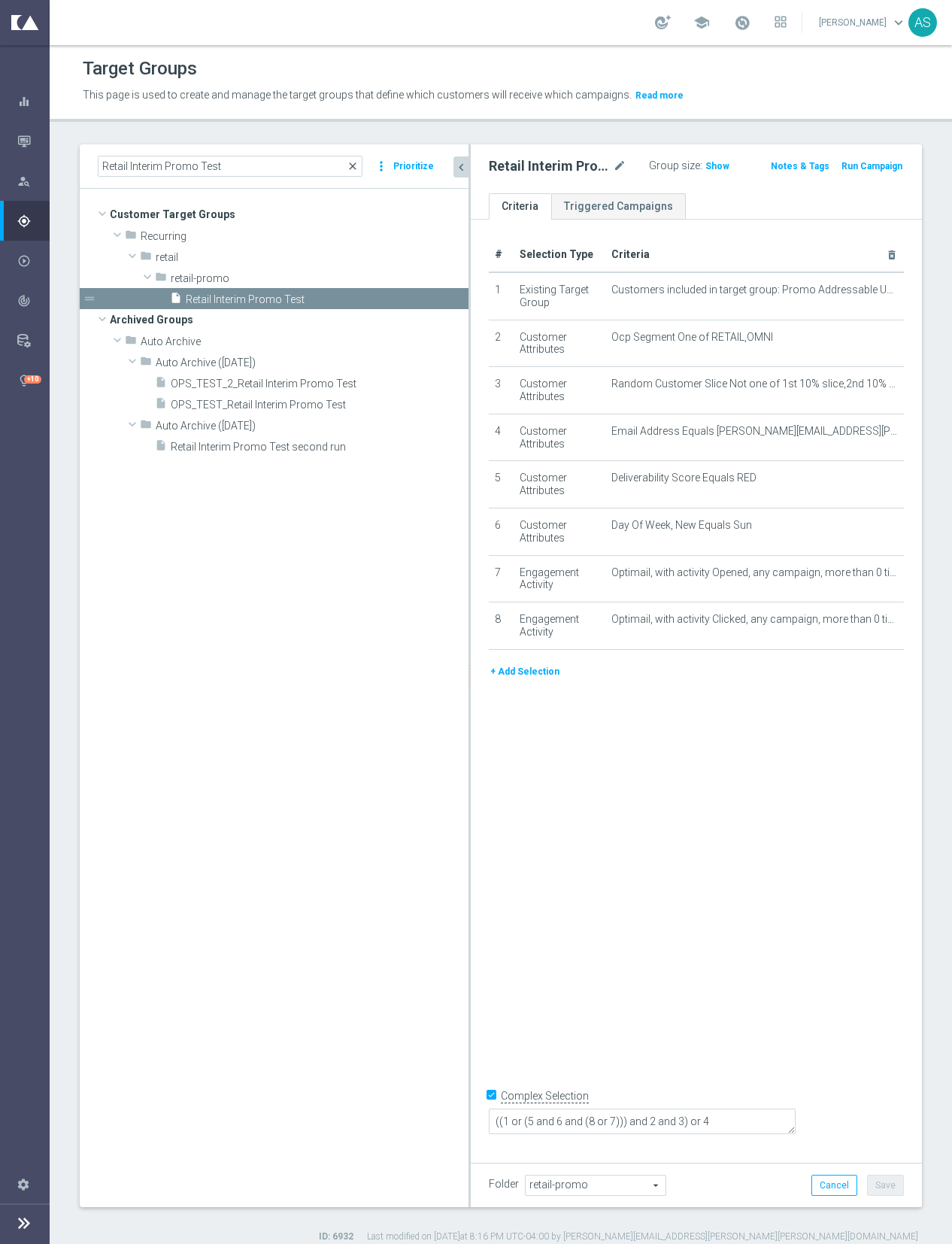
click at [354, 169] on span "close" at bounding box center [352, 166] width 12 height 12
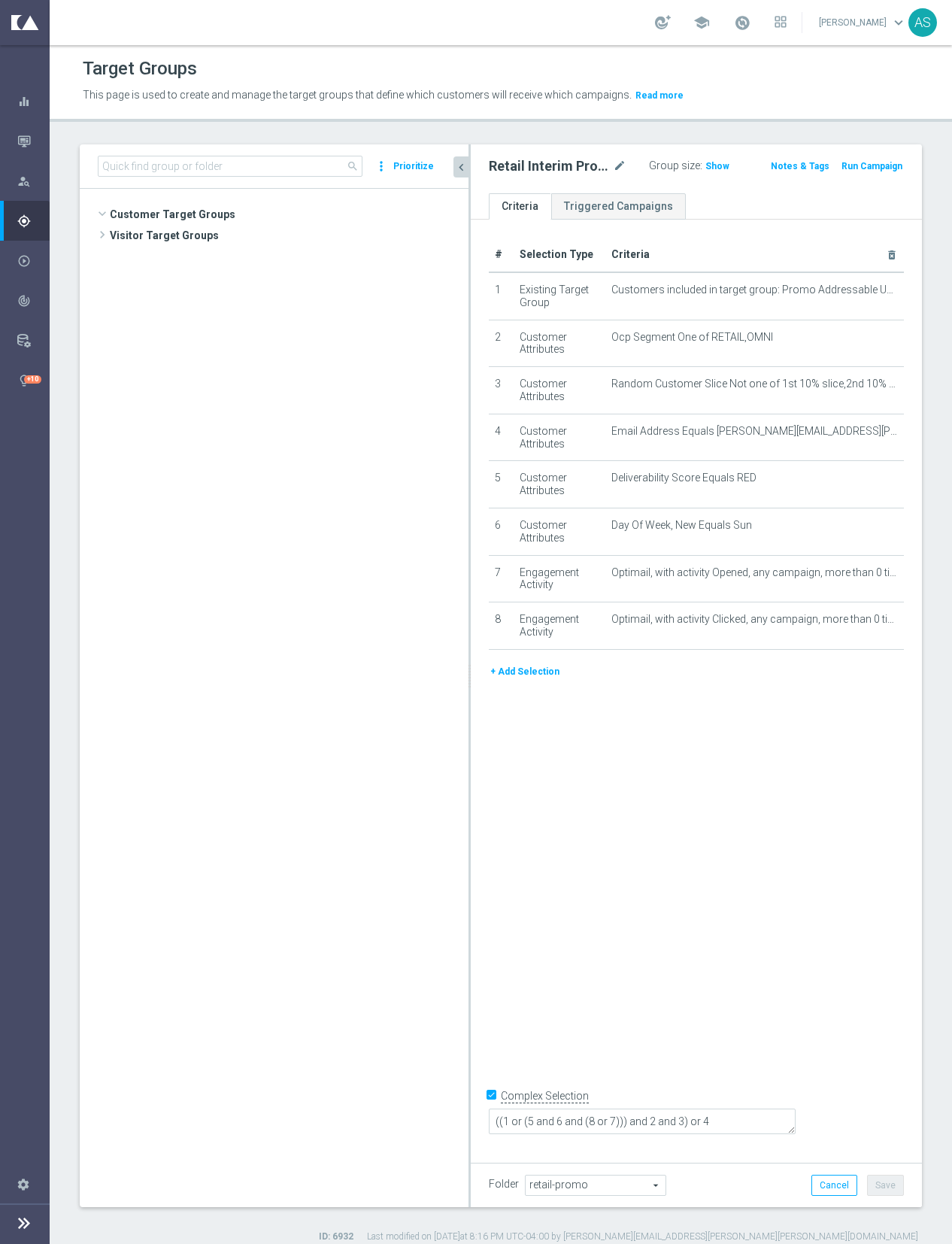
scroll to position [13665, 0]
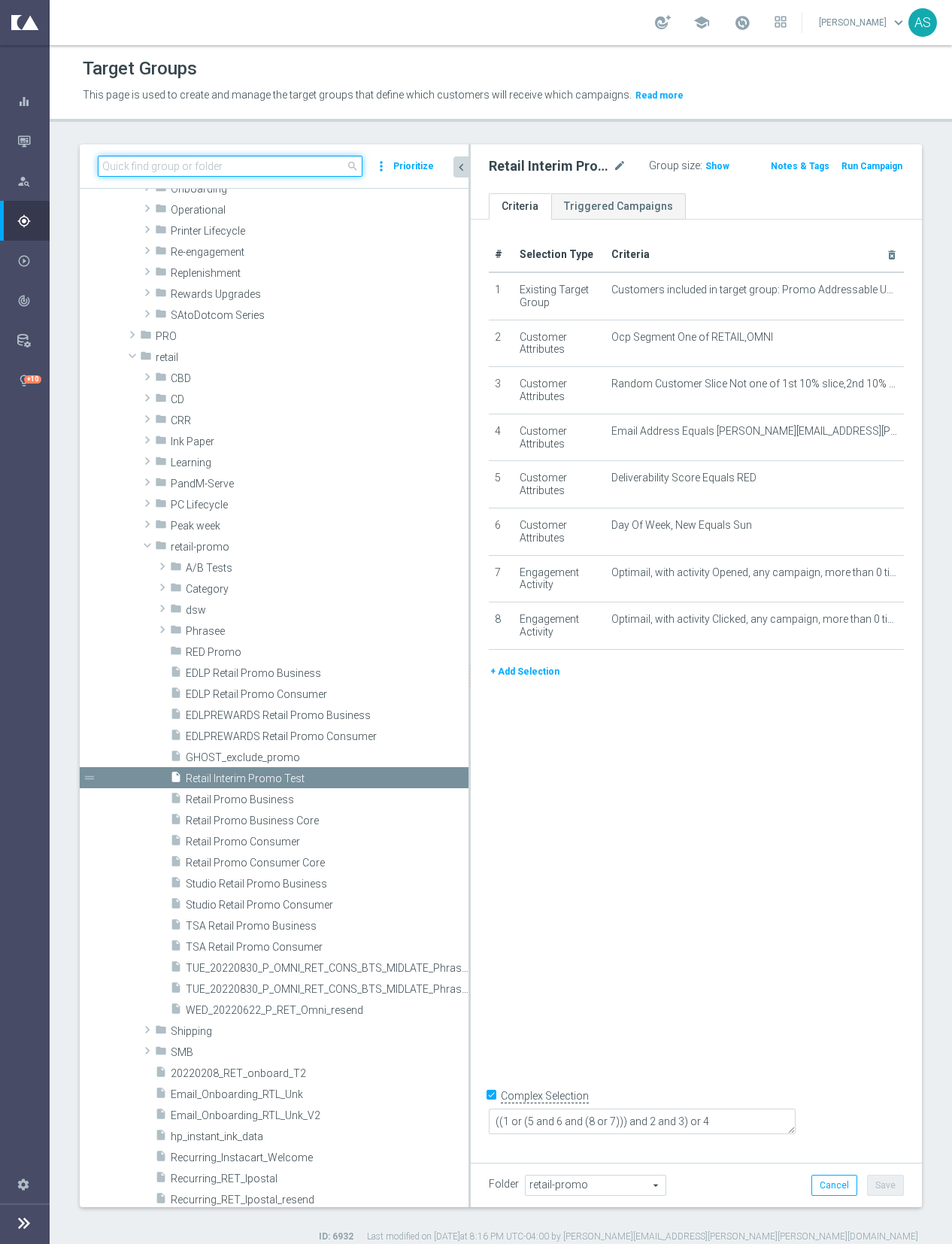
click at [238, 166] on input at bounding box center [230, 166] width 265 height 21
paste input "ER_OMNI_Paper_BestSellers_1to3_RED"
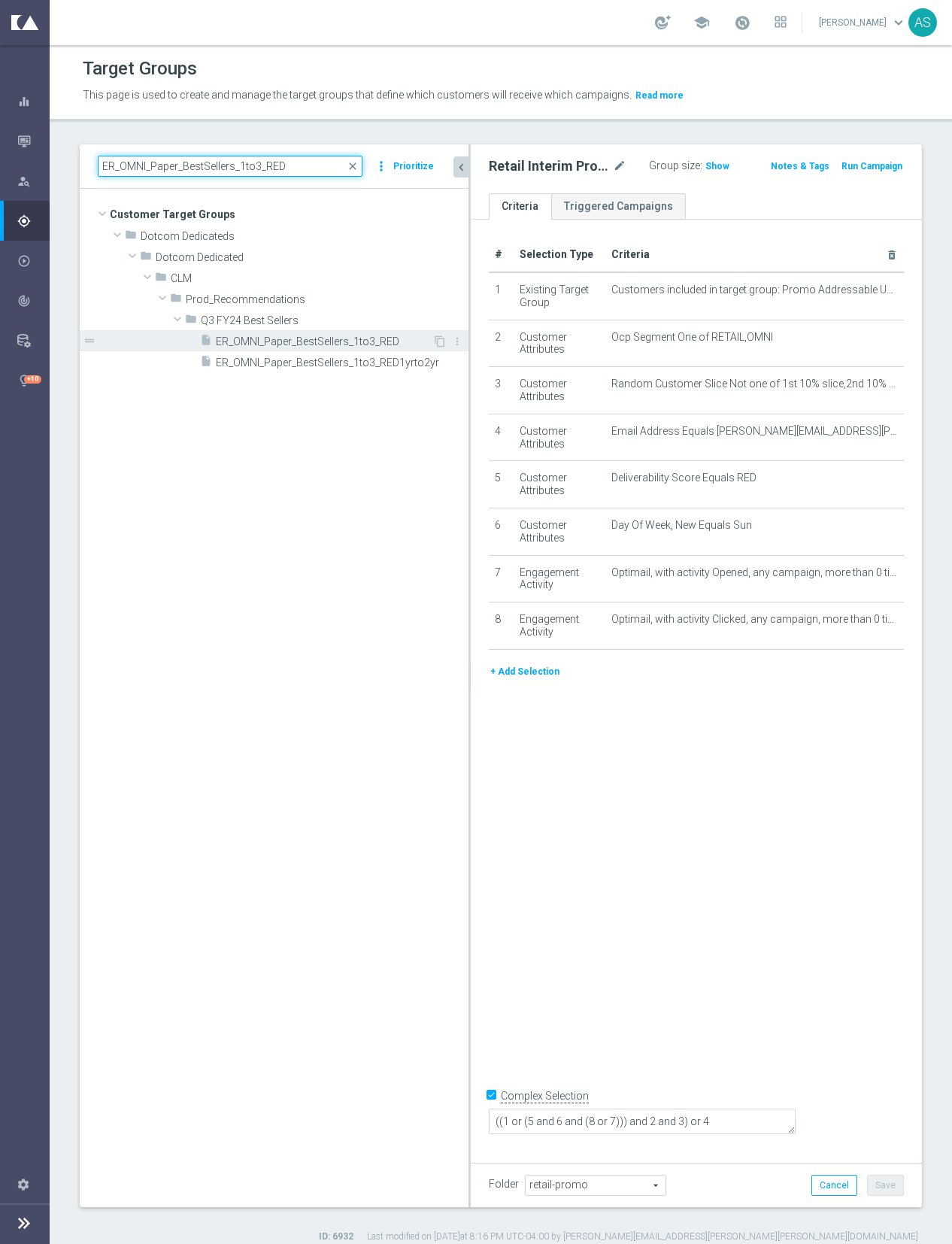
type input "ER_OMNI_Paper_BestSellers_1to3_RED"
click at [340, 333] on div "insert_drive_file ER_OMNI_Paper_BestSellers_1to3_RED" at bounding box center [315, 340] width 232 height 21
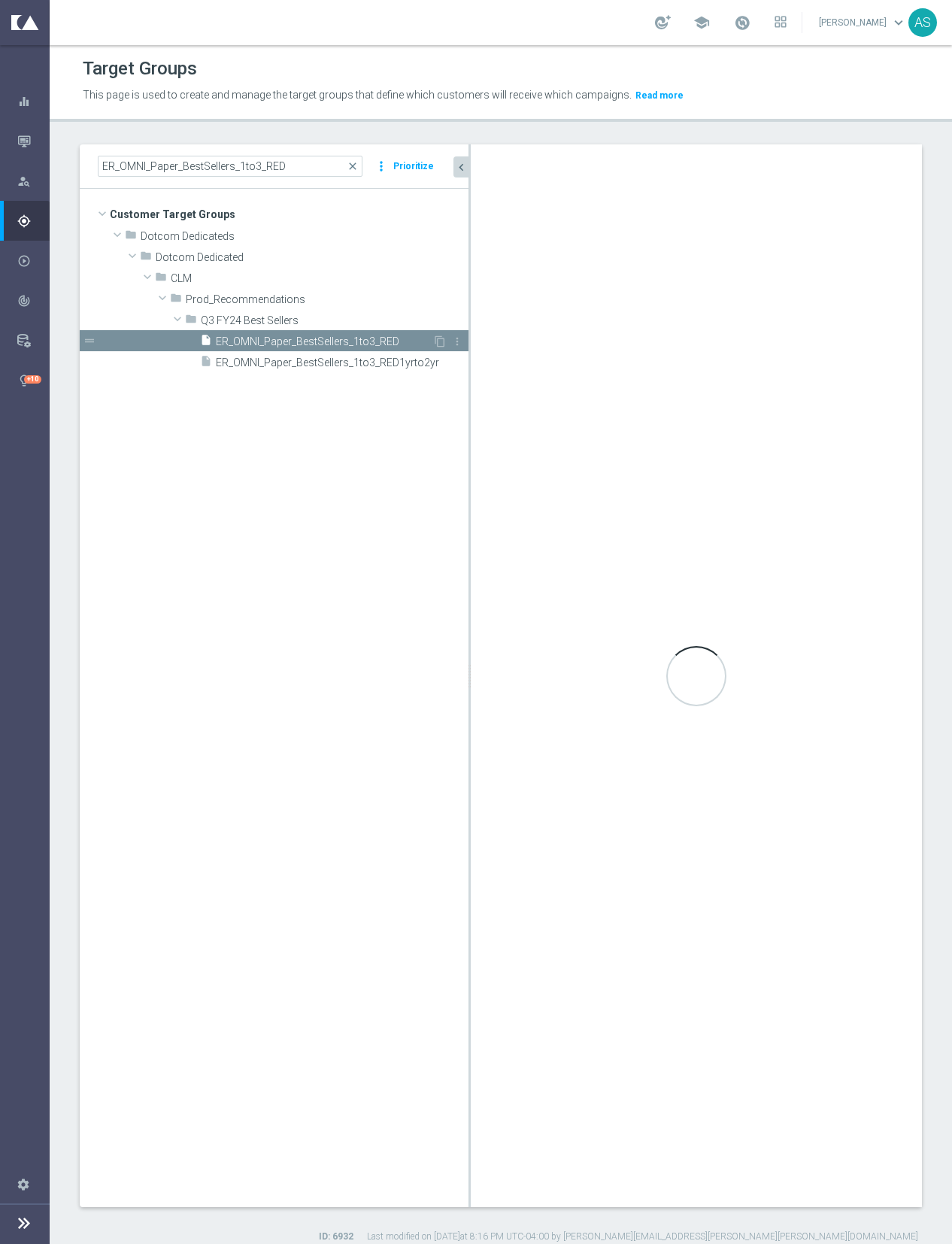
type input "Q3 FY24 Best Sellers"
type textarea "1 and 2 and 6 and 7 and (3 or 4 or 5)"
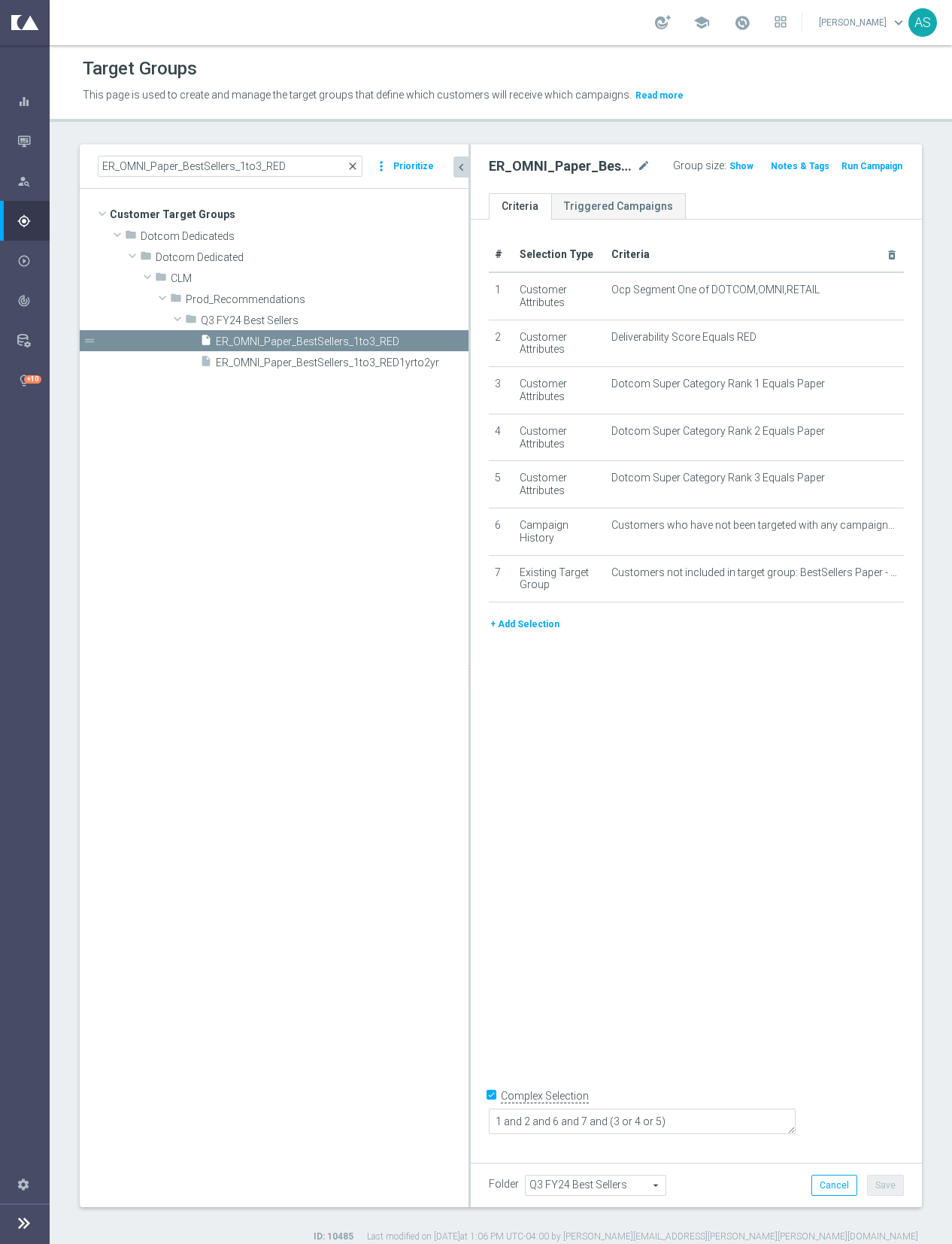
click at [358, 165] on span "close" at bounding box center [352, 166] width 12 height 12
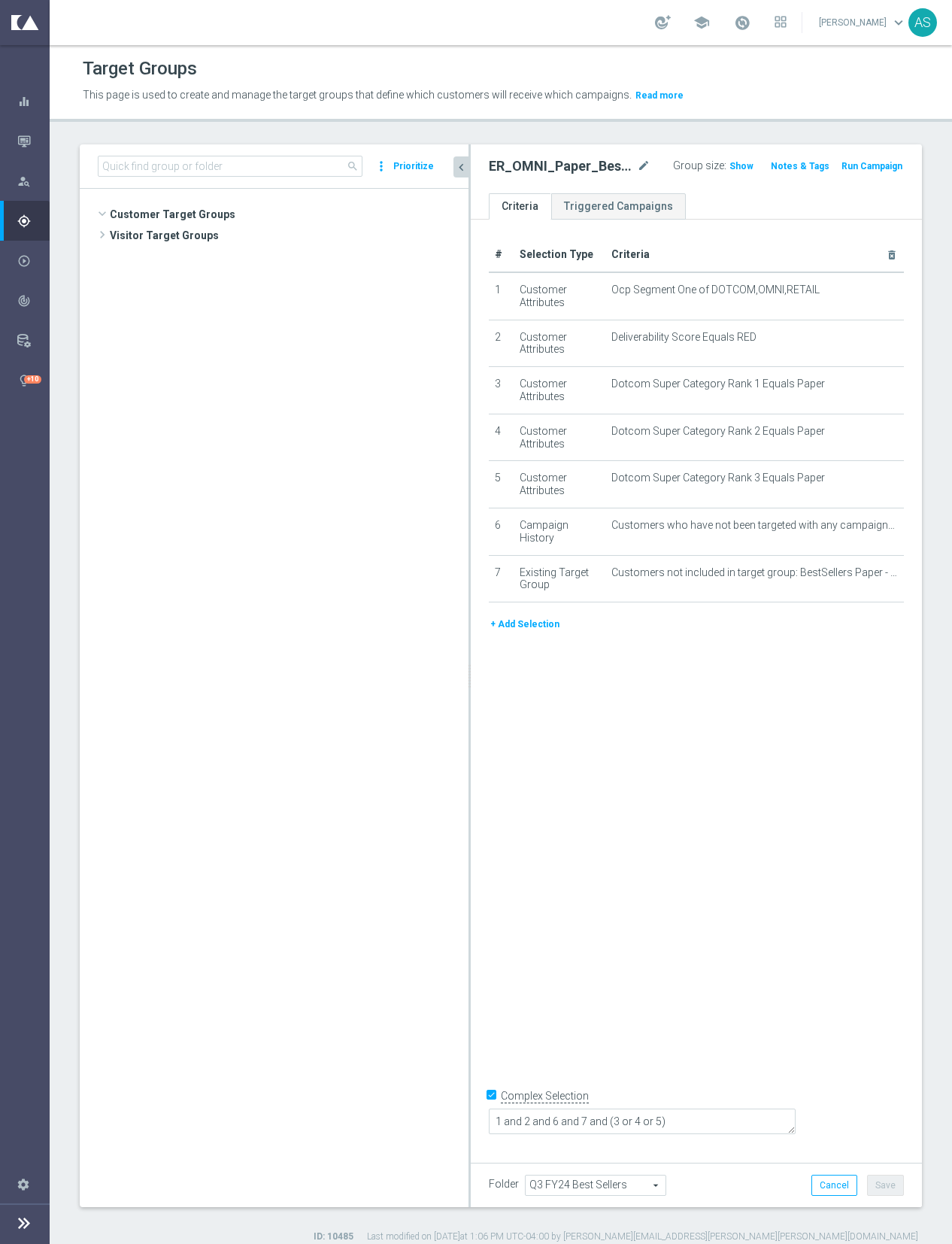
scroll to position [1094, 0]
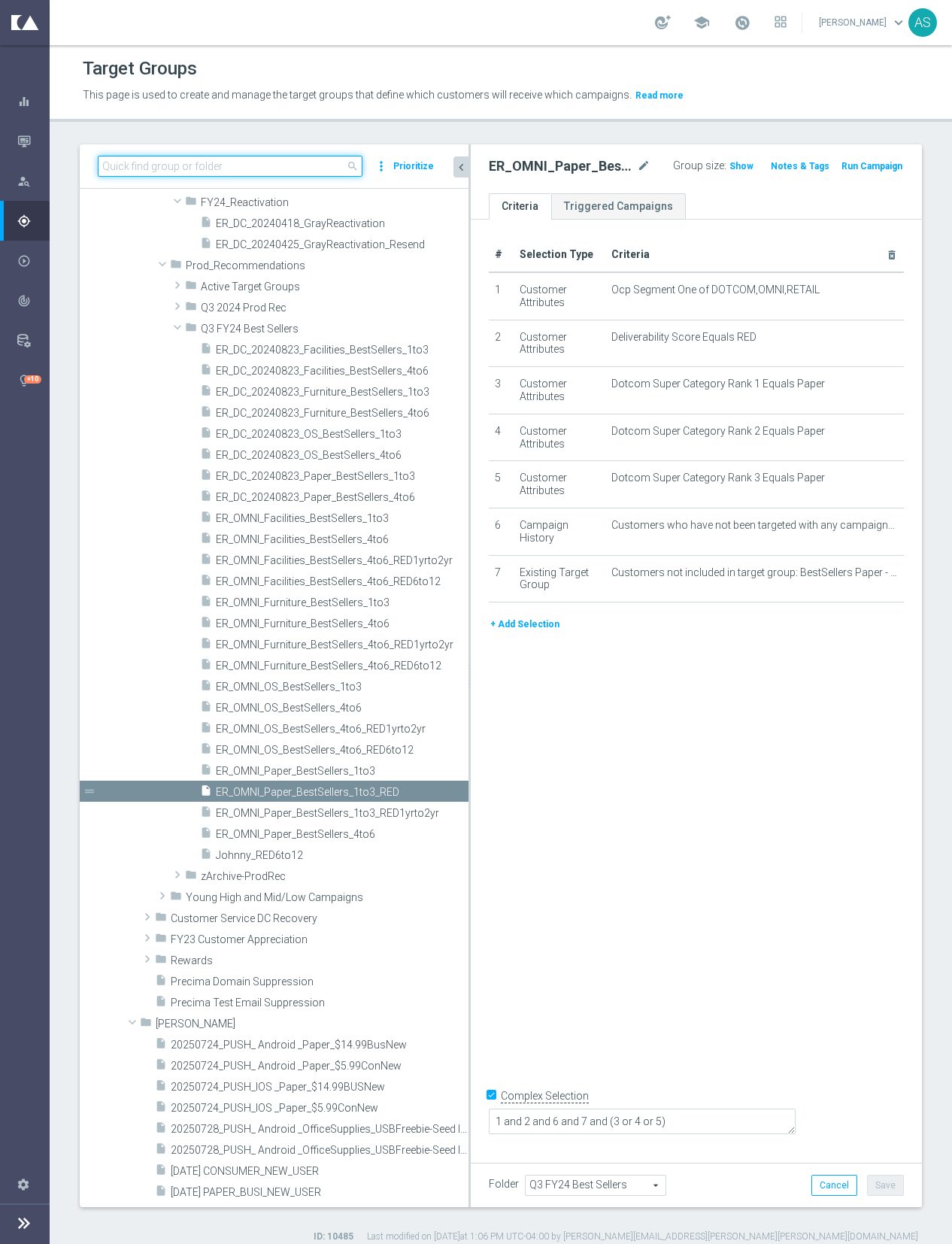
click at [322, 166] on input at bounding box center [230, 166] width 265 height 21
paste input "EasyRewards_OMNI_EMAIL_Reoccurring_SLP-Offers"
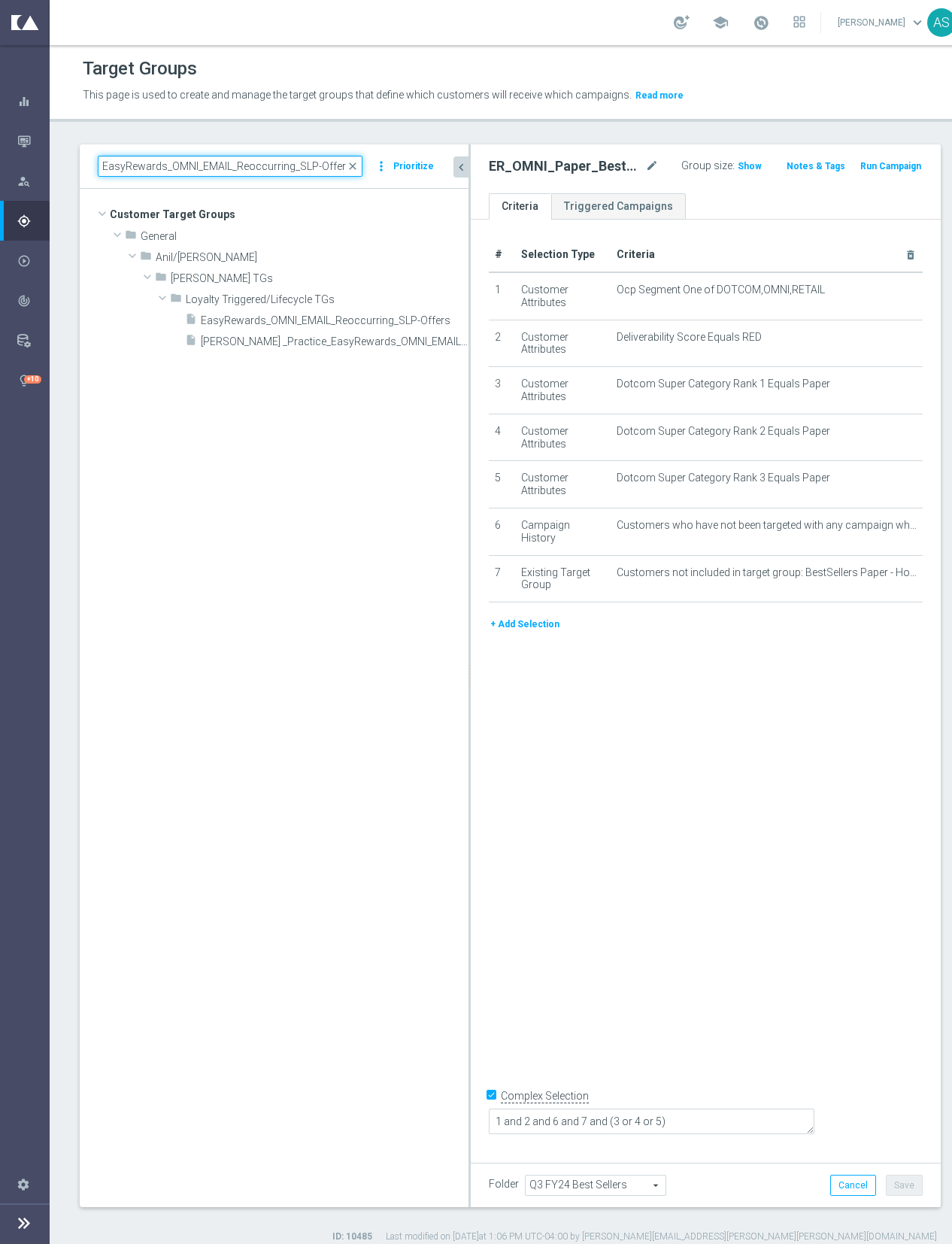
scroll to position [0, 0]
type input "EasyRewards_OMNI_EMAIL_Reoccurring_SLP-Offers"
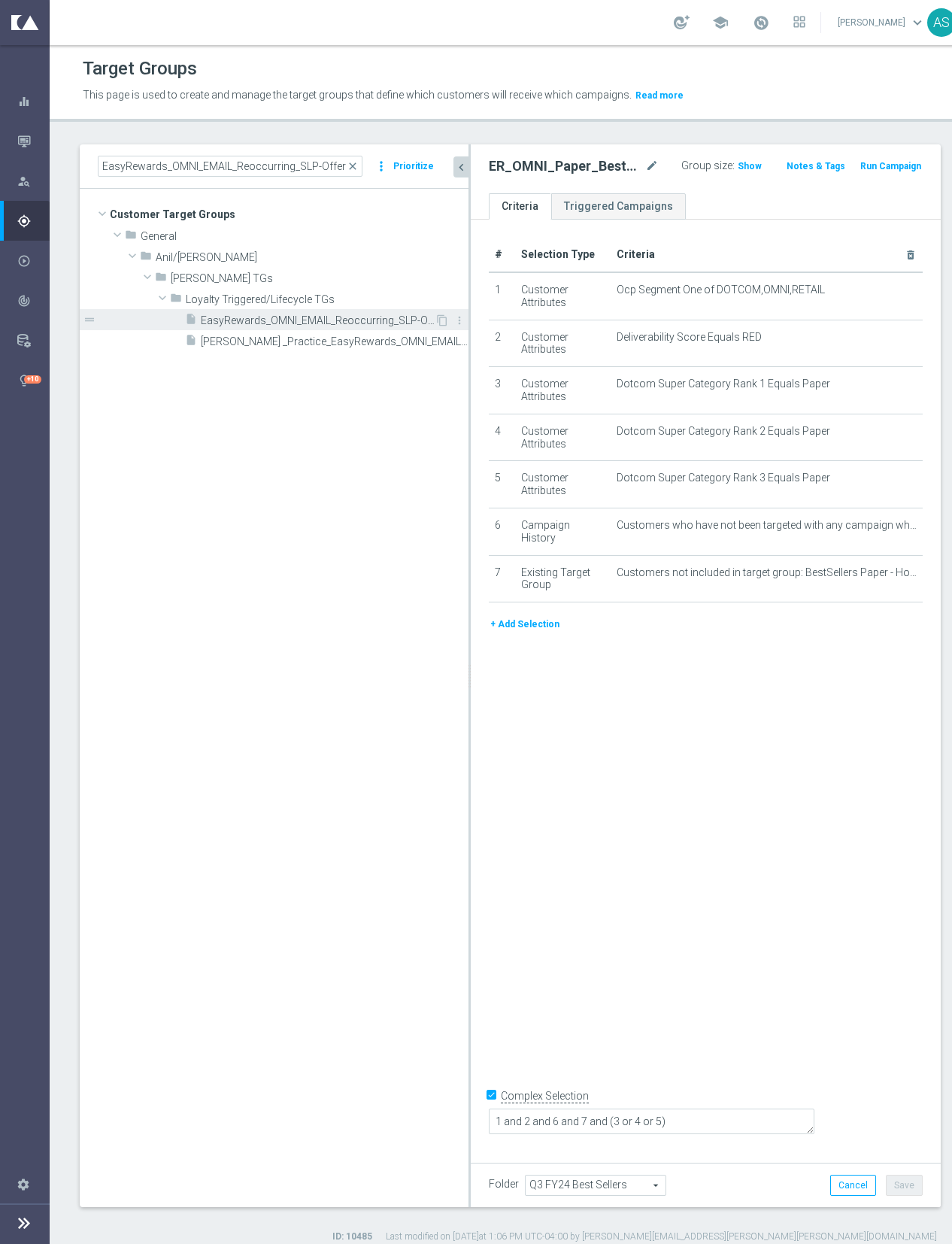
click at [338, 315] on span "EasyRewards_OMNI_EMAIL_Reoccurring_SLP-Offers" at bounding box center [317, 321] width 234 height 13
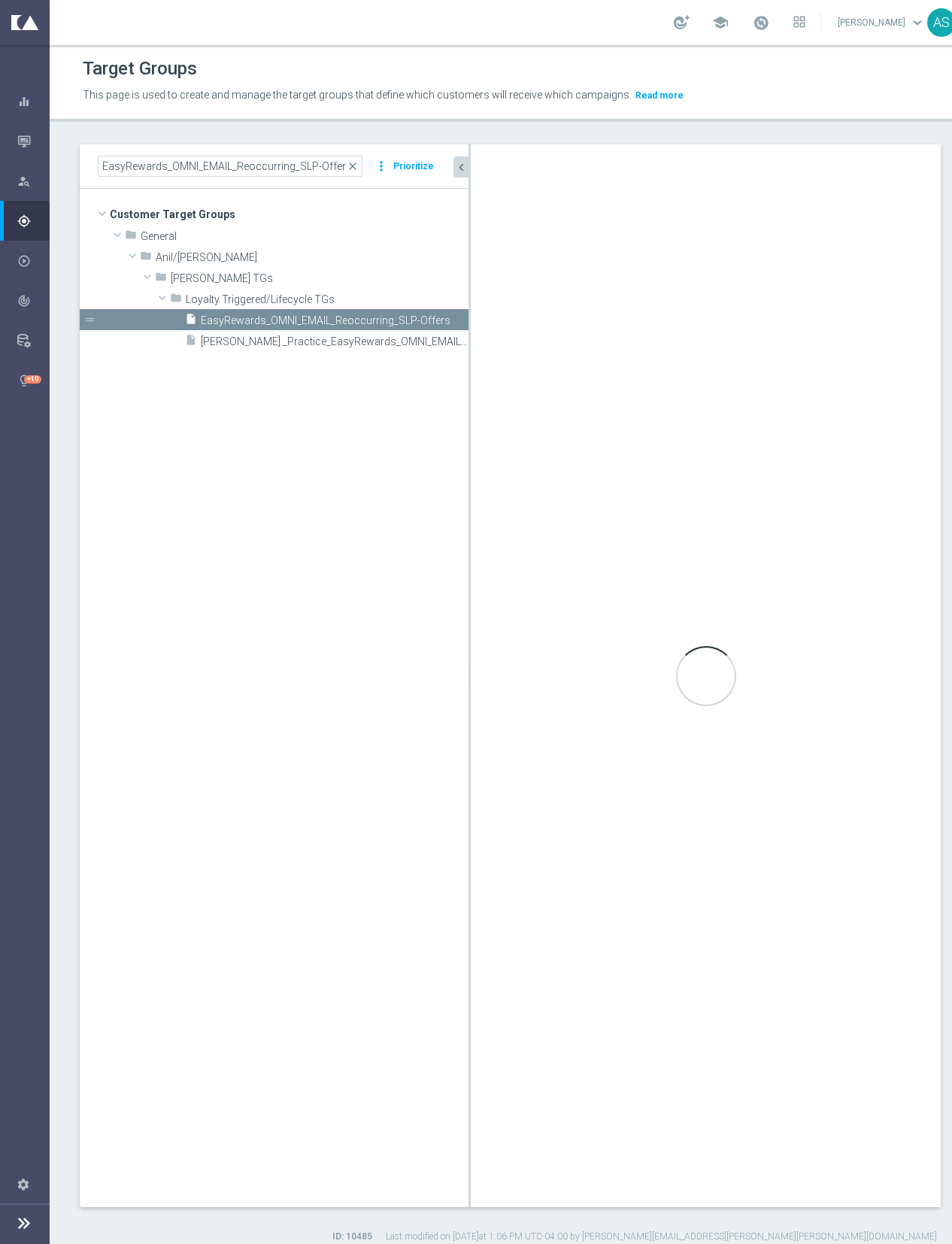
checkbox input "false"
type input "Loyalty Triggered/Lifecycle TGs"
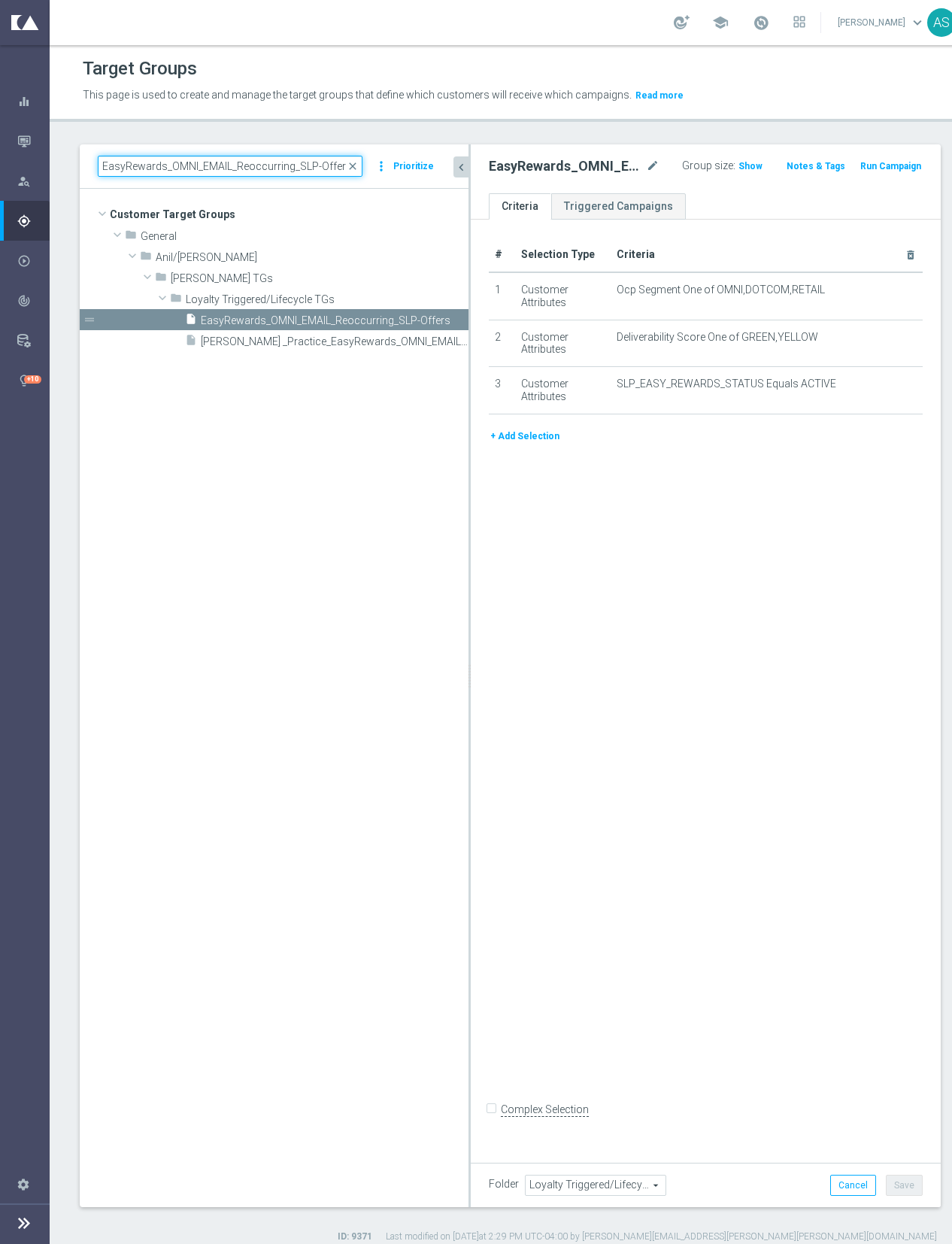
click at [163, 165] on input "EasyRewards_OMNI_EMAIL_Reoccurring_SLP-Offers" at bounding box center [230, 166] width 265 height 21
paste input "R_OMNI_NON_LOYALTY_HVC_RED6to12Month"
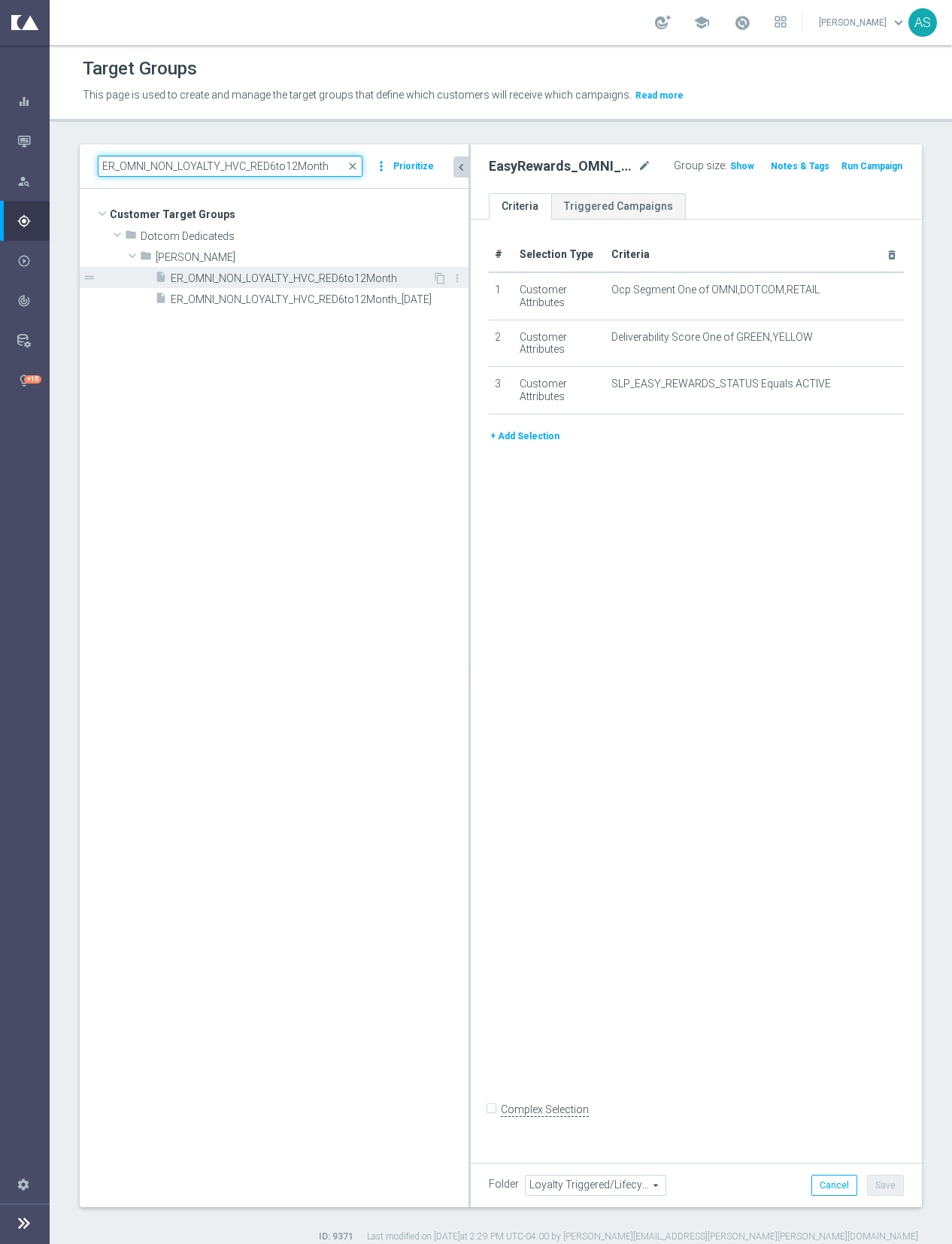
type input "ER_OMNI_NON_LOYALTY_HVC_RED6to12Month"
click at [282, 272] on span "ER_OMNI_NON_LOYALTY_HVC_RED6to12Month" at bounding box center [301, 279] width 261 height 13
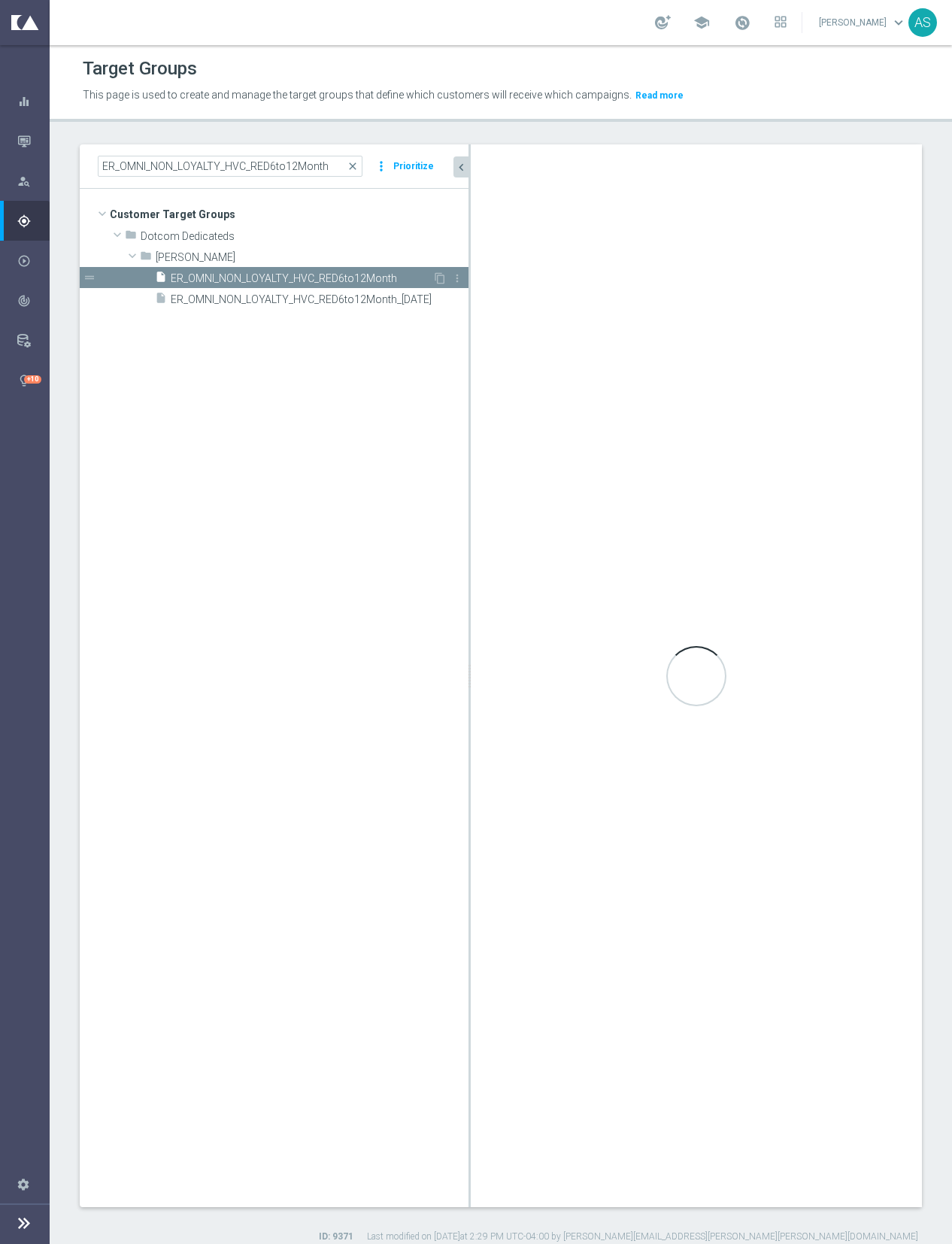
checkbox input "true"
type input "Johnny"
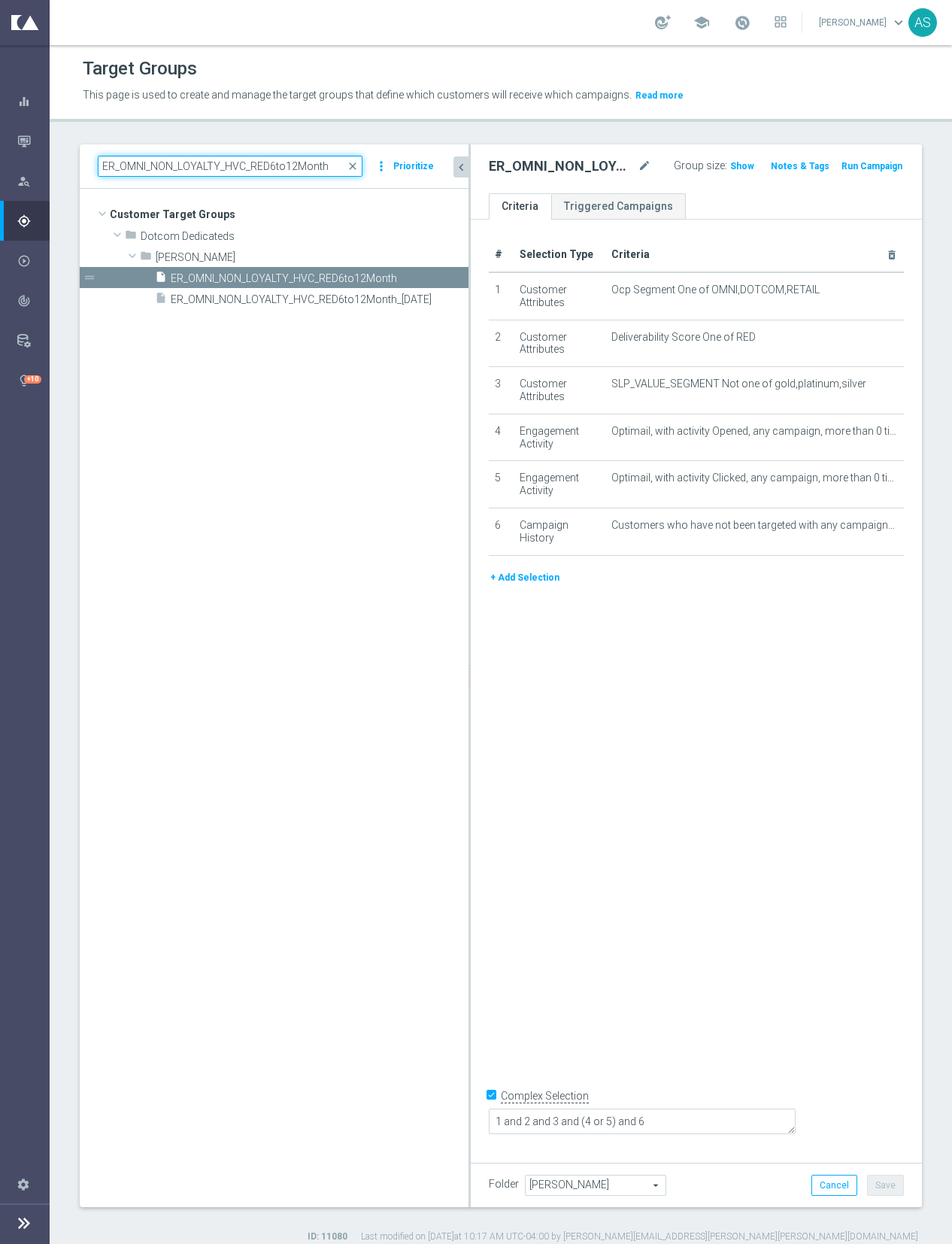
click at [185, 160] on input "ER_OMNI_NON_LOYALTY_HVC_RED6to12Month" at bounding box center [230, 166] width 265 height 21
paste input "1to2YR"
type input "ER_OMNI_NON_LOYALTY_HVC_RED1to2YR"
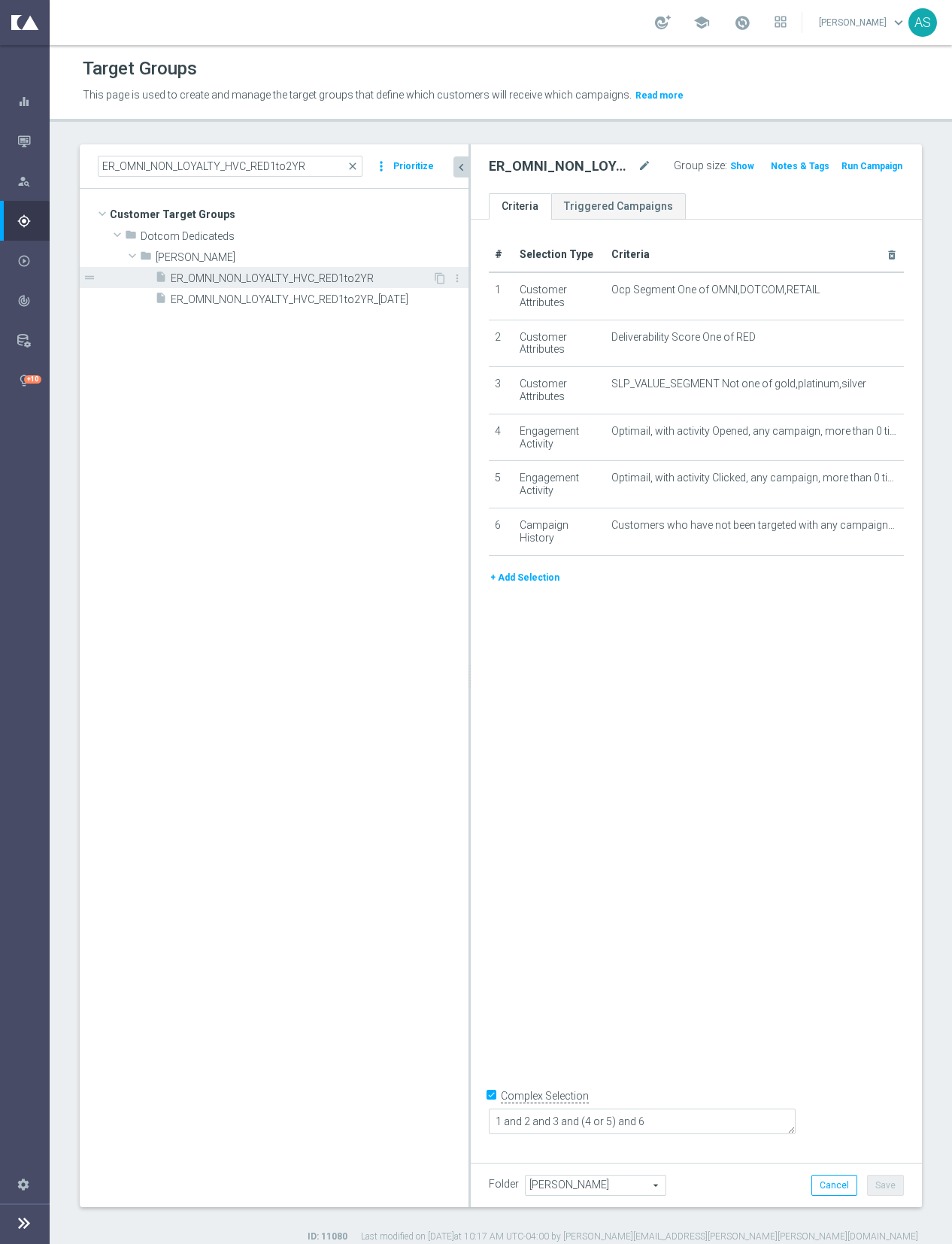
click at [329, 279] on span "ER_OMNI_NON_LOYALTY_HVC_RED1to2YR" at bounding box center [301, 279] width 261 height 13
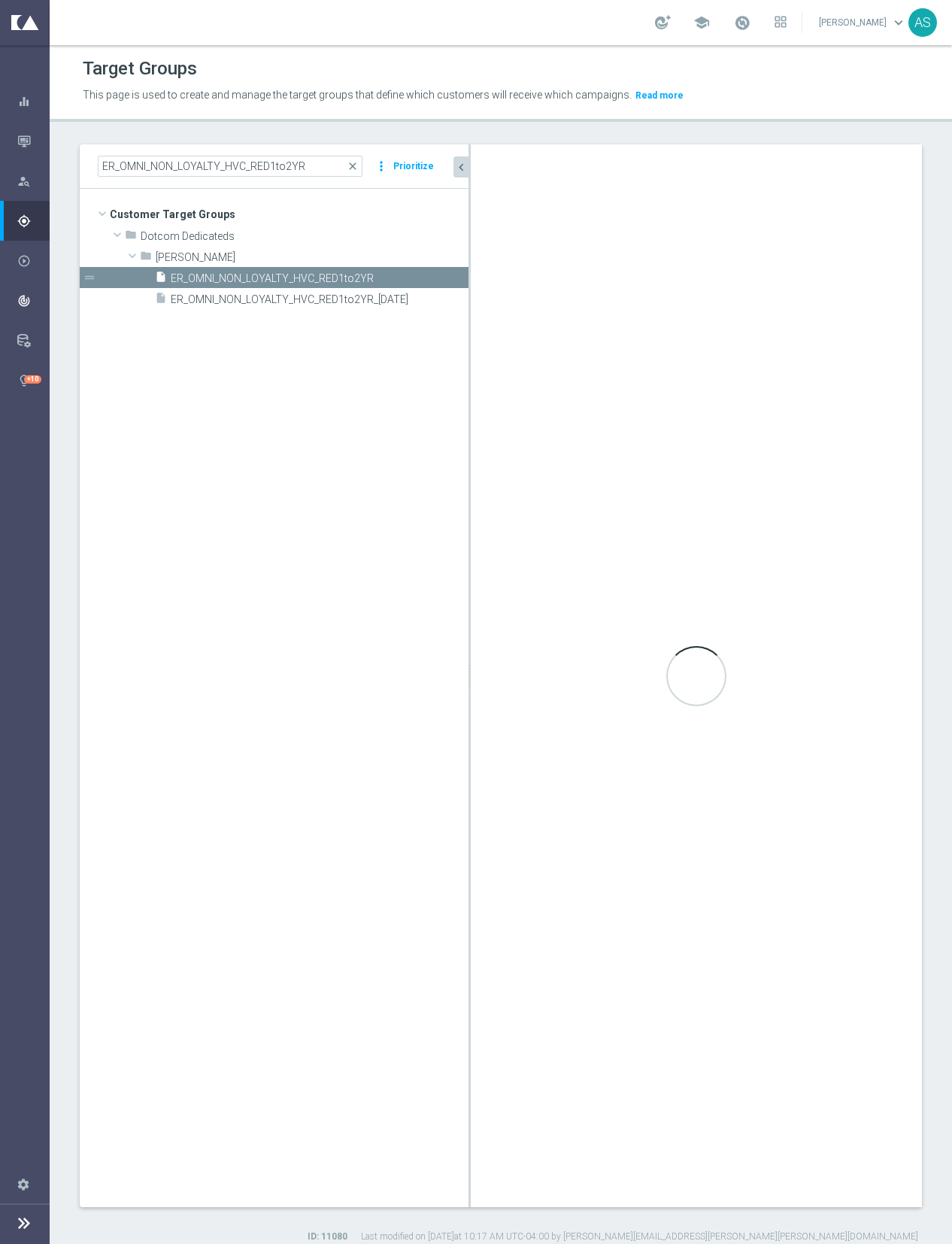
checkbox input "false"
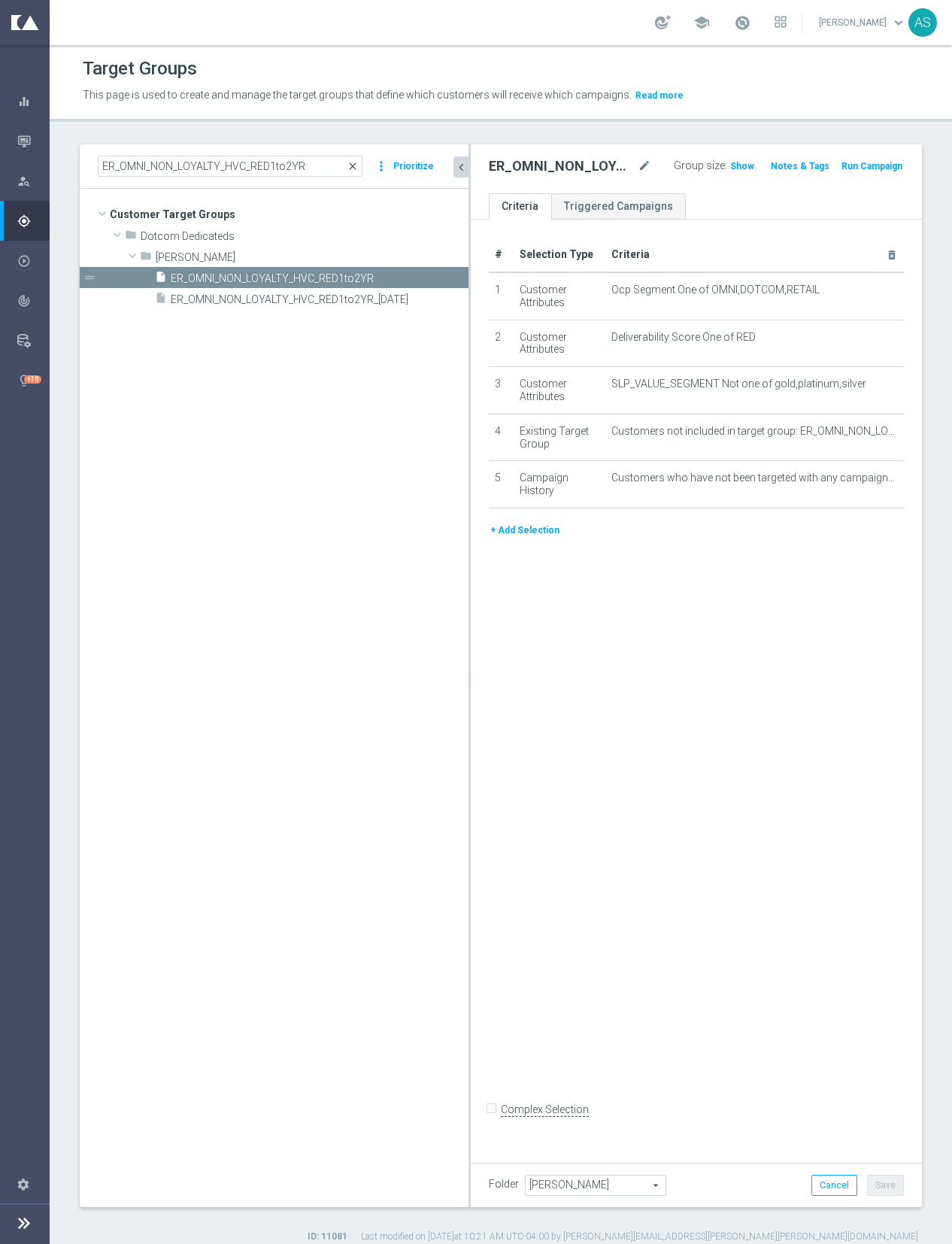
click at [352, 165] on span "close" at bounding box center [352, 166] width 12 height 12
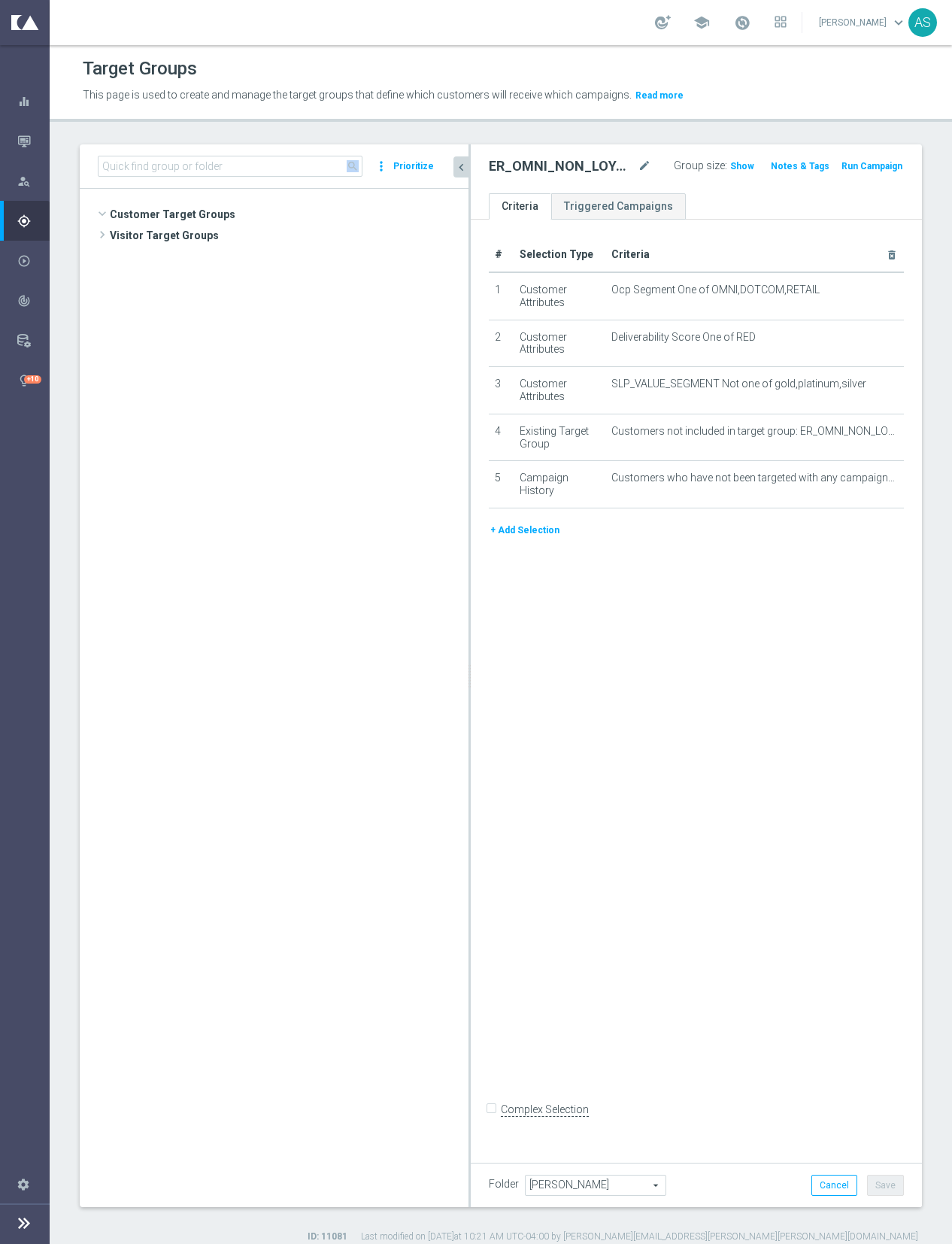
scroll to position [2951, 0]
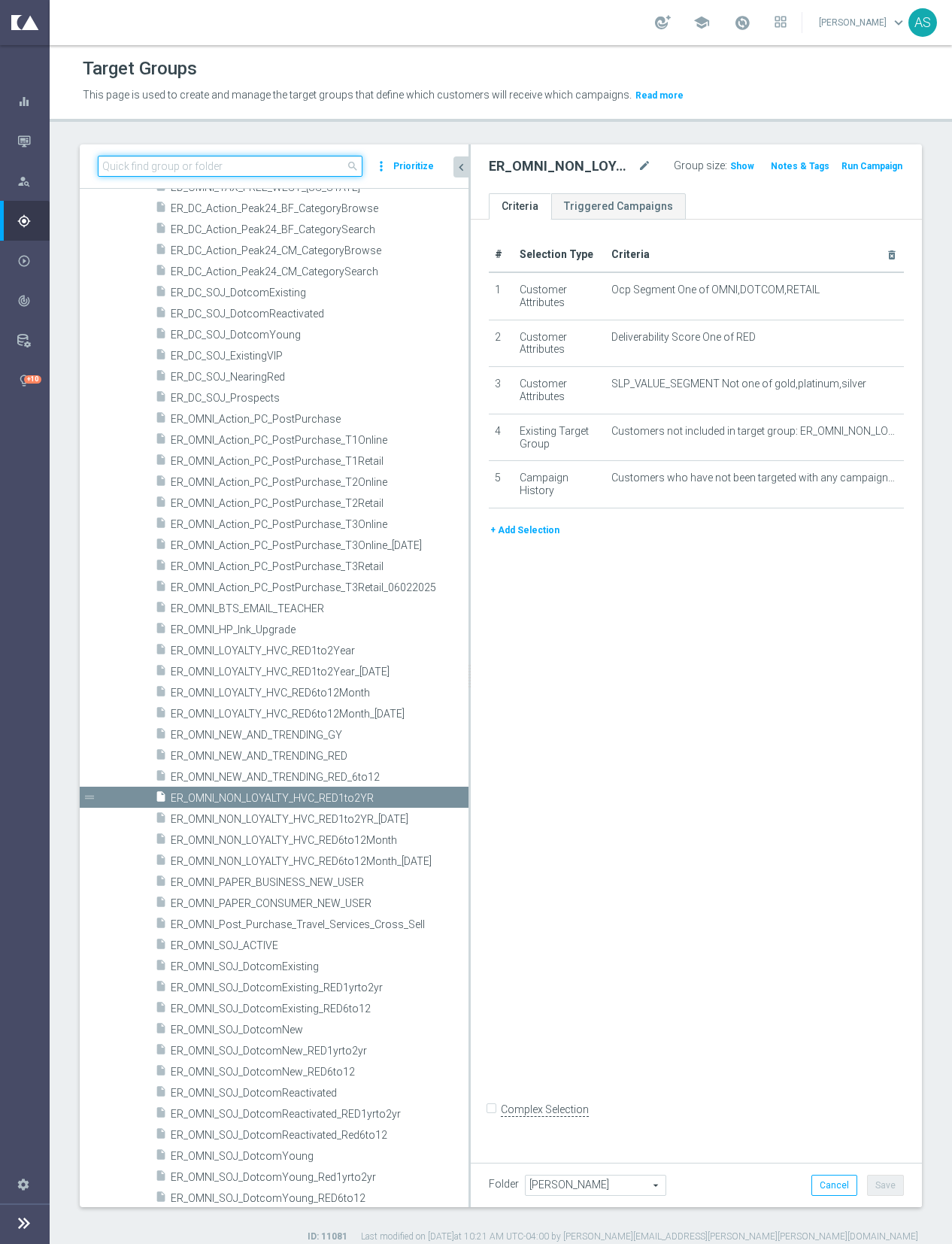
click at [282, 166] on input at bounding box center [230, 166] width 265 height 21
paste input "EasyRewards_OMNI_EMAIL_Reoccurring_SLP-Offers"
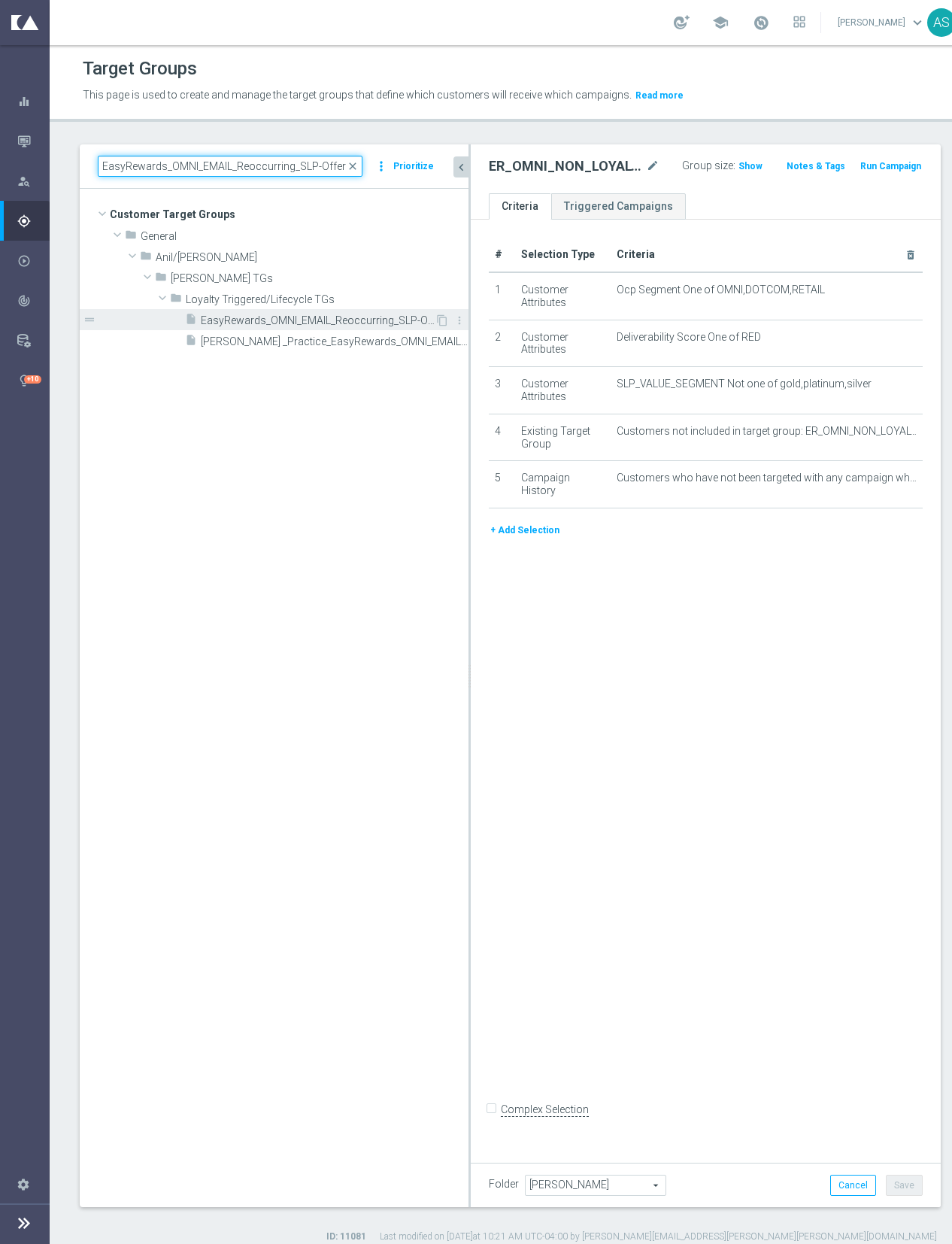
type input "EasyRewards_OMNI_EMAIL_Reoccurring_SLP-Offers"
click at [323, 317] on span "EasyRewards_OMNI_EMAIL_Reoccurring_SLP-Offers" at bounding box center [317, 321] width 234 height 13
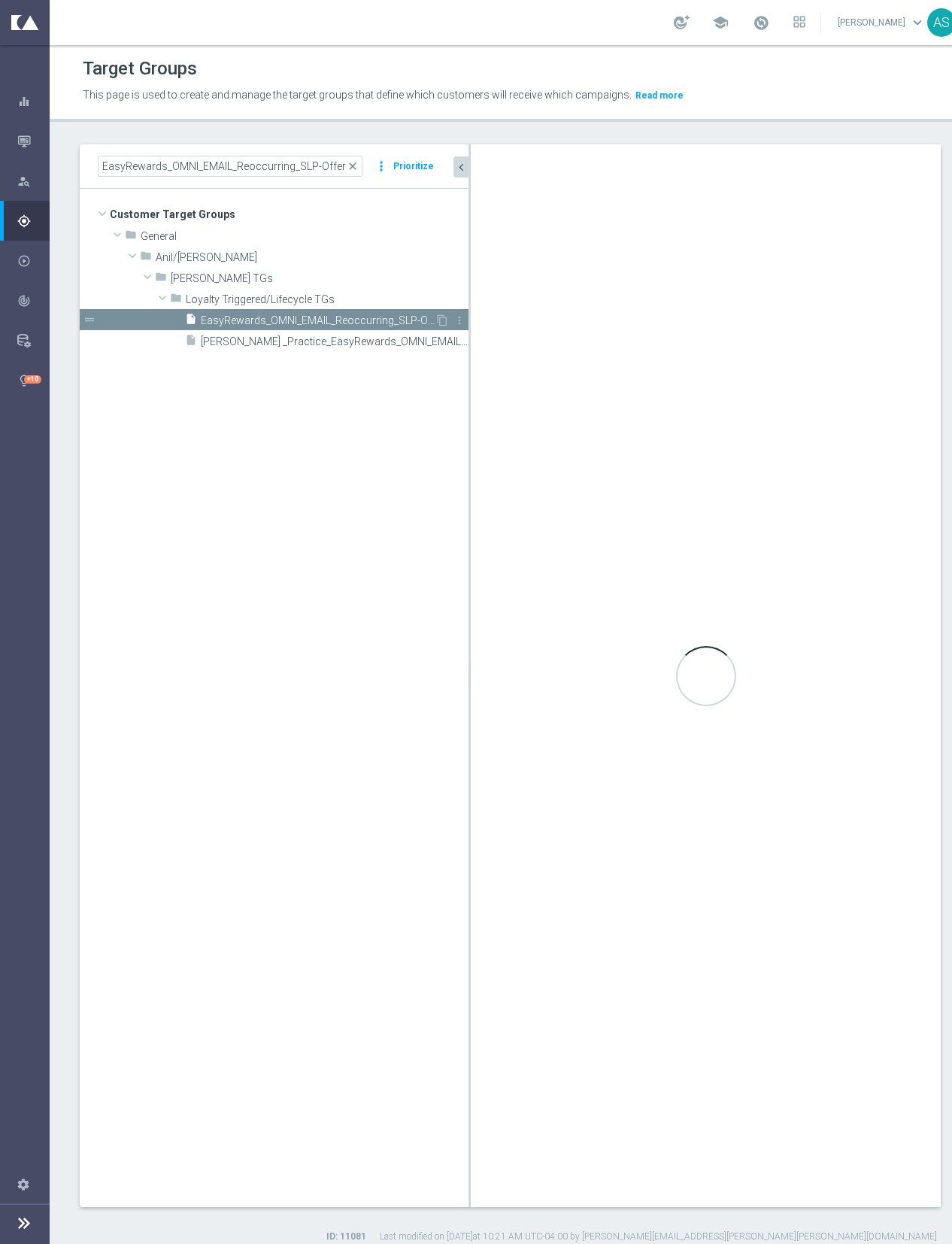
type input "Loyalty Triggered/Lifecycle TGs"
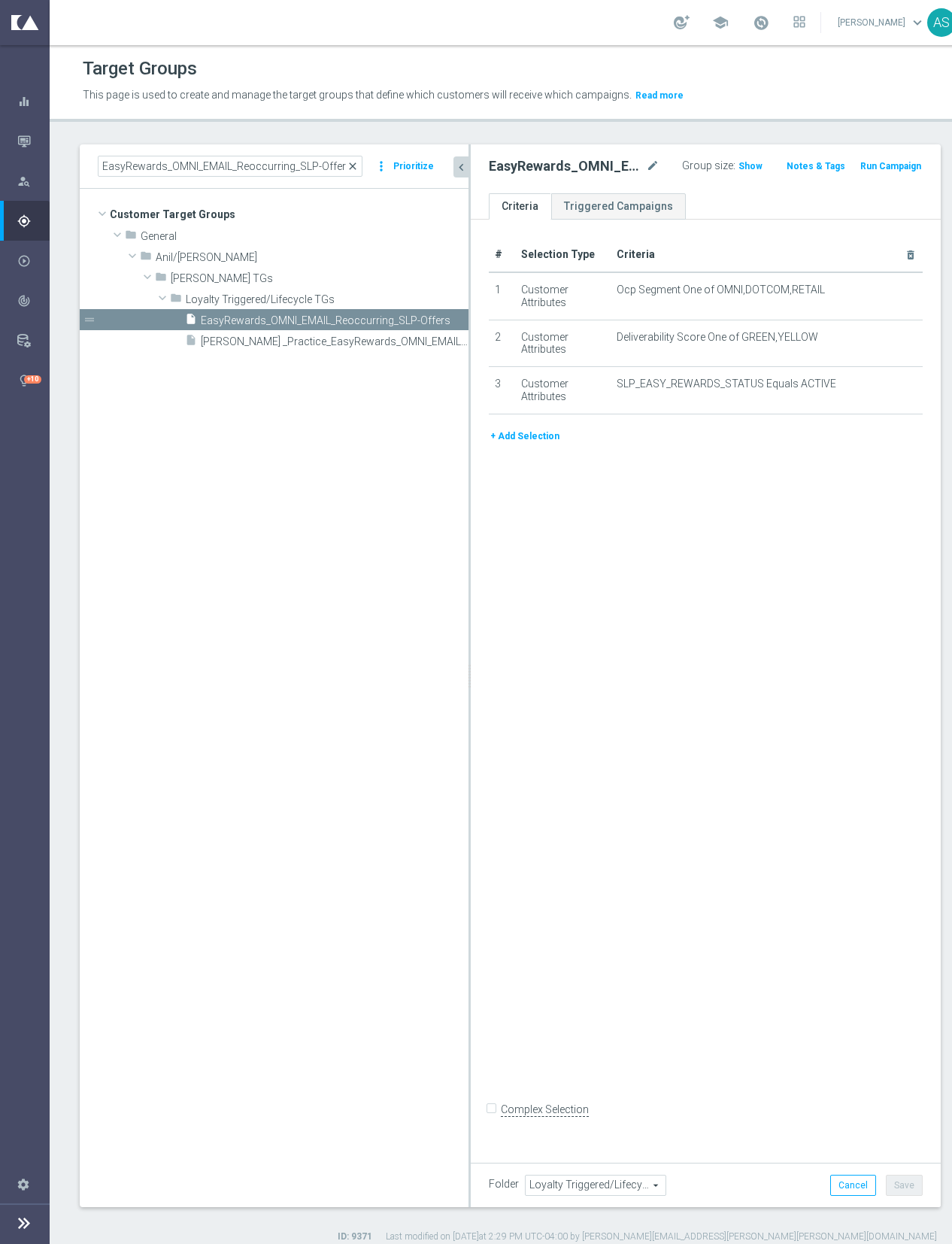
click at [350, 165] on span "close" at bounding box center [352, 166] width 12 height 12
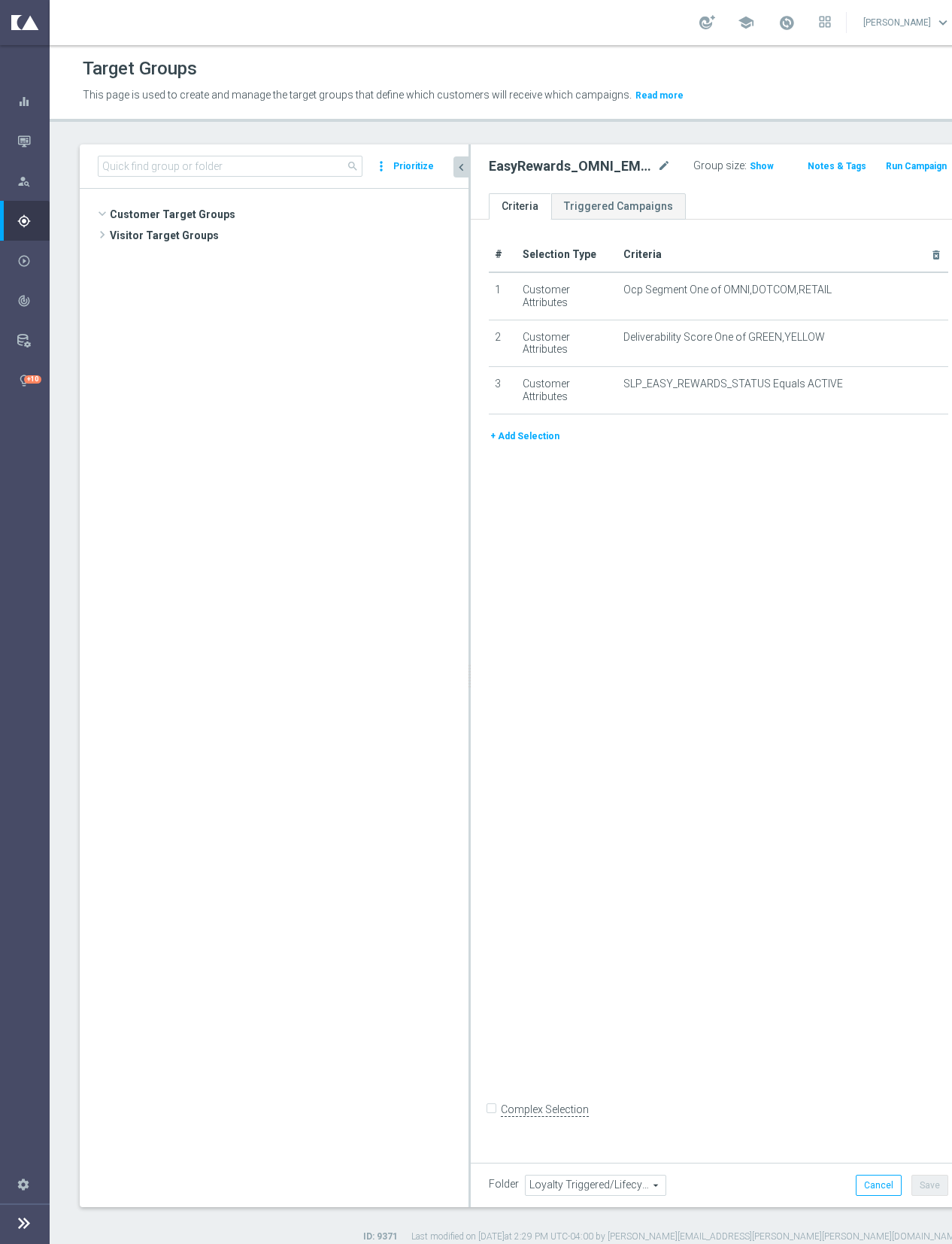
scroll to position [7936, 0]
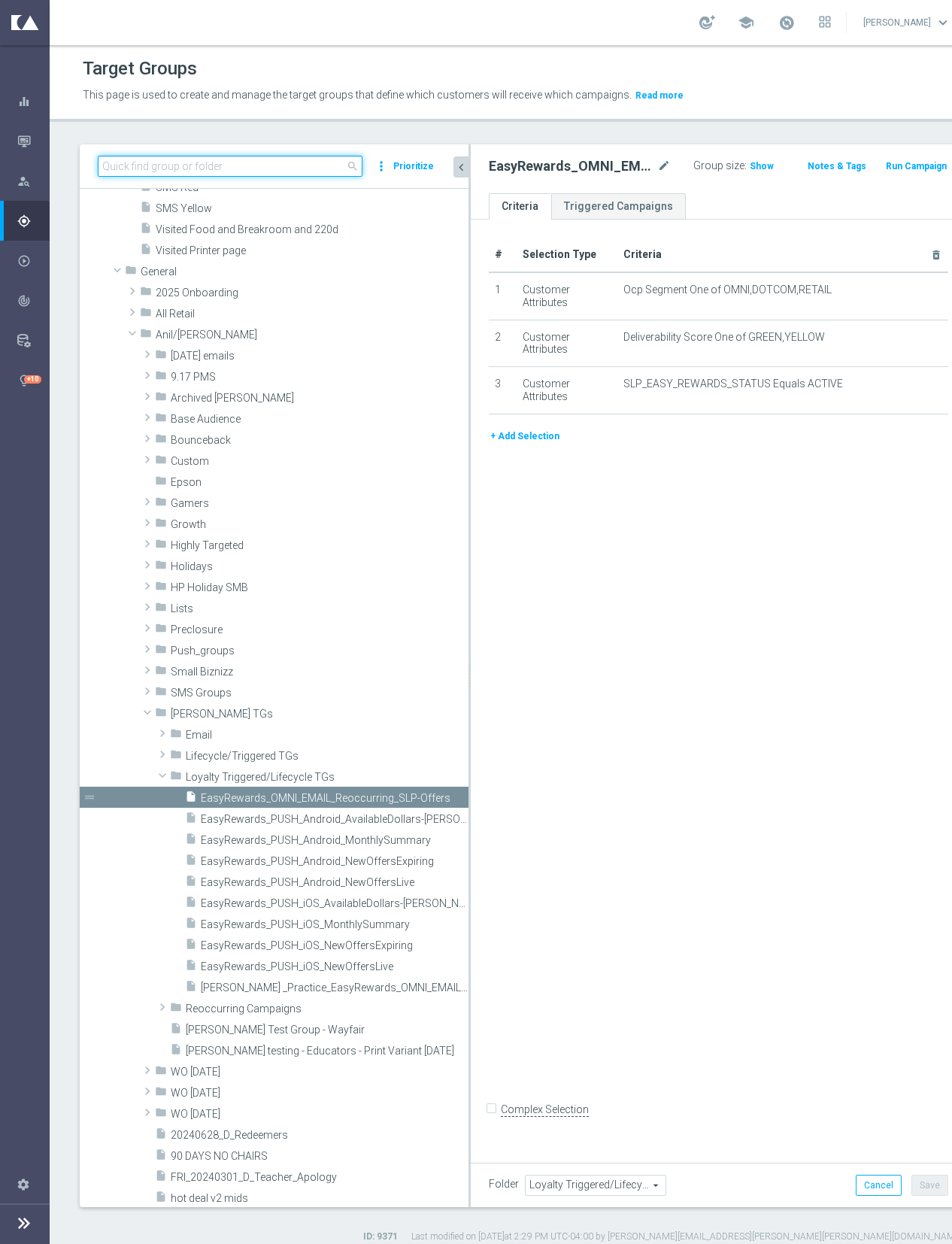
click at [277, 163] on input at bounding box center [230, 166] width 265 height 21
paste input "TUES_20250826_D_RET_HP_PC_VF"
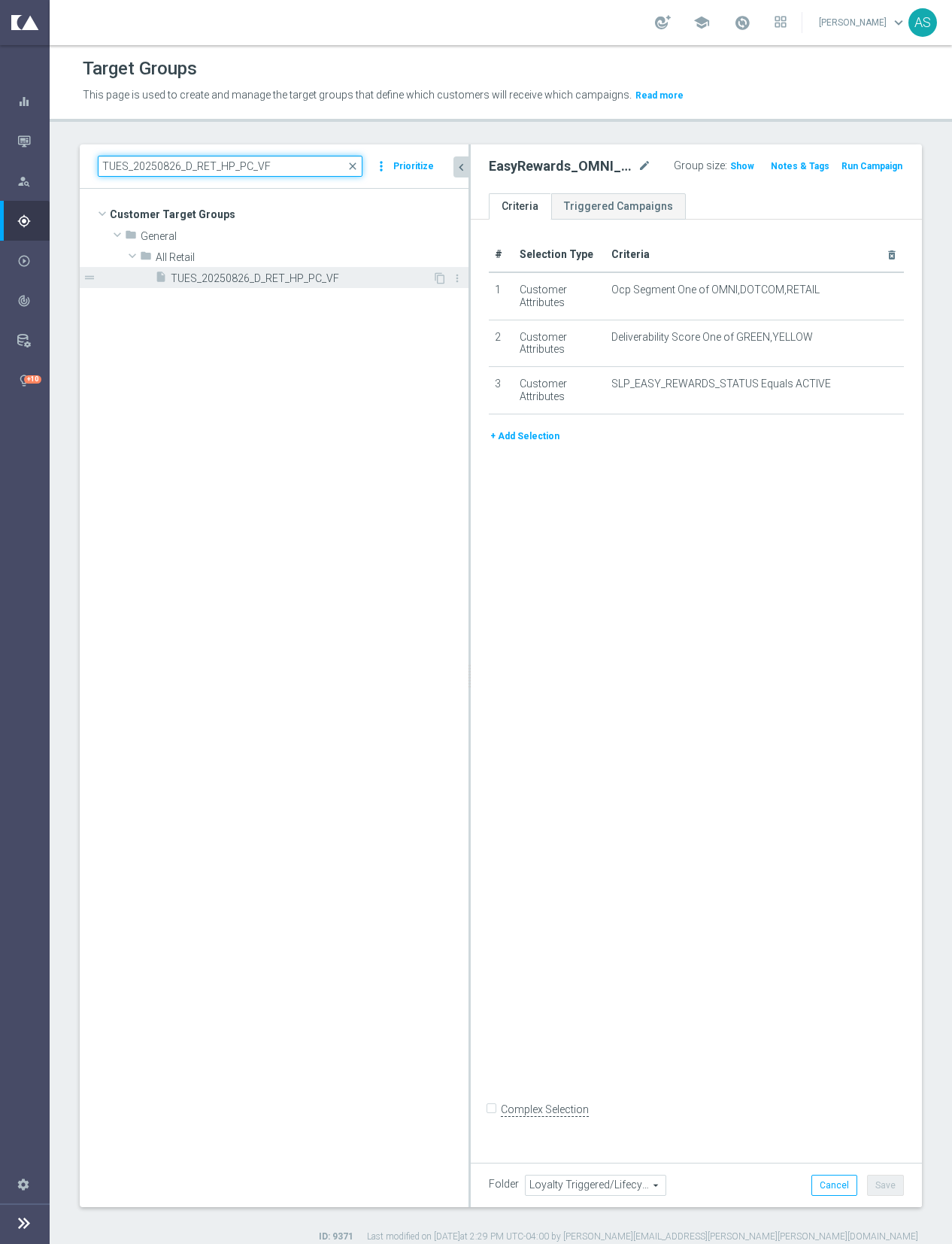
type input "TUES_20250826_D_RET_HP_PC_VF"
click at [235, 273] on span "TUES_20250826_D_RET_HP_PC_VF" at bounding box center [301, 279] width 261 height 13
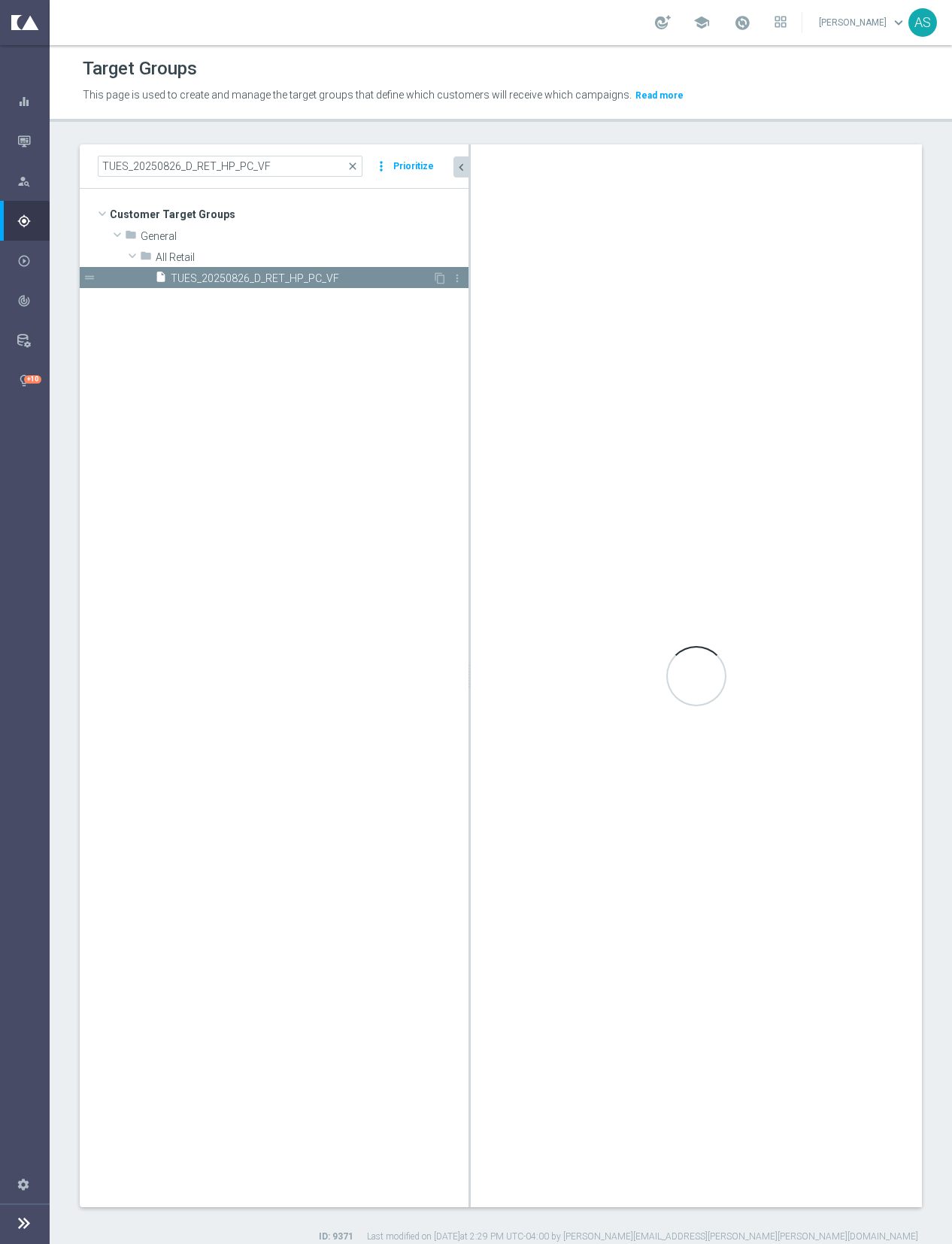
type input "All Retail"
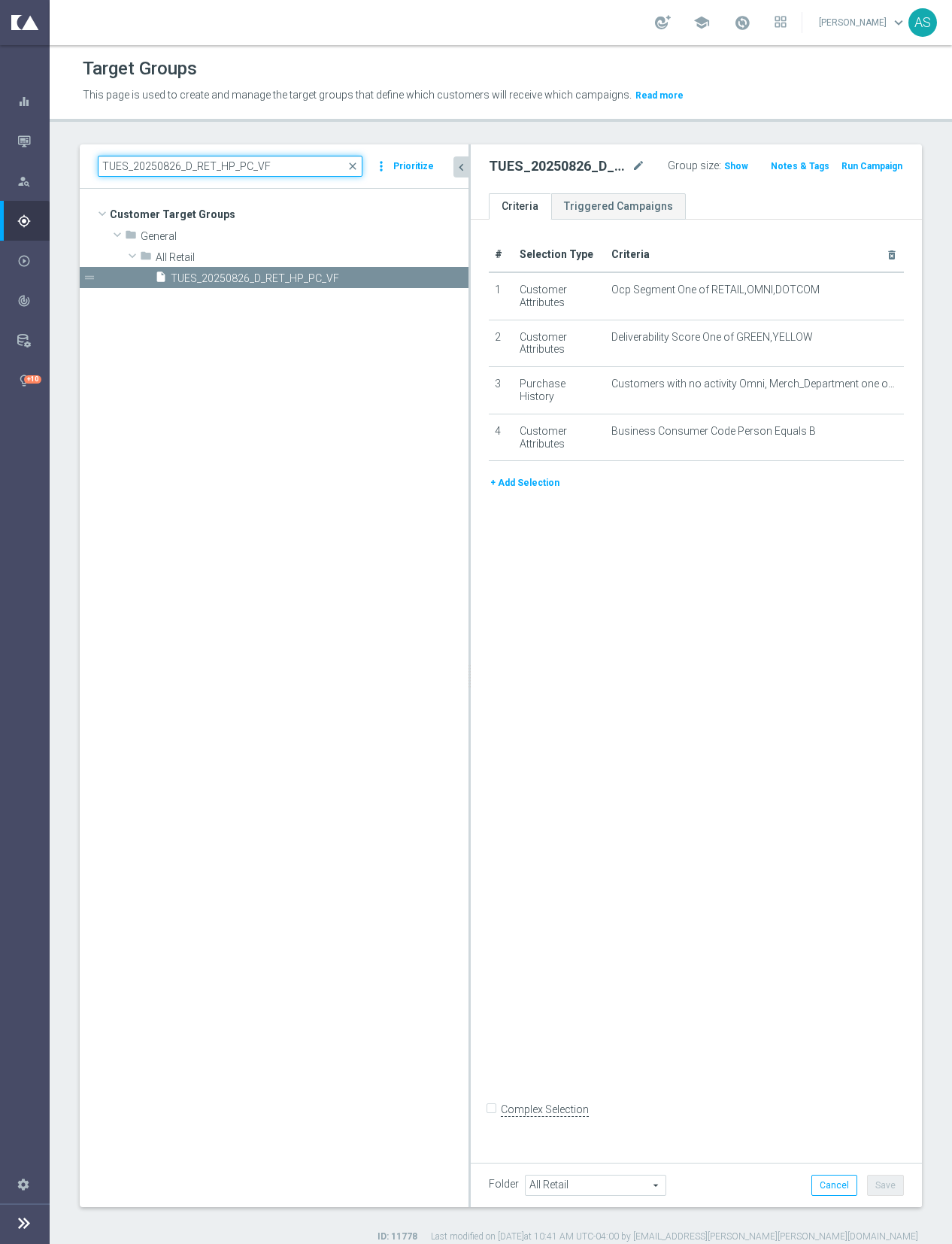
click at [187, 164] on input "TUES_20250826_D_RET_HP_PC_VF" at bounding box center [230, 166] width 265 height 21
paste input "ER_OMNI_Growth_NonConsumable_Tech"
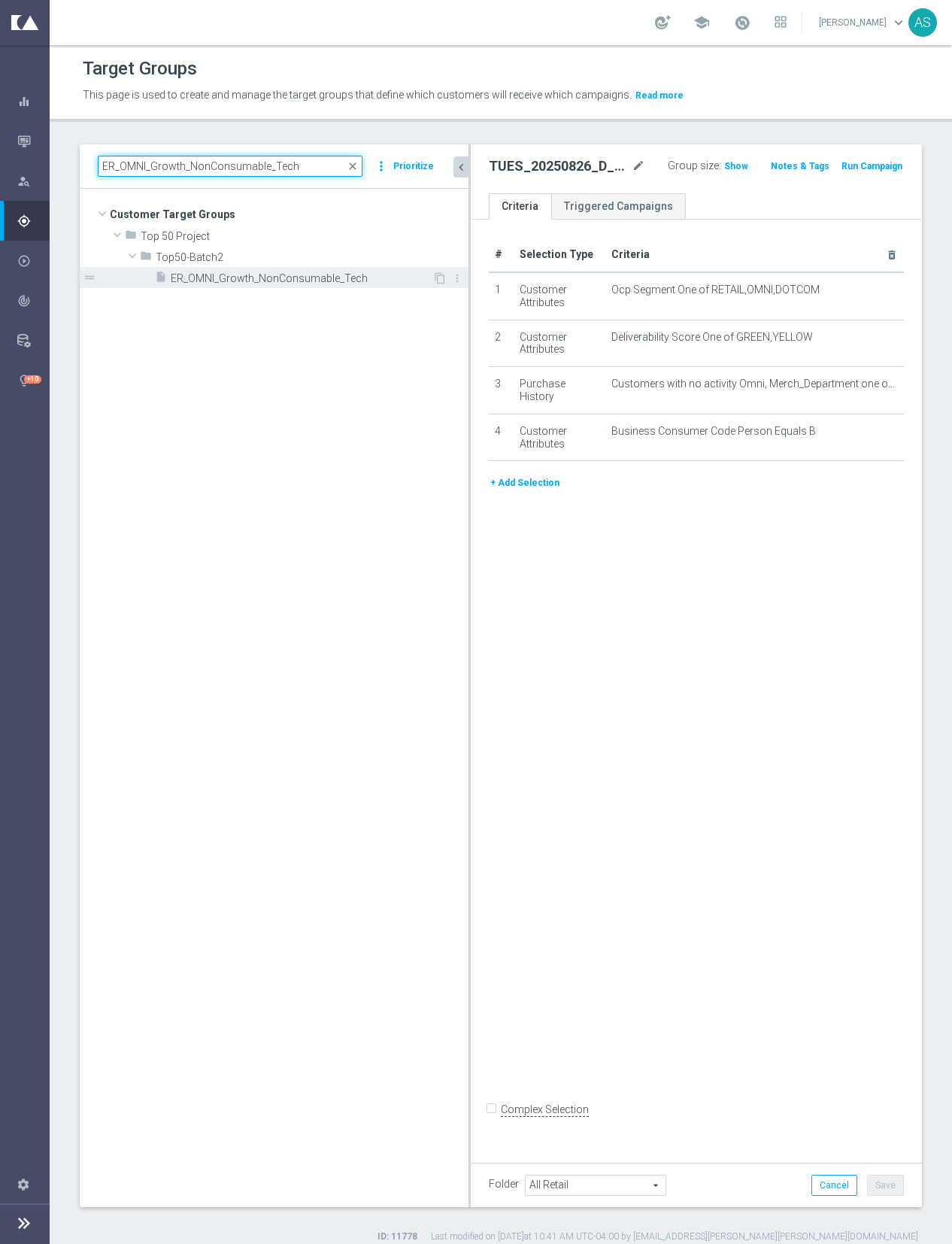
type input "ER_OMNI_Growth_NonConsumable_Tech"
click at [312, 283] on span "ER_OMNI_Growth_NonConsumable_Tech" at bounding box center [301, 279] width 261 height 13
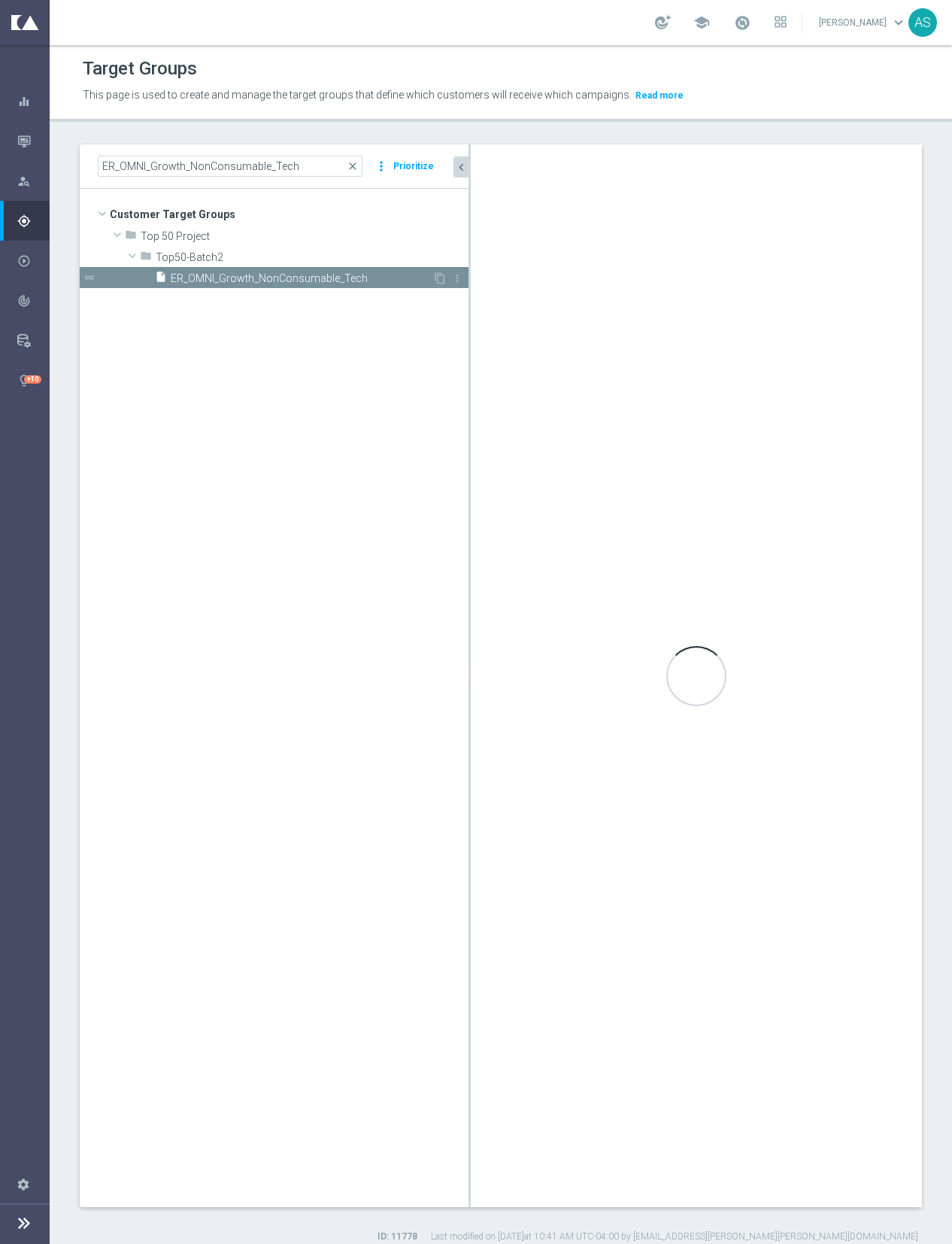
type input "Top50-Batch2"
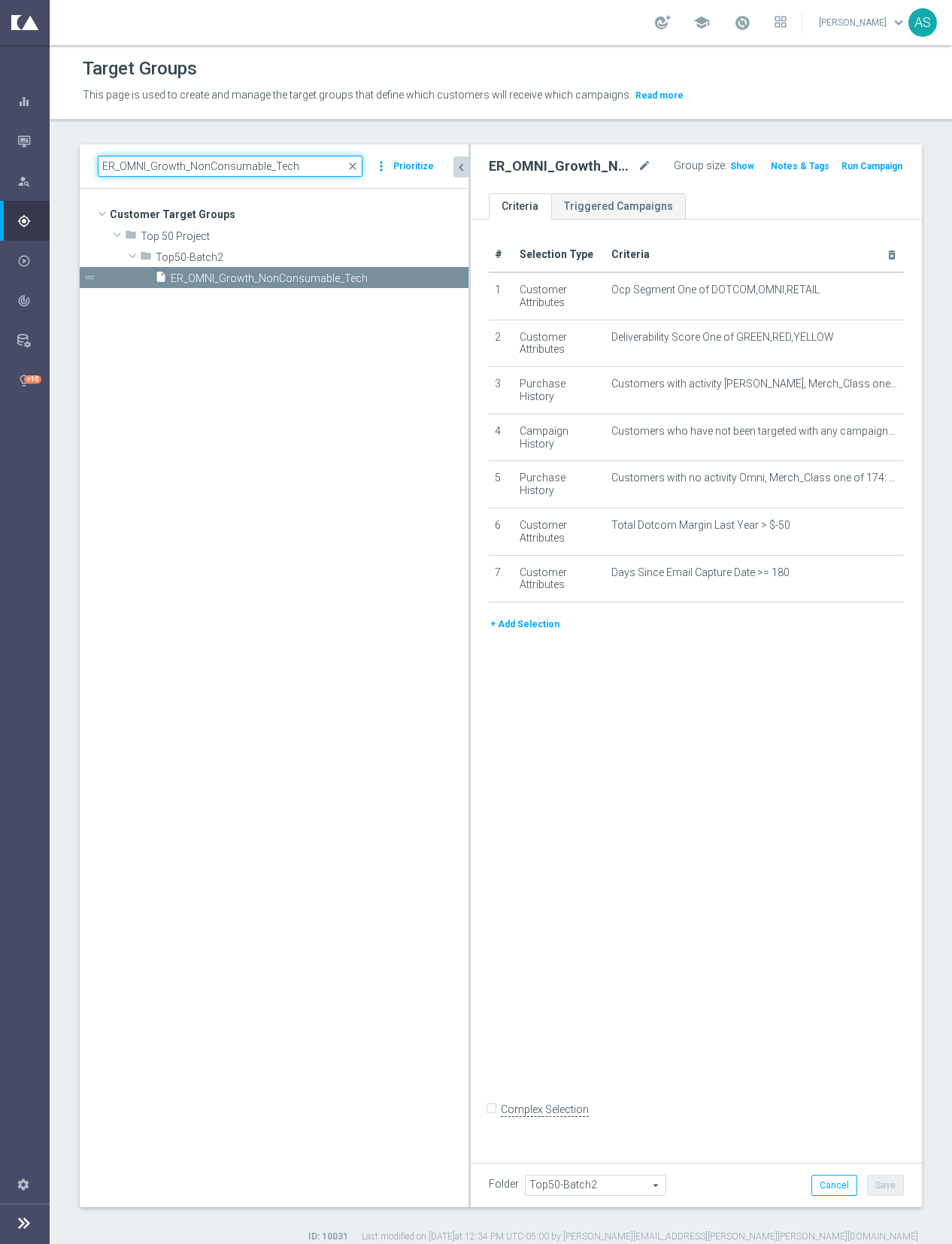
click at [171, 166] on input "ER_OMNI_Growth_NonConsumable_Tech" at bounding box center [230, 166] width 265 height 21
paste input "DC_Growth_CatProp_Paper_Red"
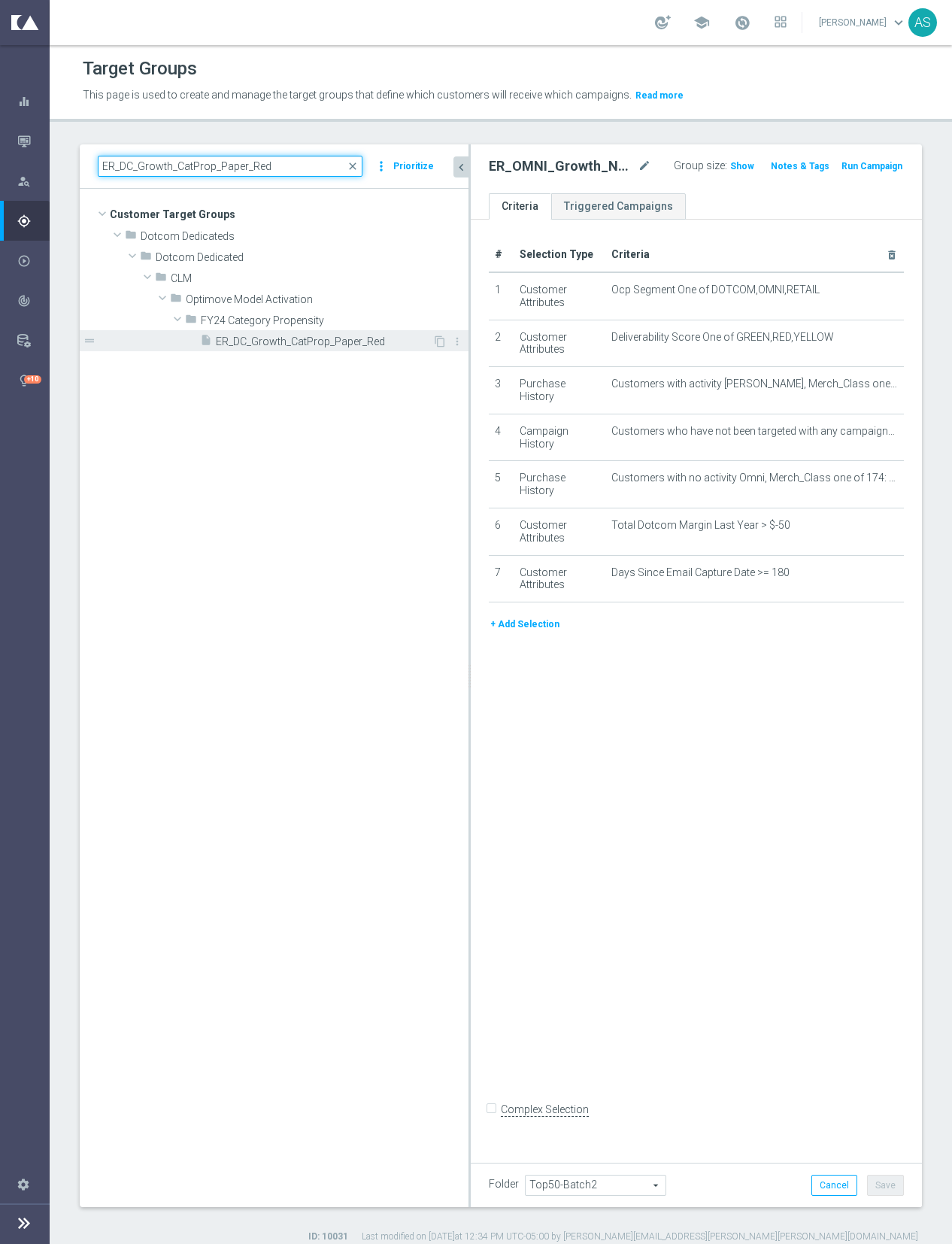
type input "ER_DC_Growth_CatProp_Paper_Red"
click at [271, 338] on span "ER_DC_Growth_CatProp_Paper_Red" at bounding box center [324, 342] width 216 height 13
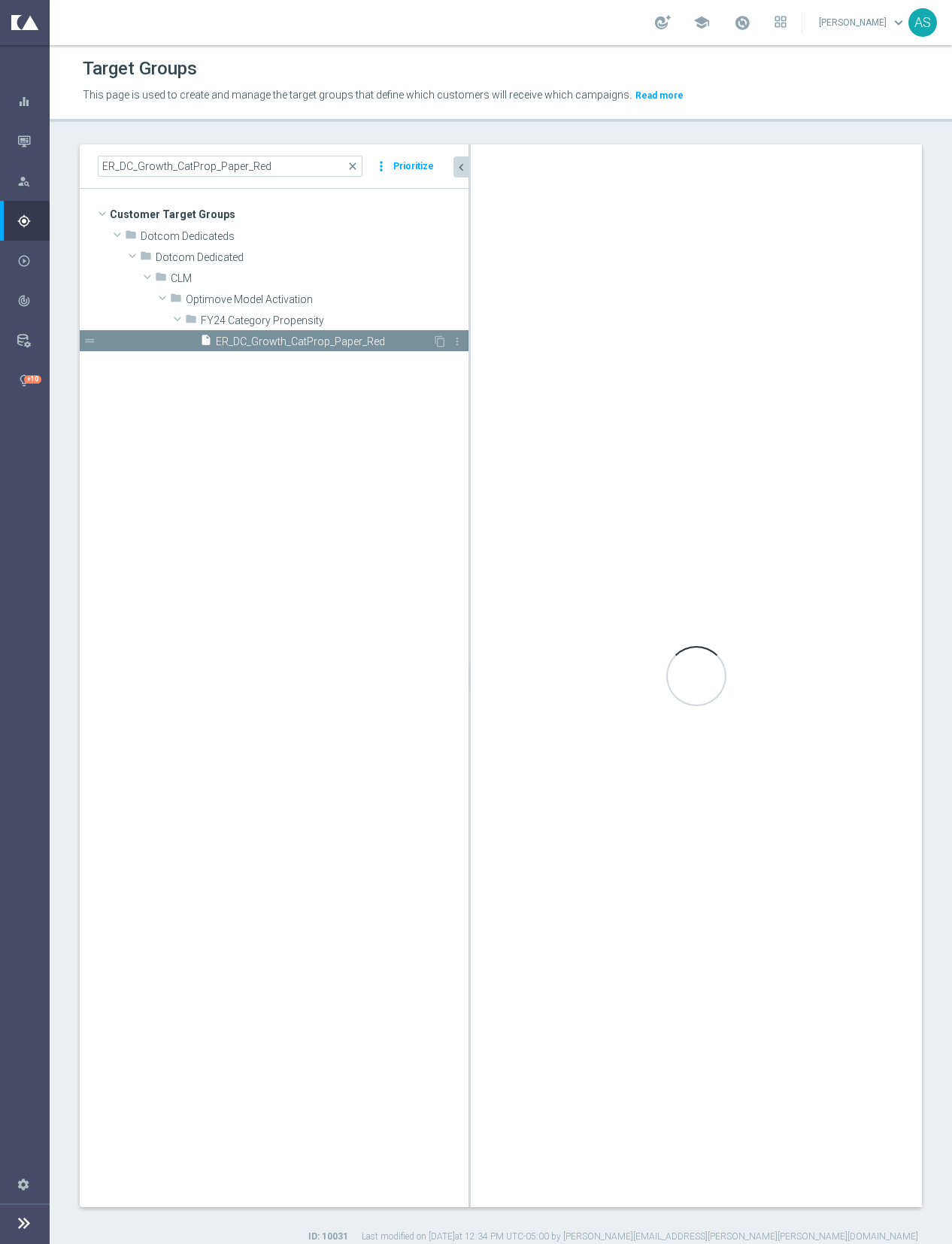
type input "FY24 Category Propensity"
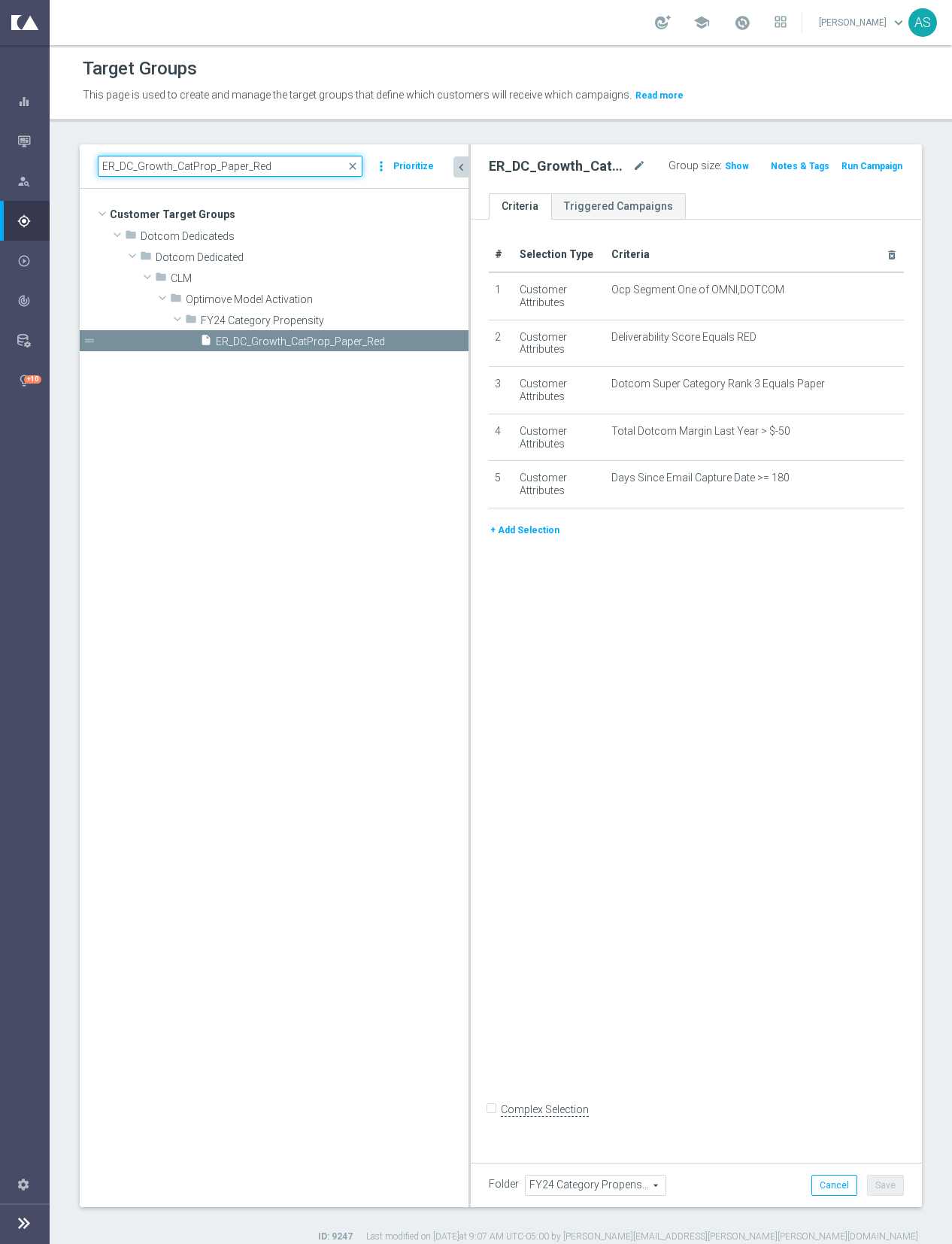
click at [254, 169] on input "ER_DC_Growth_CatProp_Paper_Red" at bounding box center [230, 166] width 265 height 21
paste input "OMNI_Furniture_BestSellers_4to6"
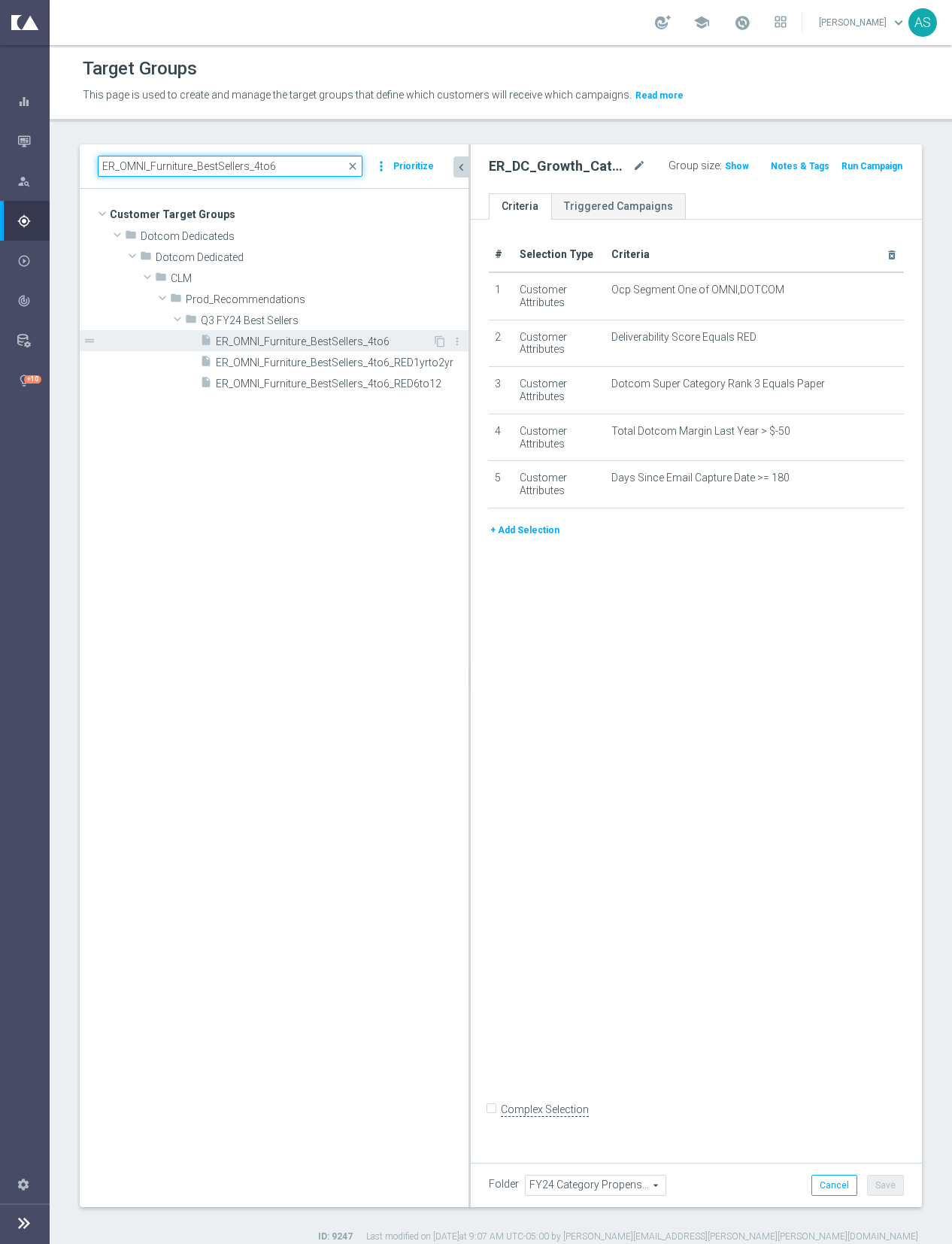
type input "ER_OMNI_Furniture_BestSellers_4to6"
click at [346, 348] on div "insert_drive_file ER_OMNI_Furniture_BestSellers_4to6" at bounding box center [315, 340] width 232 height 21
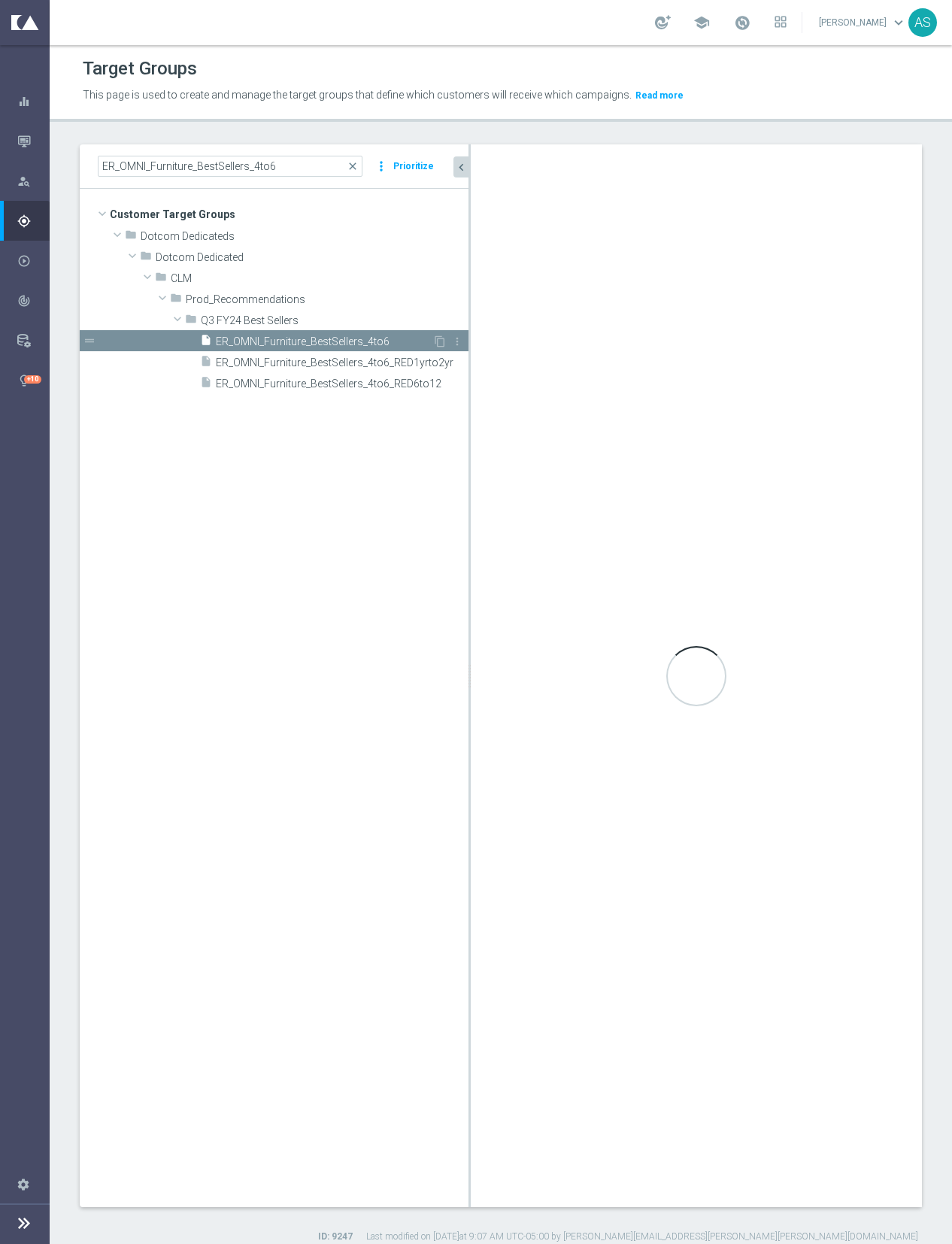
checkbox input "true"
type input "Q3 FY24 Best Sellers"
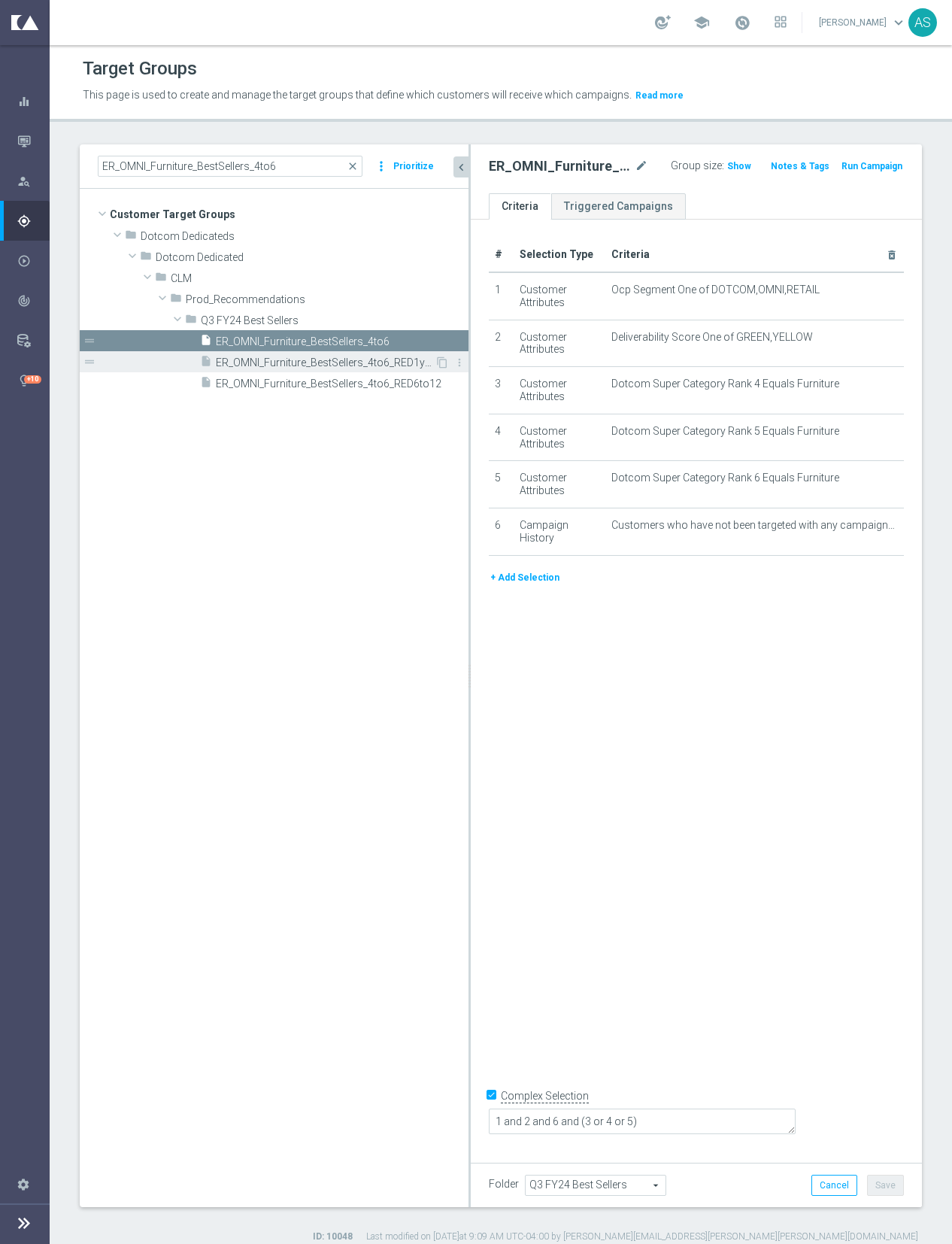
click at [343, 361] on span "ER_OMNI_Furniture_BestSellers_4to6_RED1yrto2yr" at bounding box center [325, 363] width 219 height 13
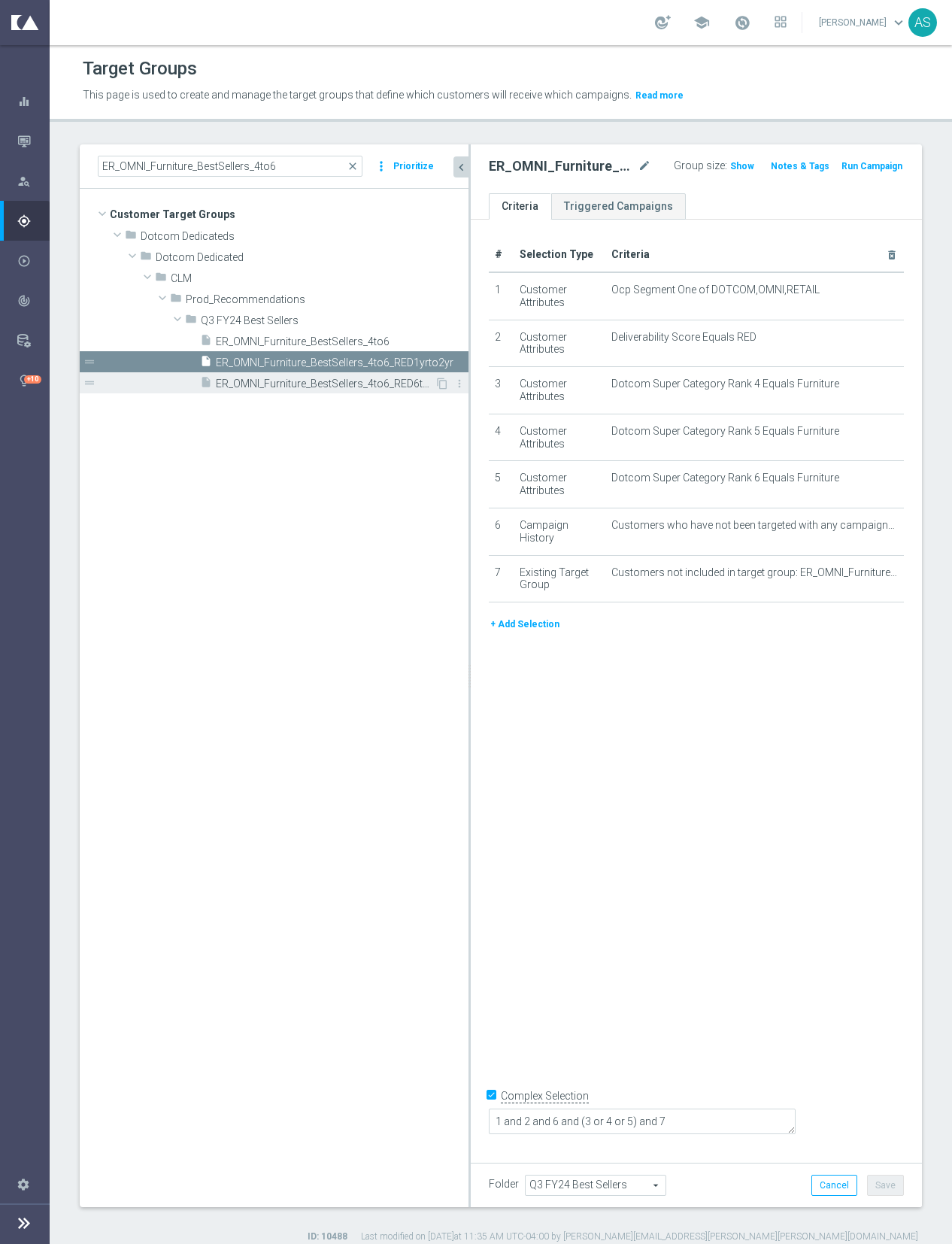
click at [337, 385] on span "ER_OMNI_Furniture_BestSellers_4to6_RED6to12" at bounding box center [325, 383] width 219 height 13
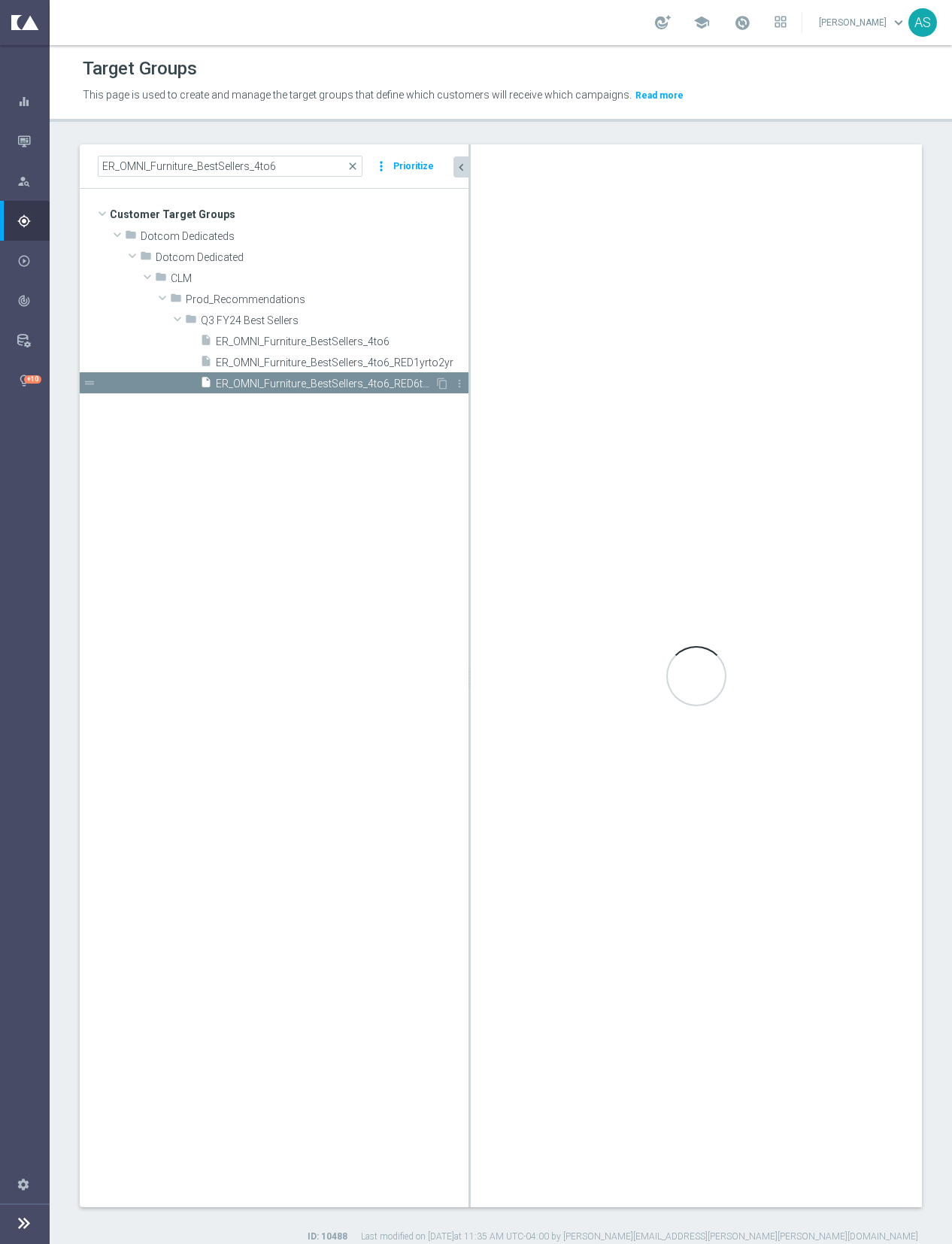
type textarea "1 and 2 and 6 and (3 or 4 or 5) and (7 or 8)"
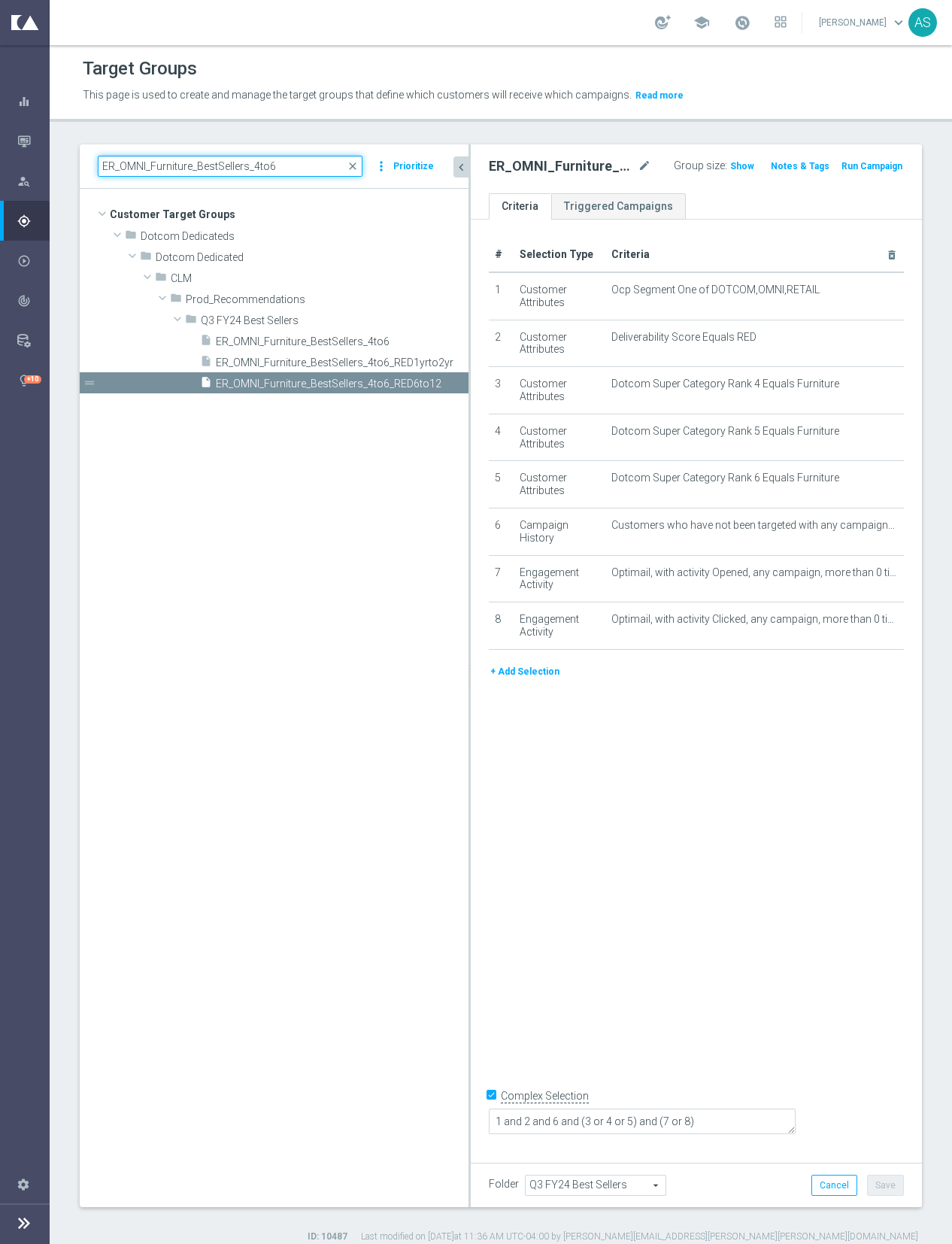
click at [225, 167] on input "ER_OMNI_Furniture_BestSellers_4to6" at bounding box center [230, 166] width 265 height 21
paste input "Growth_NonConsumable_Chairs"
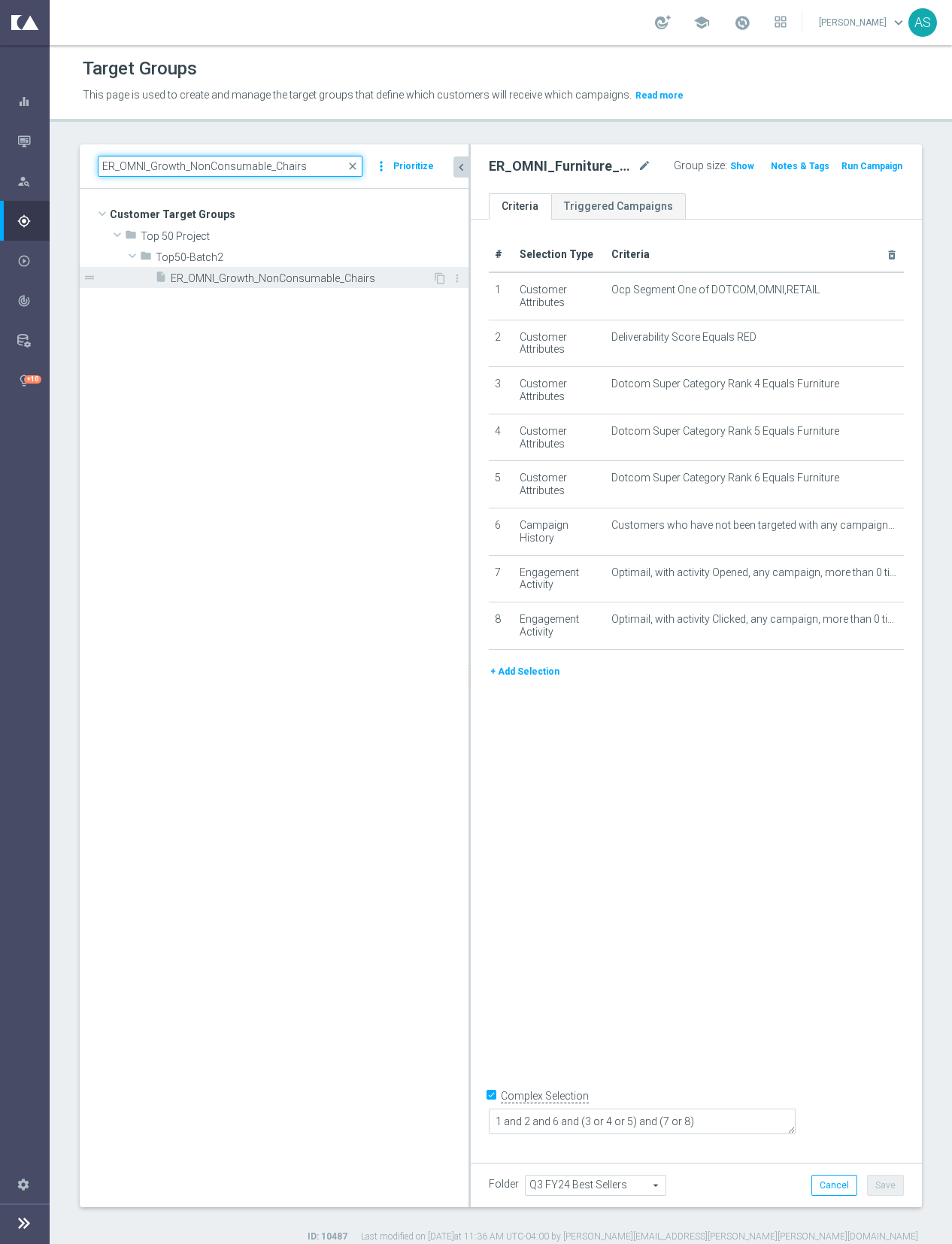
type input "ER_OMNI_Growth_NonConsumable_Chairs"
click at [309, 274] on span "ER_OMNI_Growth_NonConsumable_Chairs" at bounding box center [301, 279] width 261 height 13
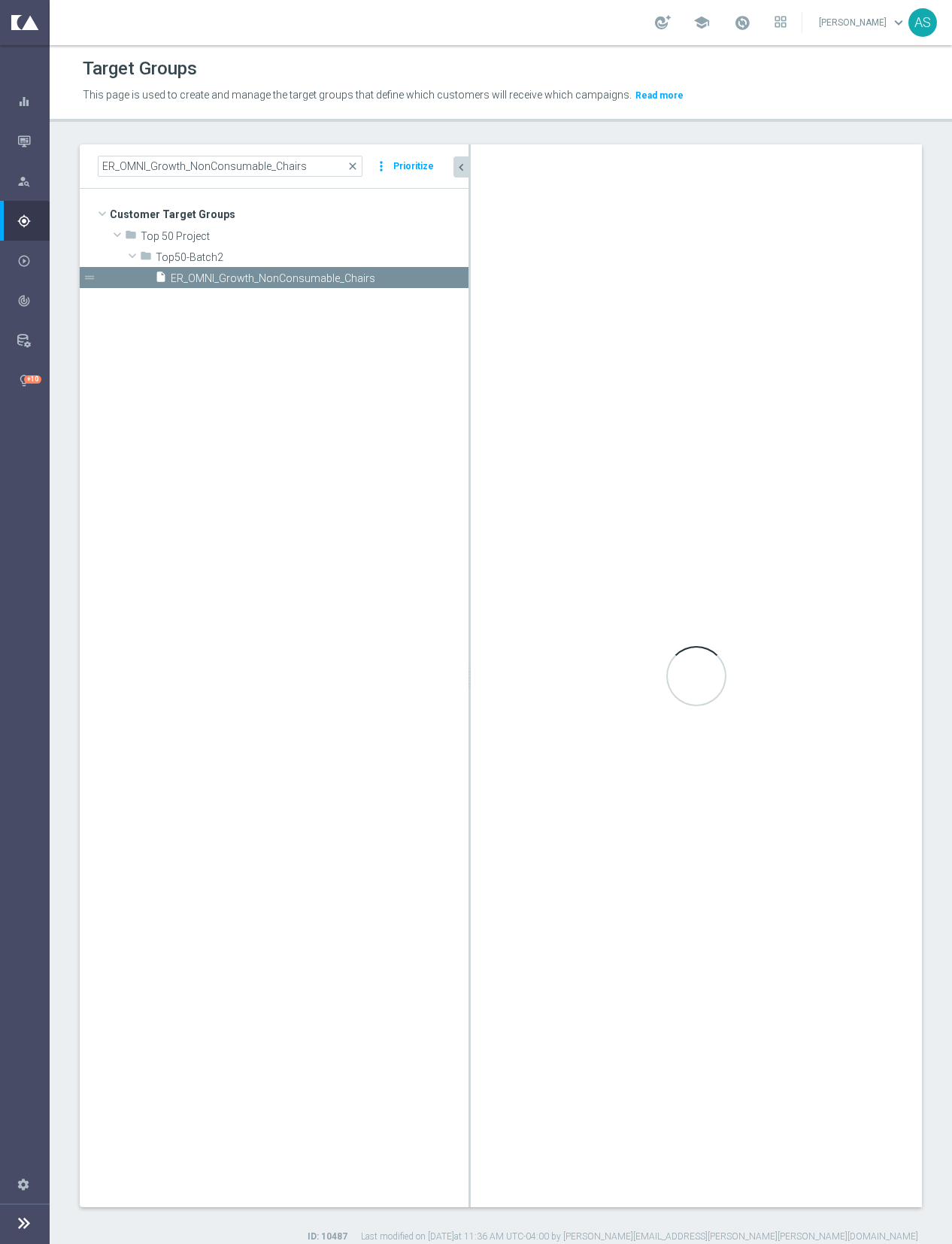
checkbox input "false"
type input "Top50-Batch2"
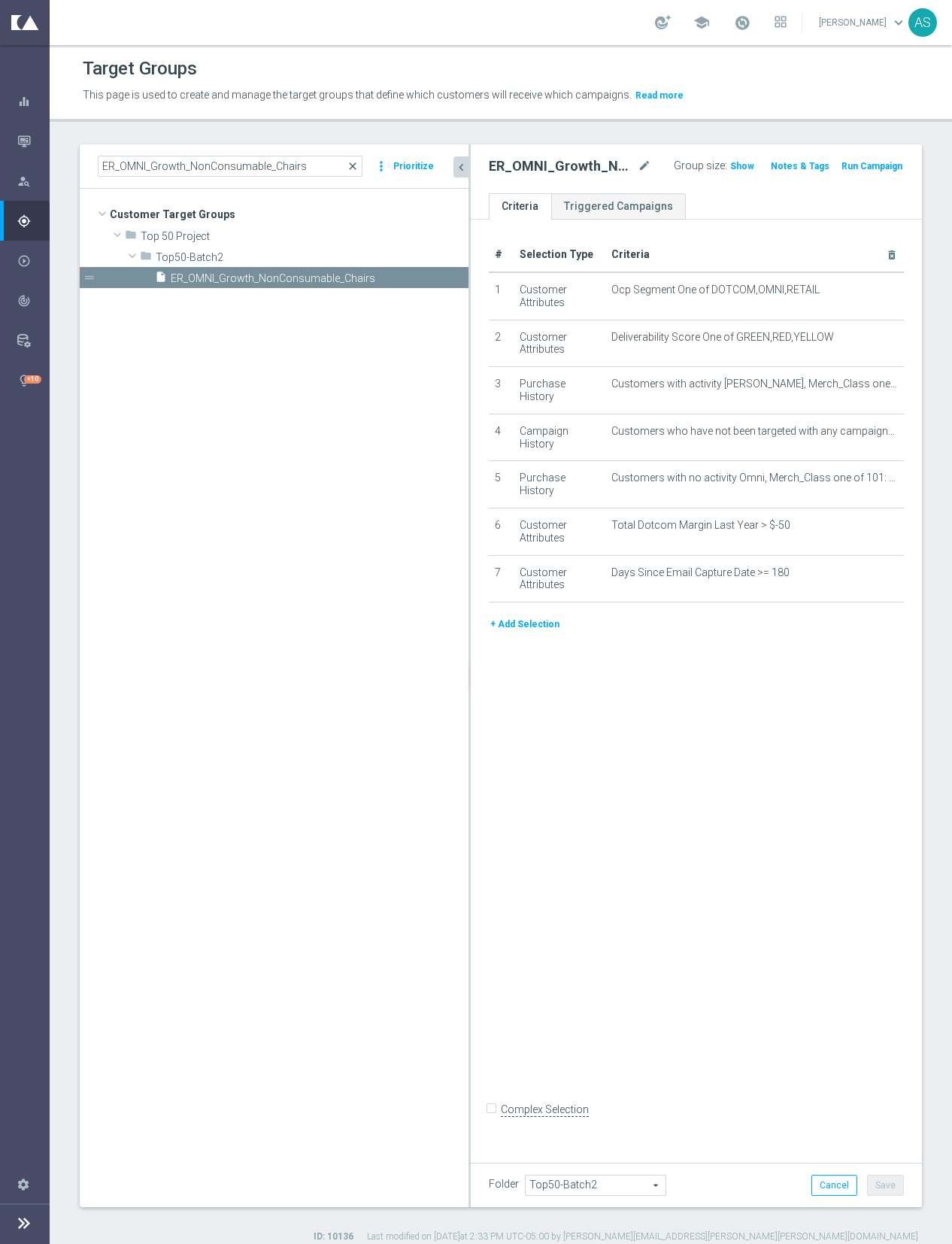
click at [352, 164] on span "close" at bounding box center [352, 166] width 12 height 12
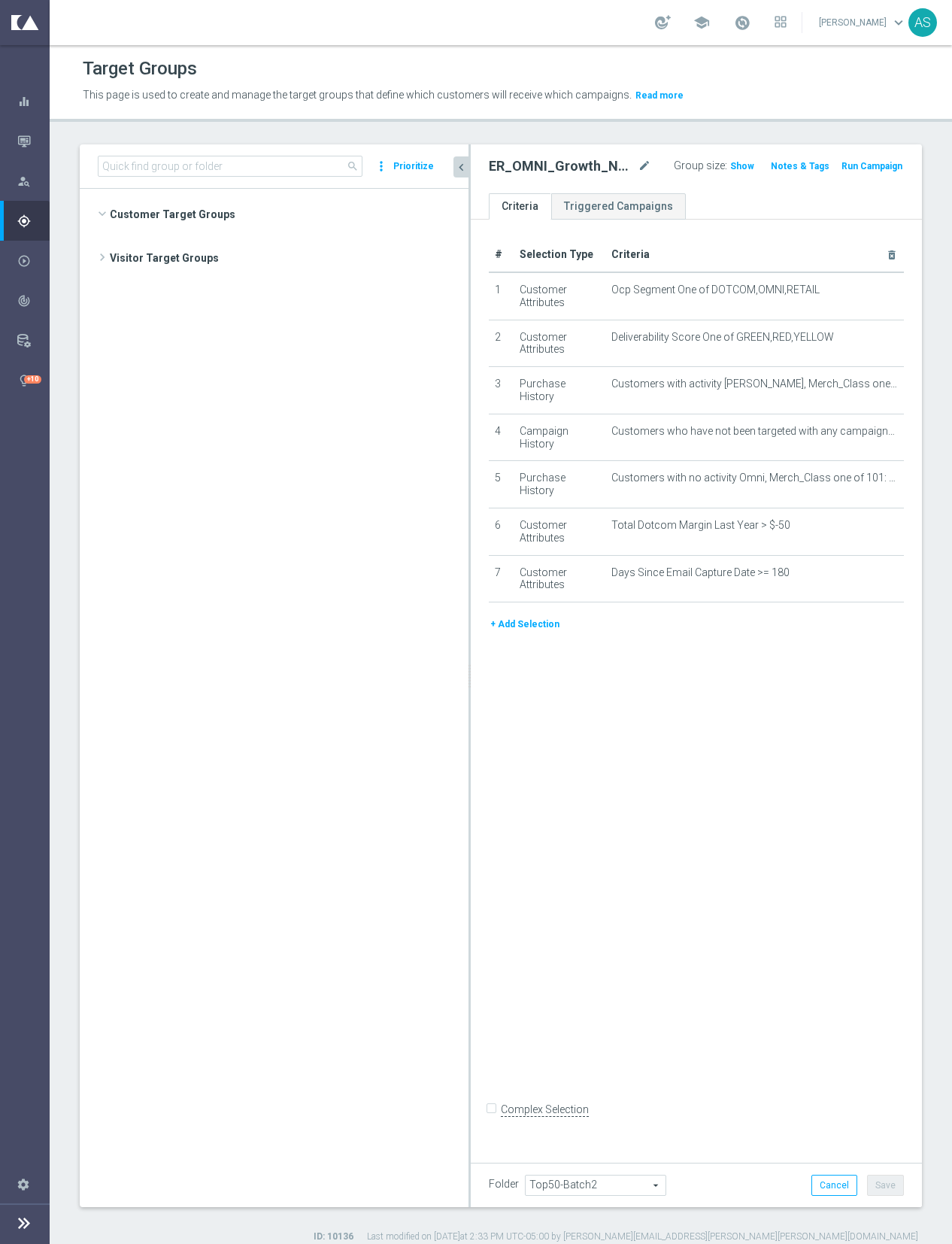
scroll to position [19980, 0]
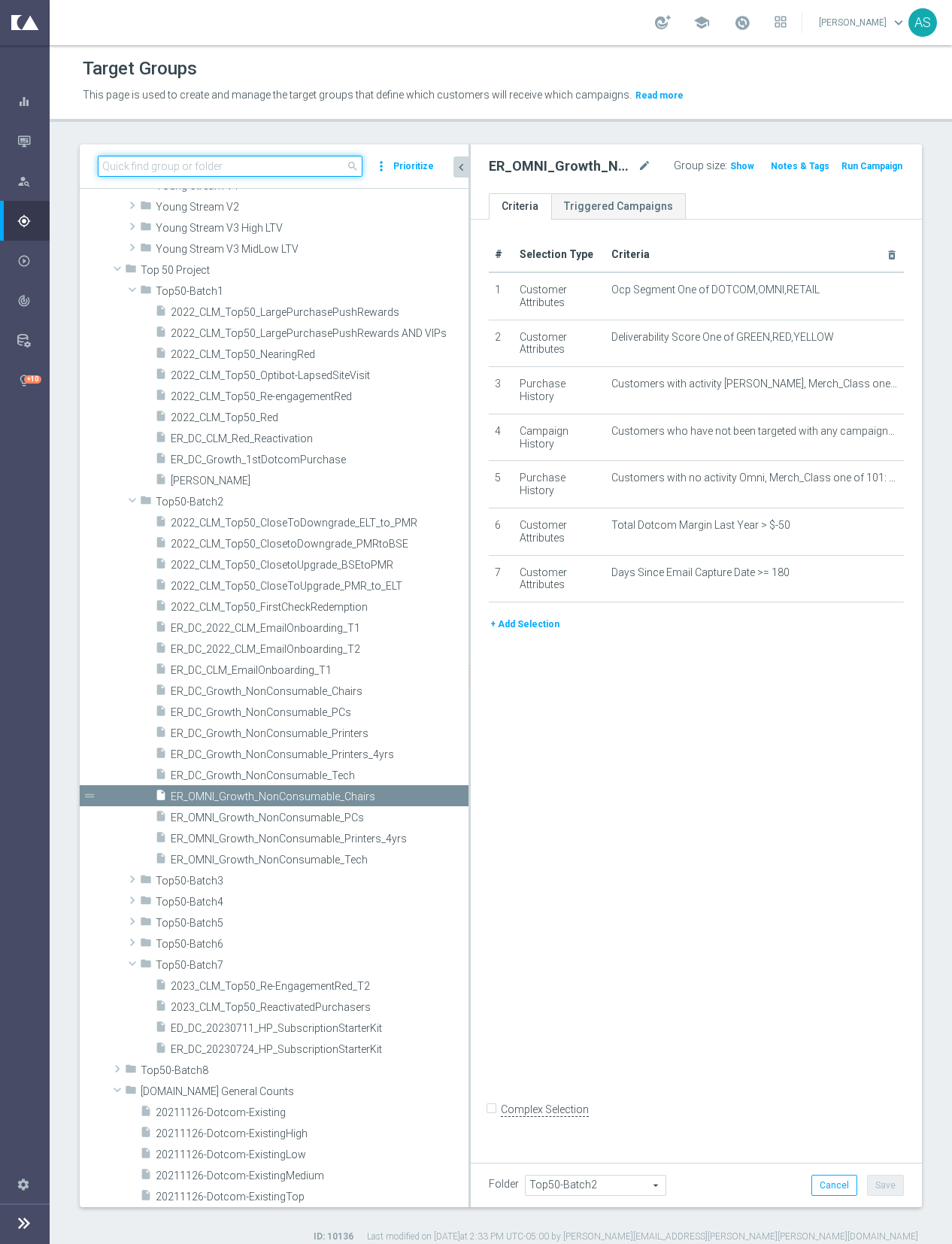
click at [302, 165] on input at bounding box center [230, 166] width 265 height 21
paste input "ER_DC_20240923_CLM_NearingYellow"
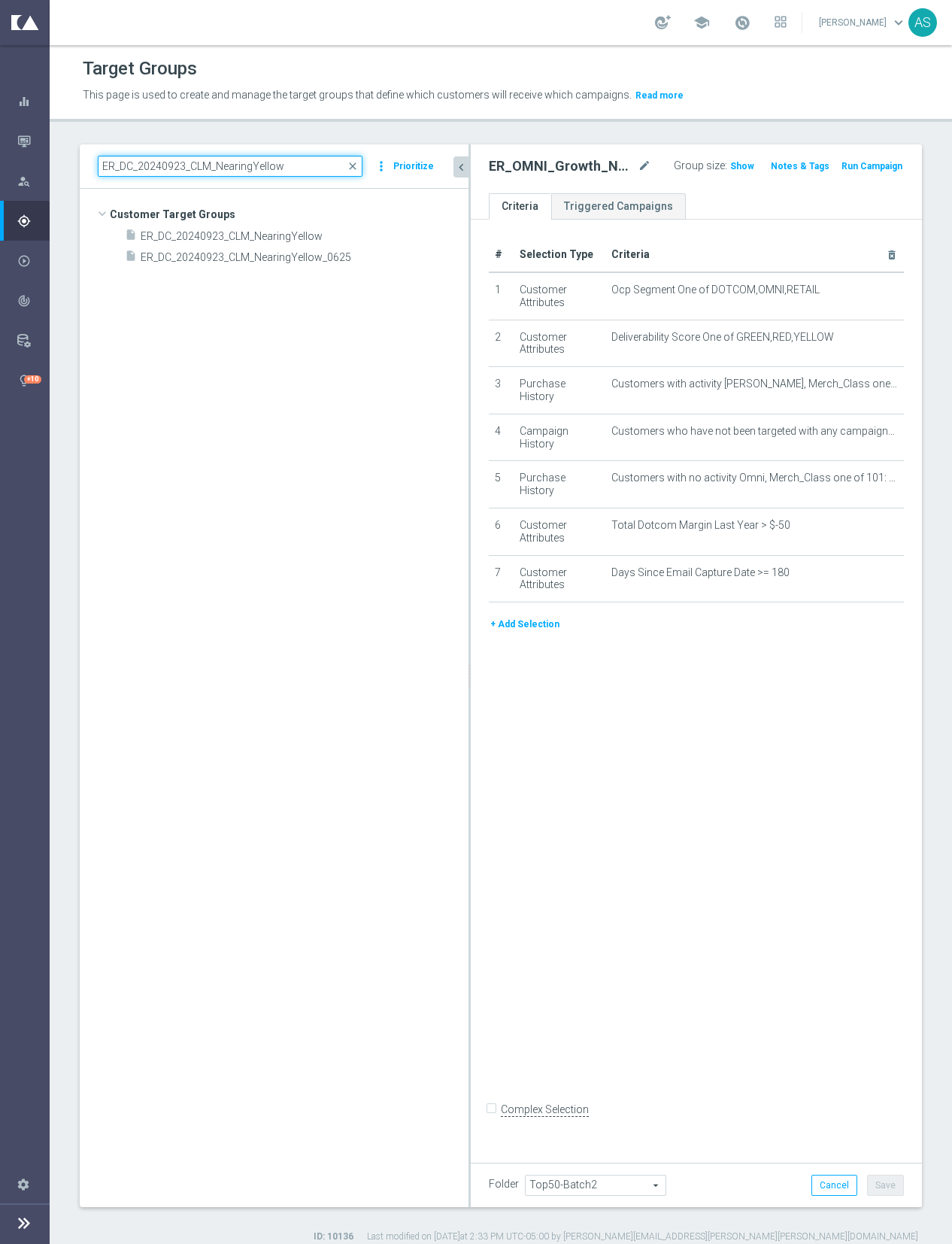
scroll to position [0, 0]
type input "ER_DC_20240923_CLM_NearingYellow"
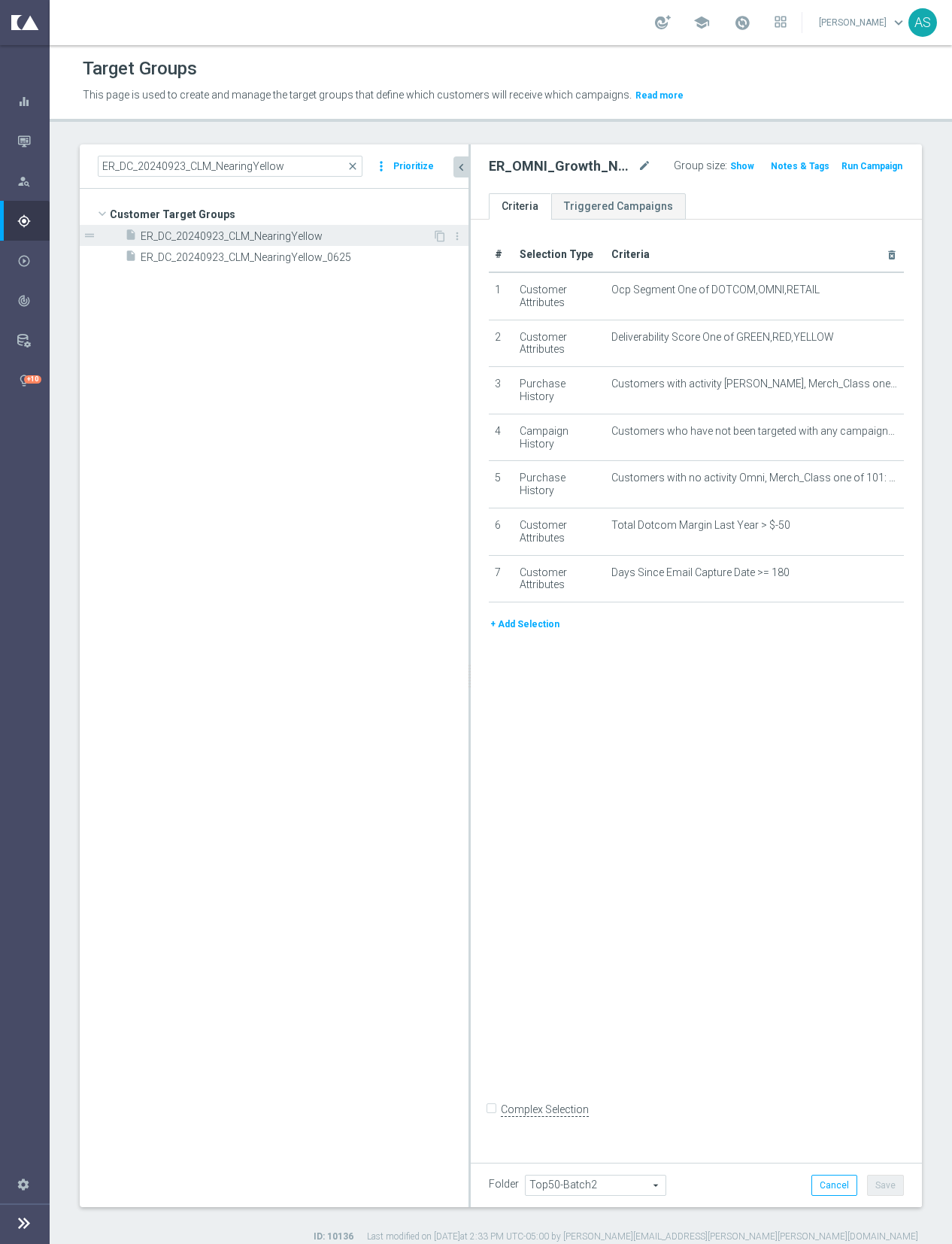
click at [289, 237] on span "ER_DC_20240923_CLM_NearingYellow" at bounding box center [286, 237] width 292 height 13
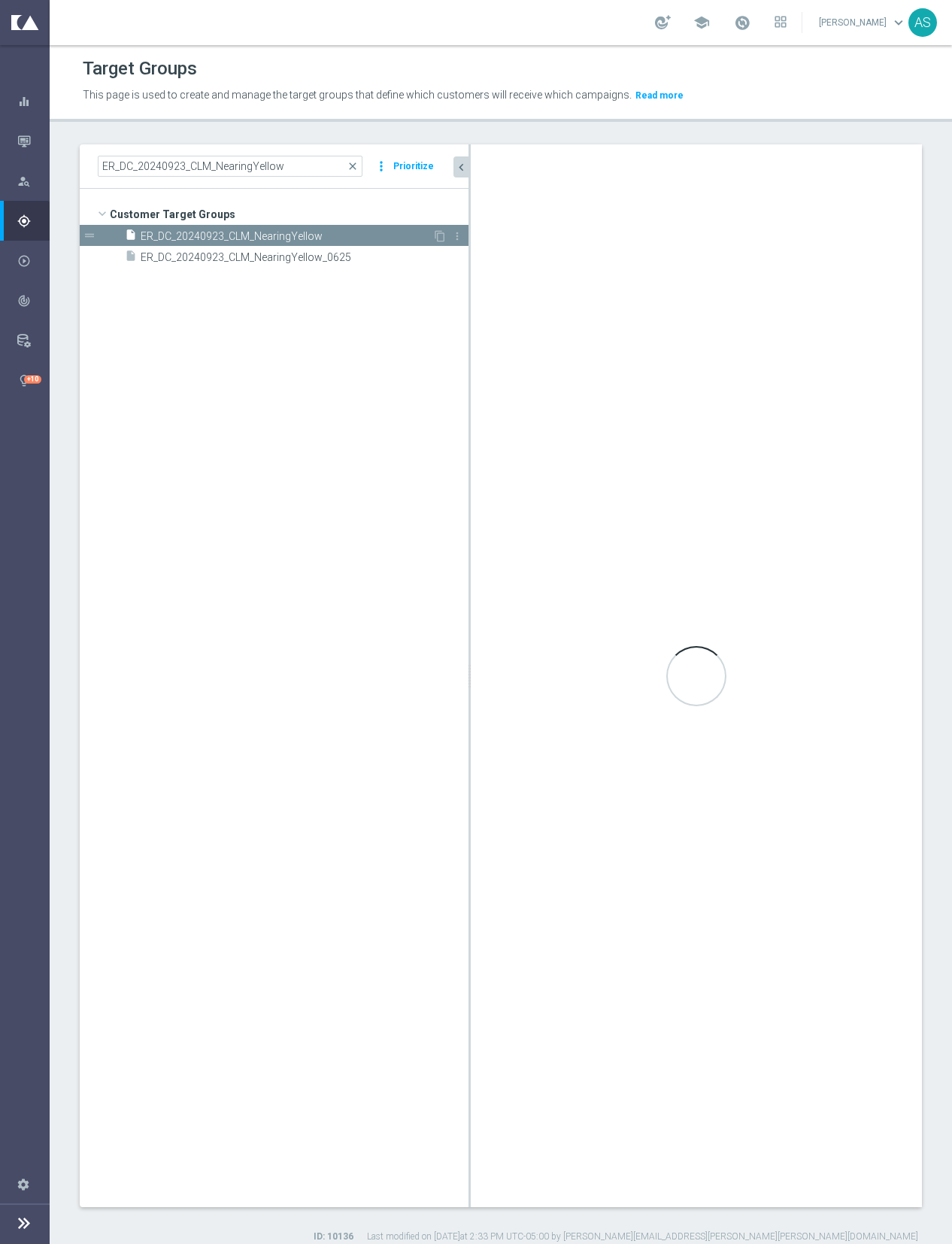
type input "Customer Target Groups"
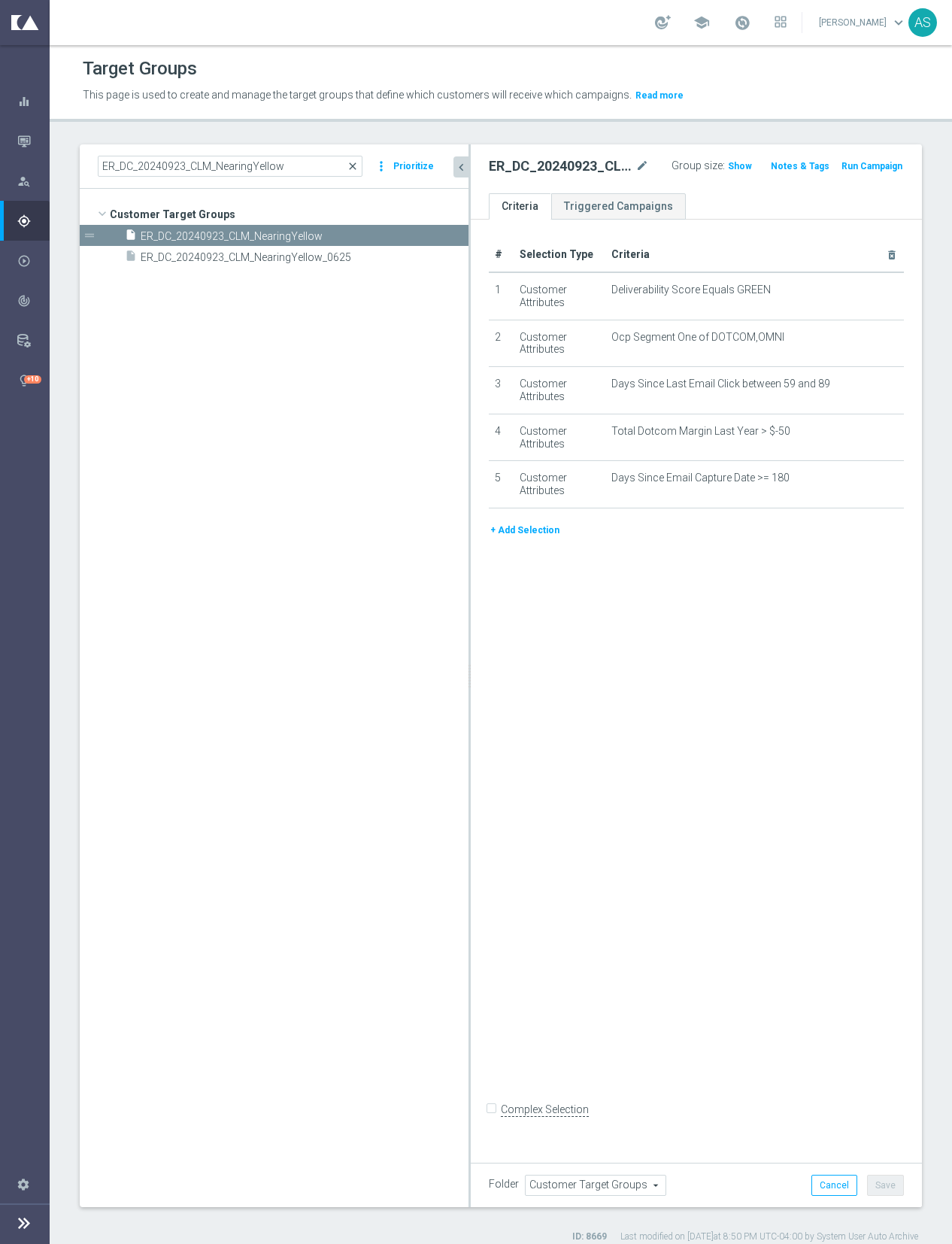
click at [354, 165] on span "close" at bounding box center [352, 166] width 12 height 12
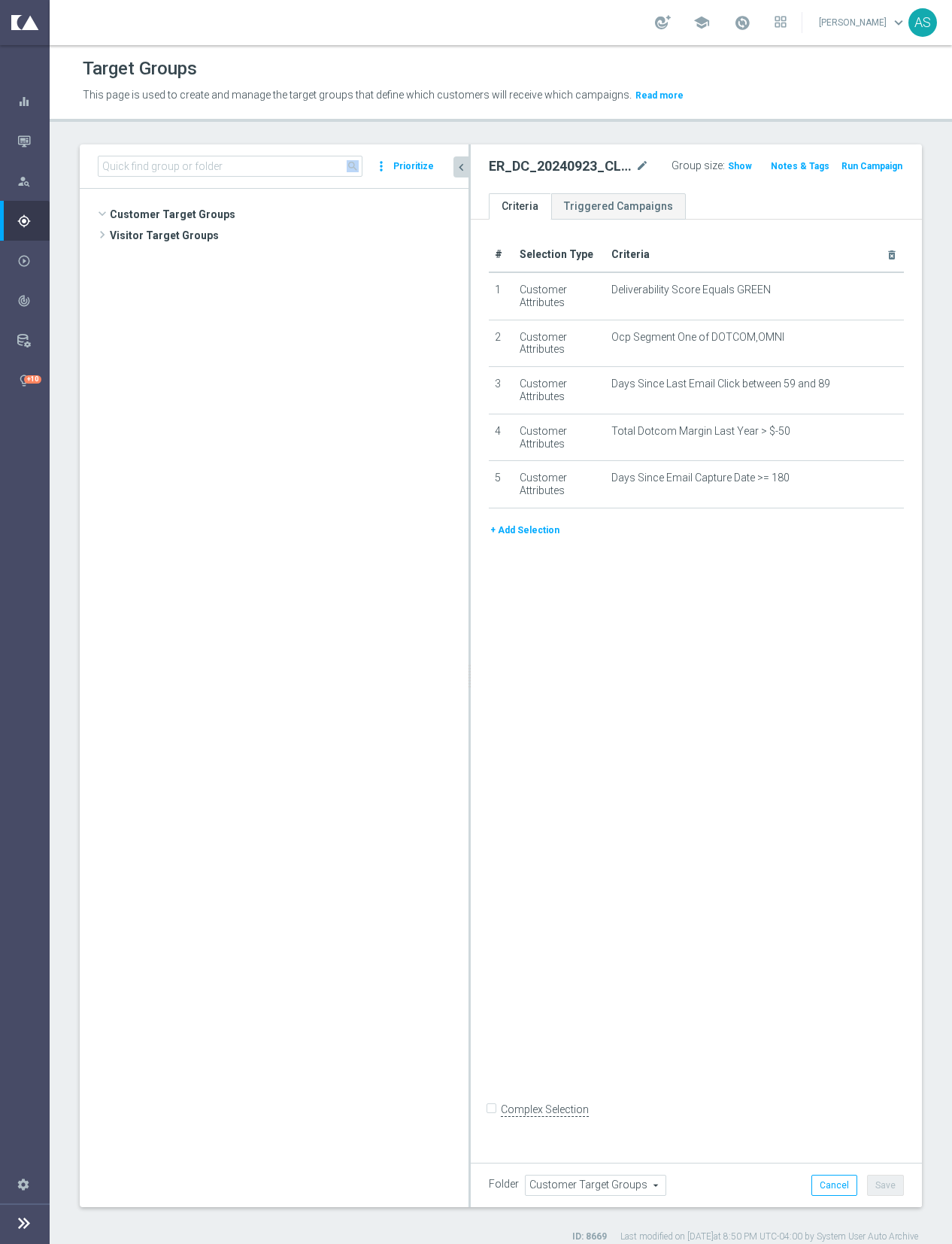
scroll to position [20977, 0]
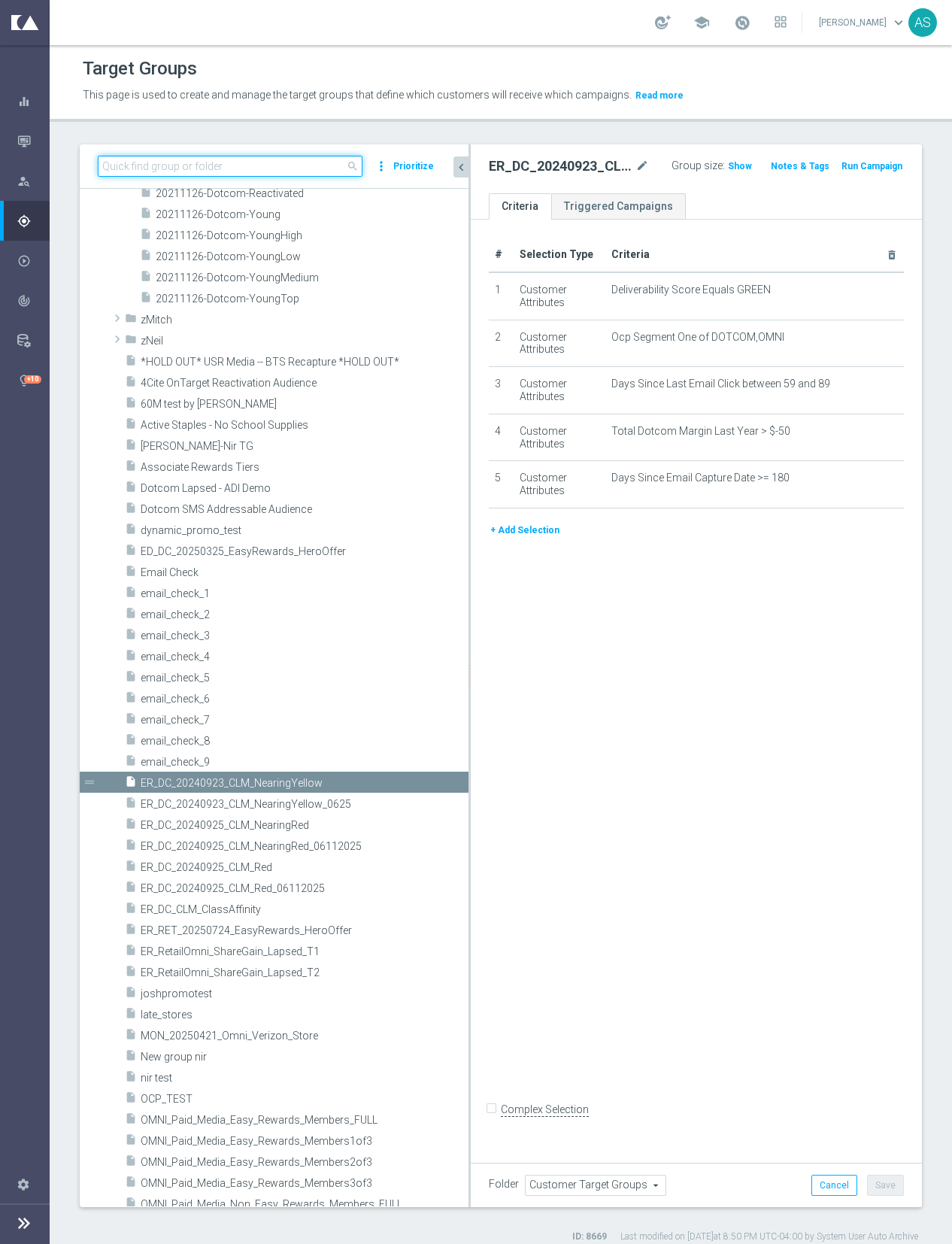
click at [298, 162] on input at bounding box center [230, 166] width 265 height 21
paste input "EasyRewards_Email_RET_HotDeals"
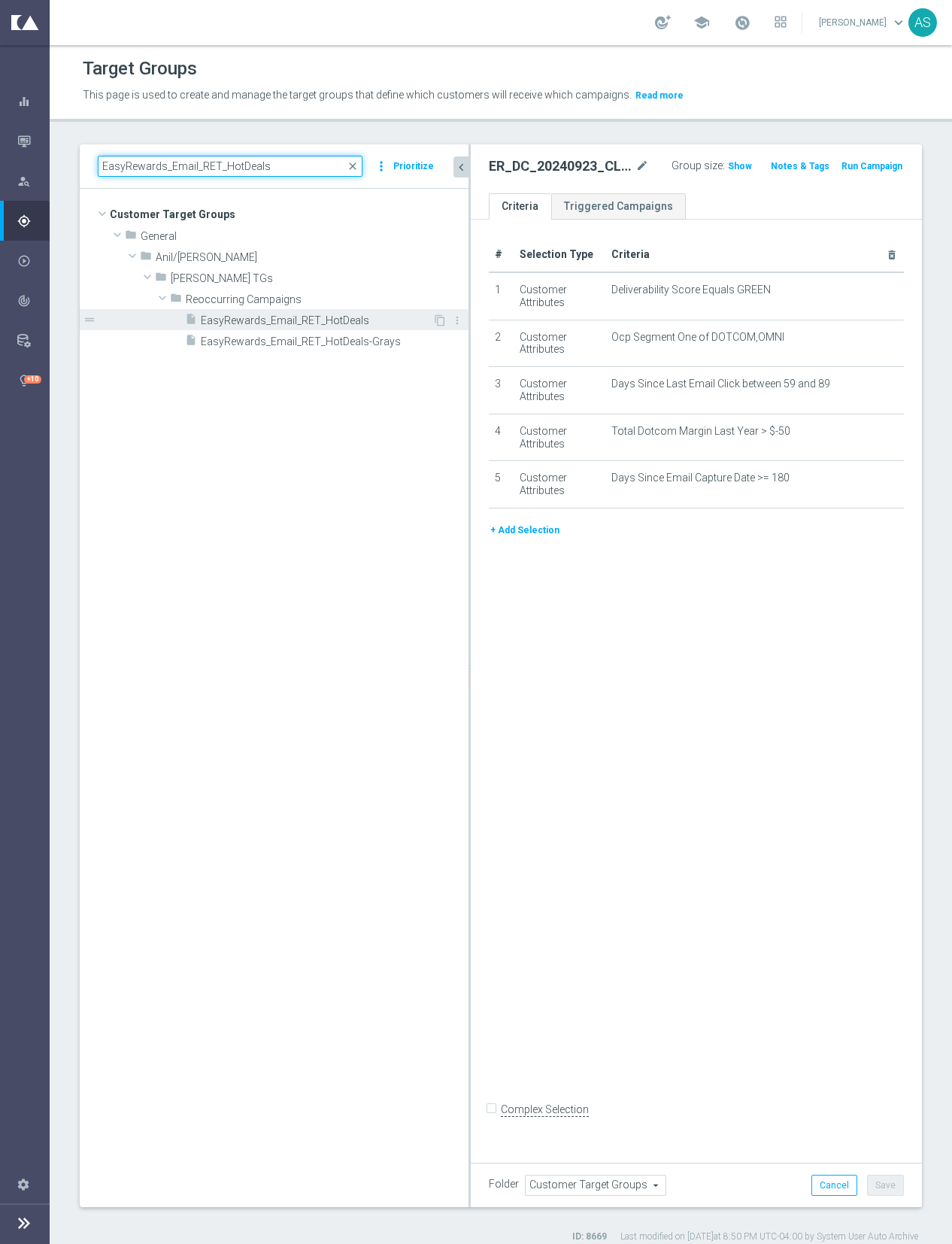
type input "EasyRewards_Email_RET_HotDeals"
click at [327, 319] on span "EasyRewards_Email_RET_HotDeals" at bounding box center [316, 321] width 231 height 13
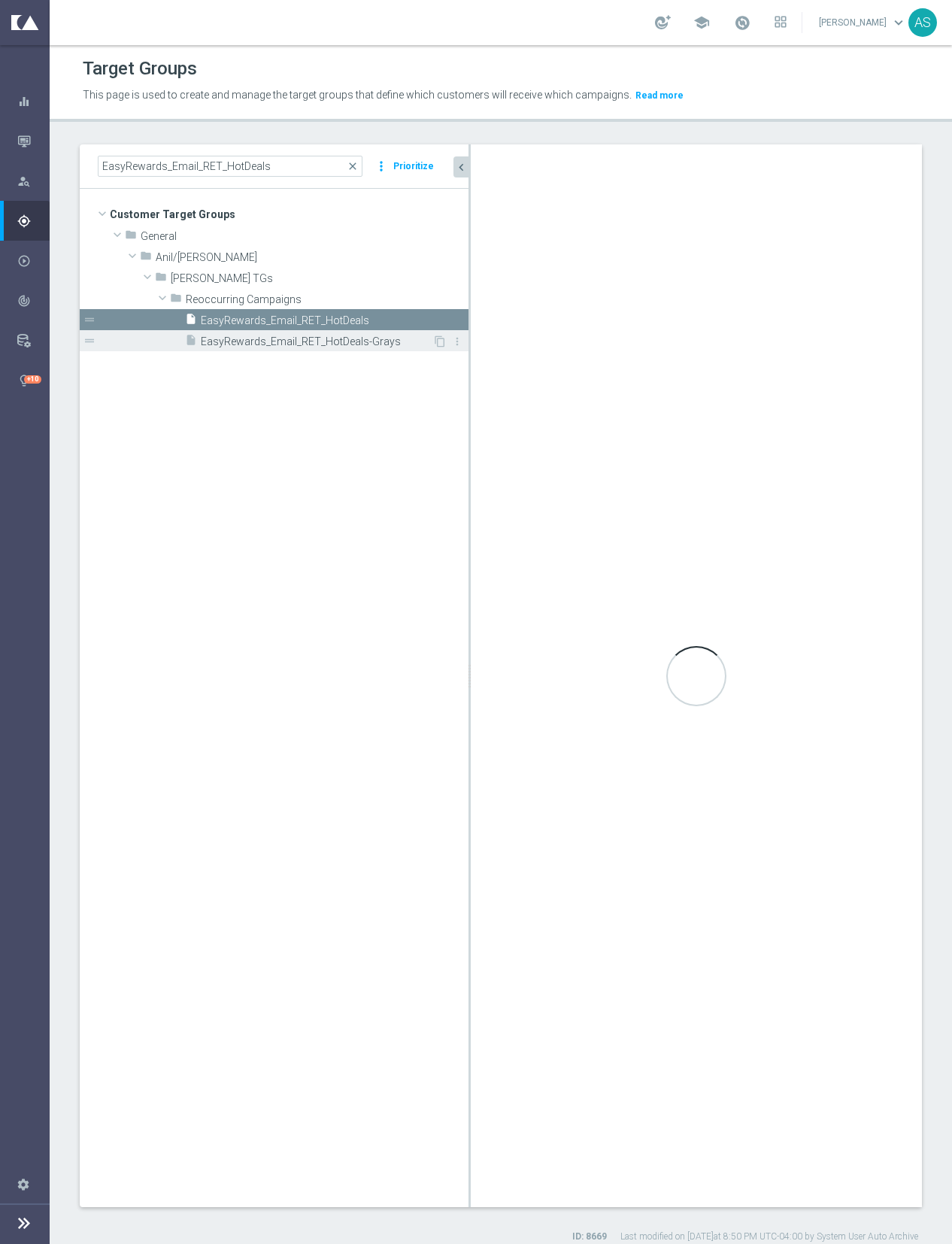
checkbox input "true"
type input "Reoccurring Campaigns"
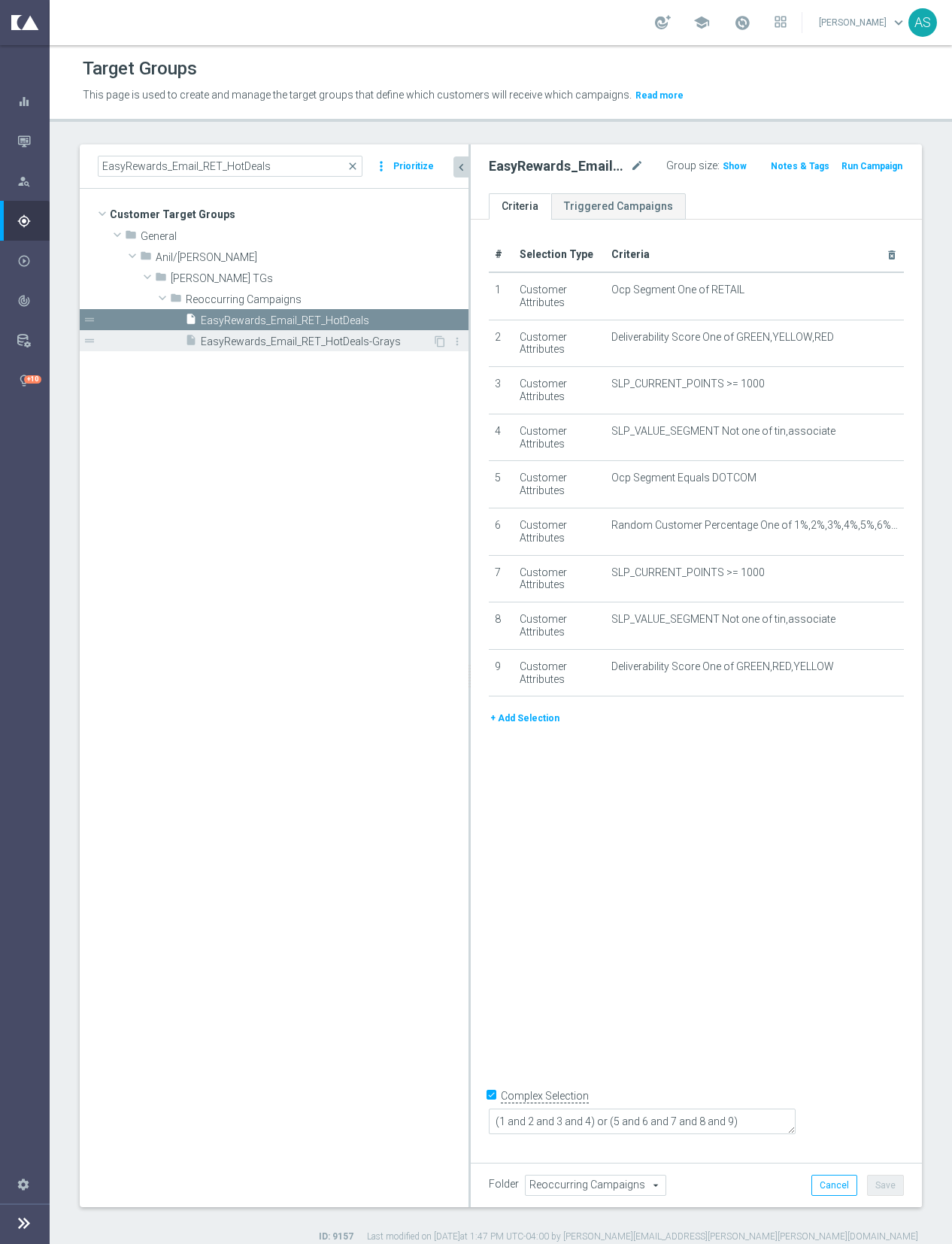
click at [329, 339] on span "EasyRewards_Email_RET_HotDeals-Grays" at bounding box center [316, 342] width 231 height 13
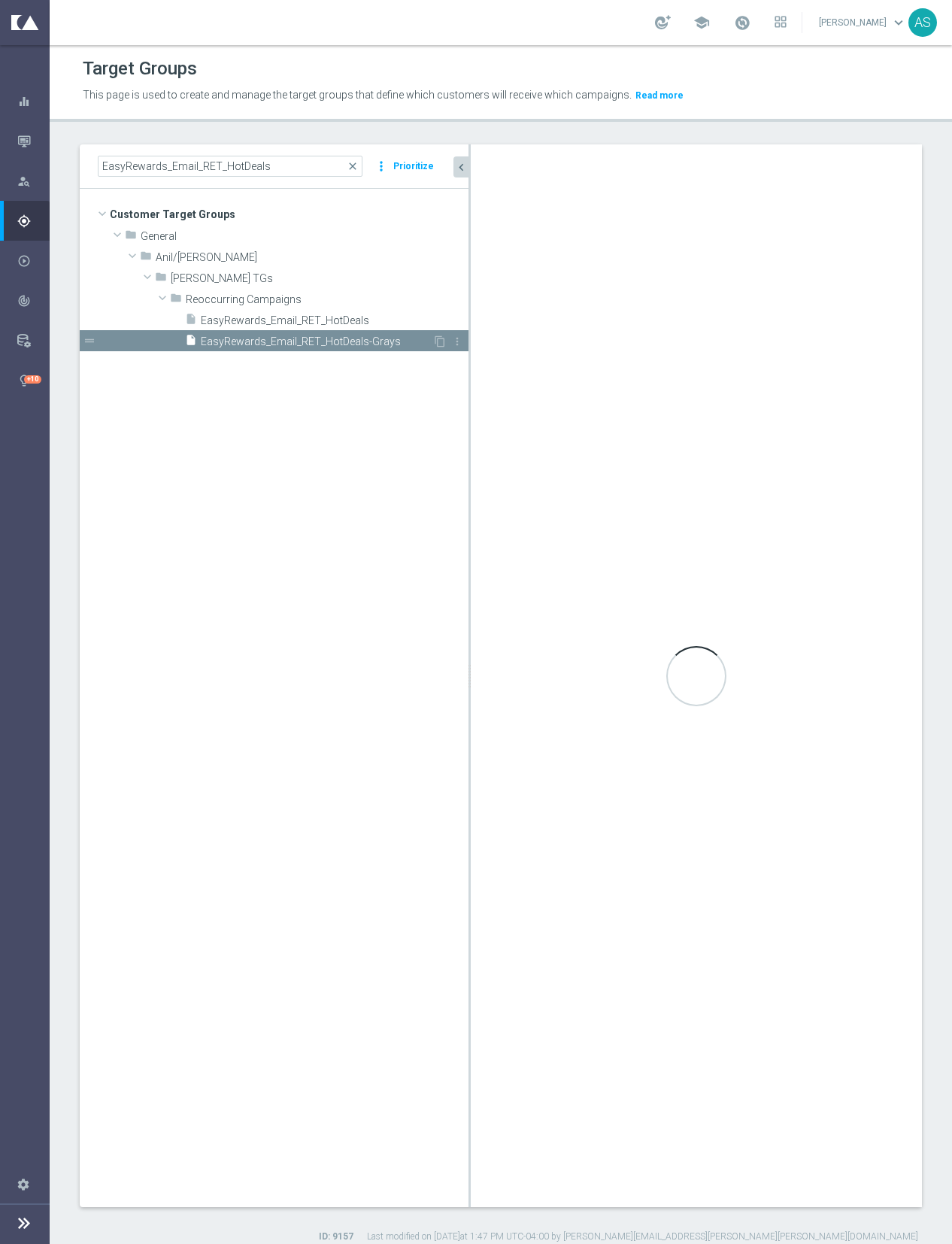
checkbox input "false"
